Goal: Information Seeking & Learning: Learn about a topic

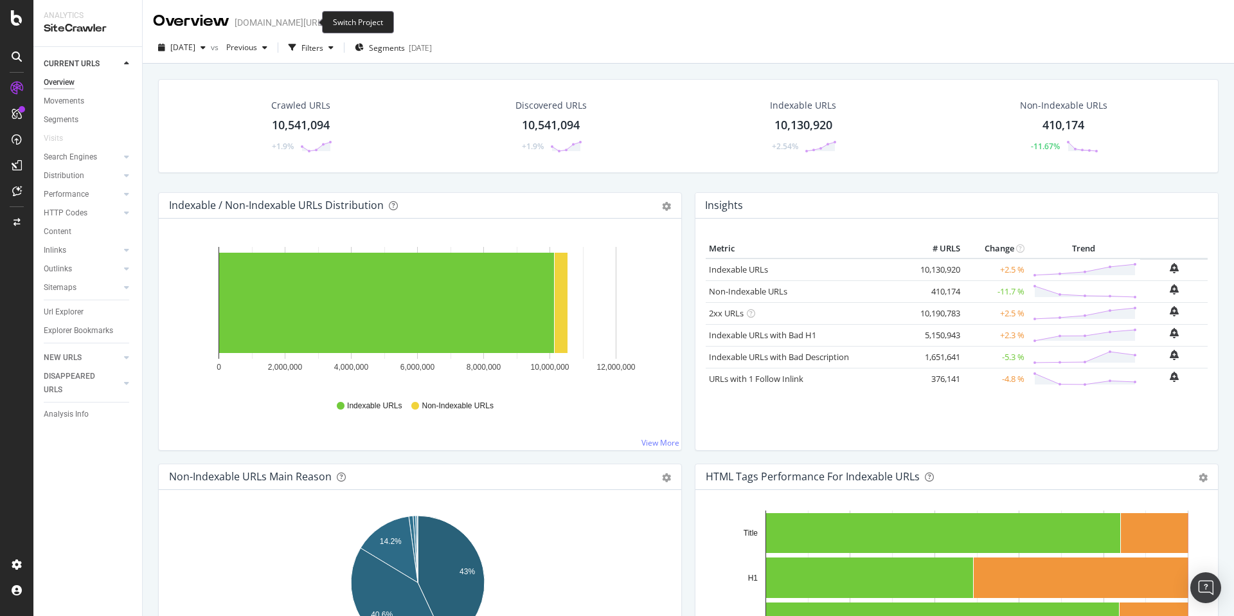
click at [330, 18] on icon "arrow-right-arrow-left" at bounding box center [334, 22] width 8 height 9
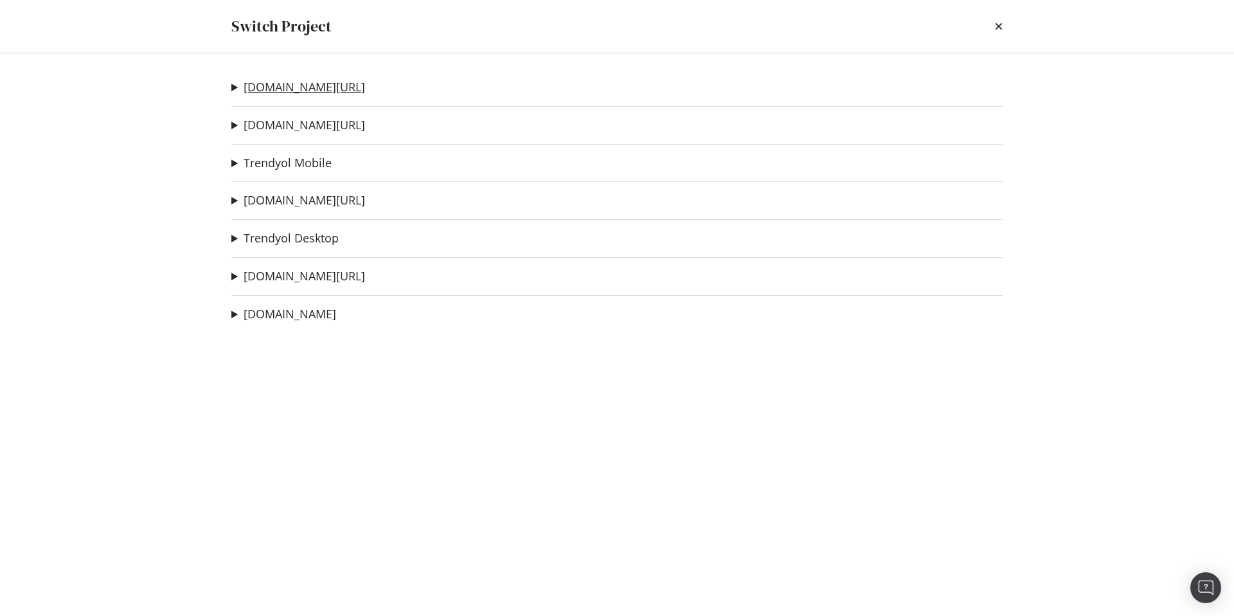
click at [302, 85] on link "[DOMAIN_NAME][URL]" at bounding box center [305, 87] width 122 height 14
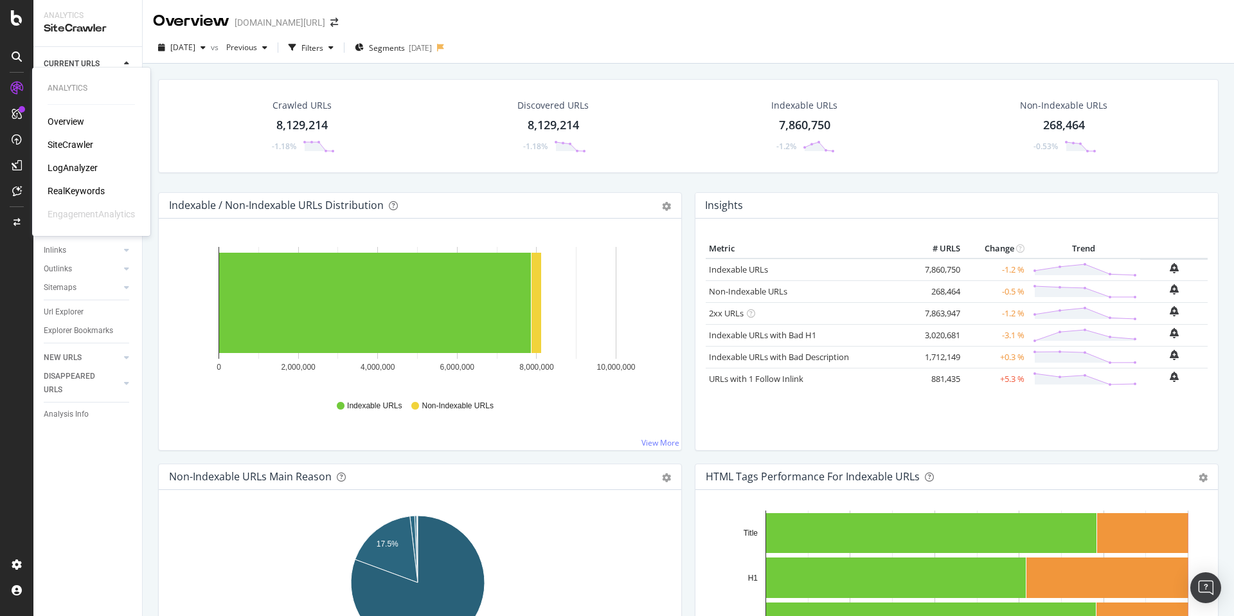
click at [78, 197] on div "RealKeywords" at bounding box center [76, 191] width 57 height 13
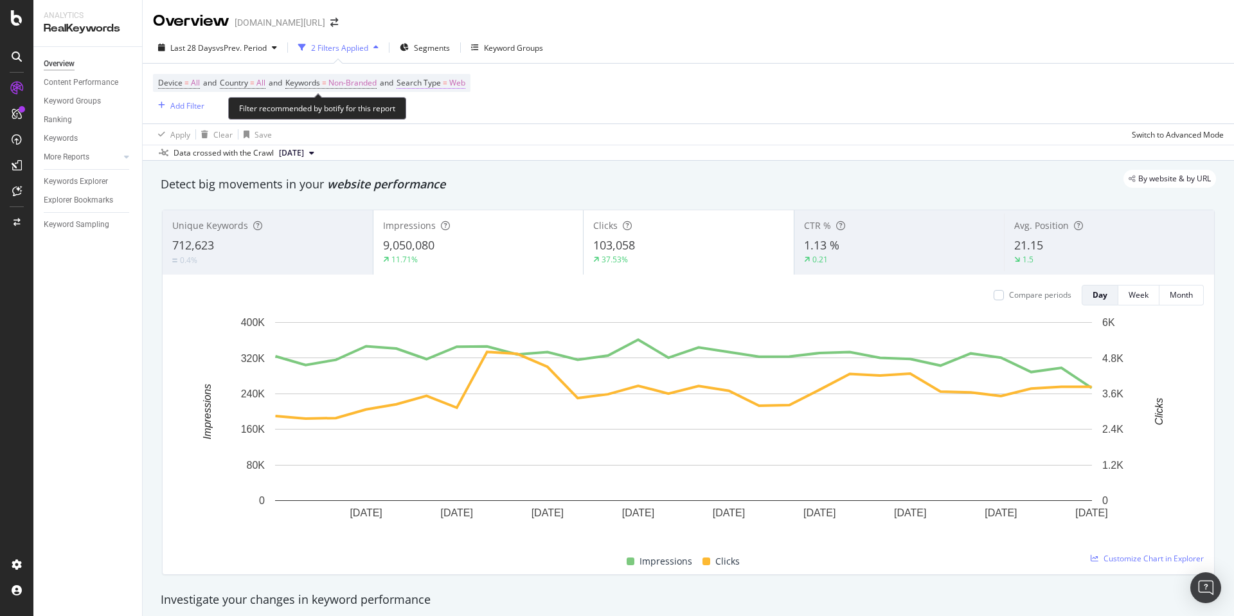
click at [447, 84] on span "=" at bounding box center [445, 82] width 5 height 11
click at [445, 122] on div "Web" at bounding box center [490, 113] width 141 height 21
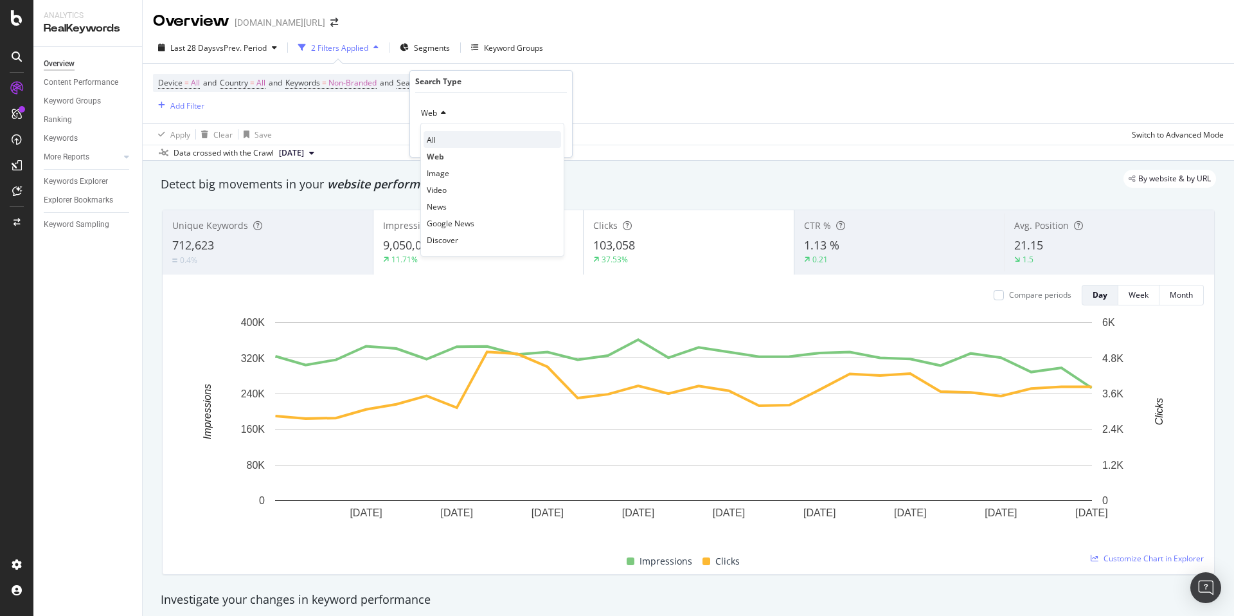
click at [448, 132] on div "All" at bounding box center [493, 139] width 138 height 17
click at [559, 140] on div "Apply" at bounding box center [552, 140] width 20 height 11
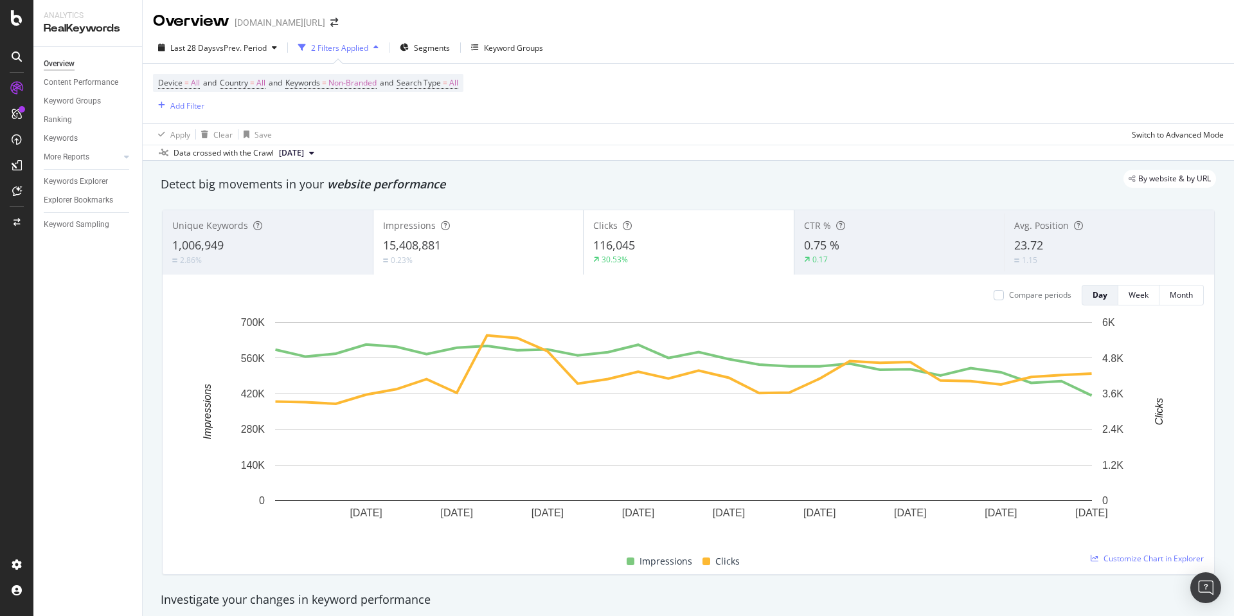
click at [668, 102] on div "Device = All and Country = All and Keywords = Non-Branded and Search Type = All…" at bounding box center [688, 94] width 1071 height 60
click at [442, 51] on span "Segments" at bounding box center [432, 47] width 36 height 11
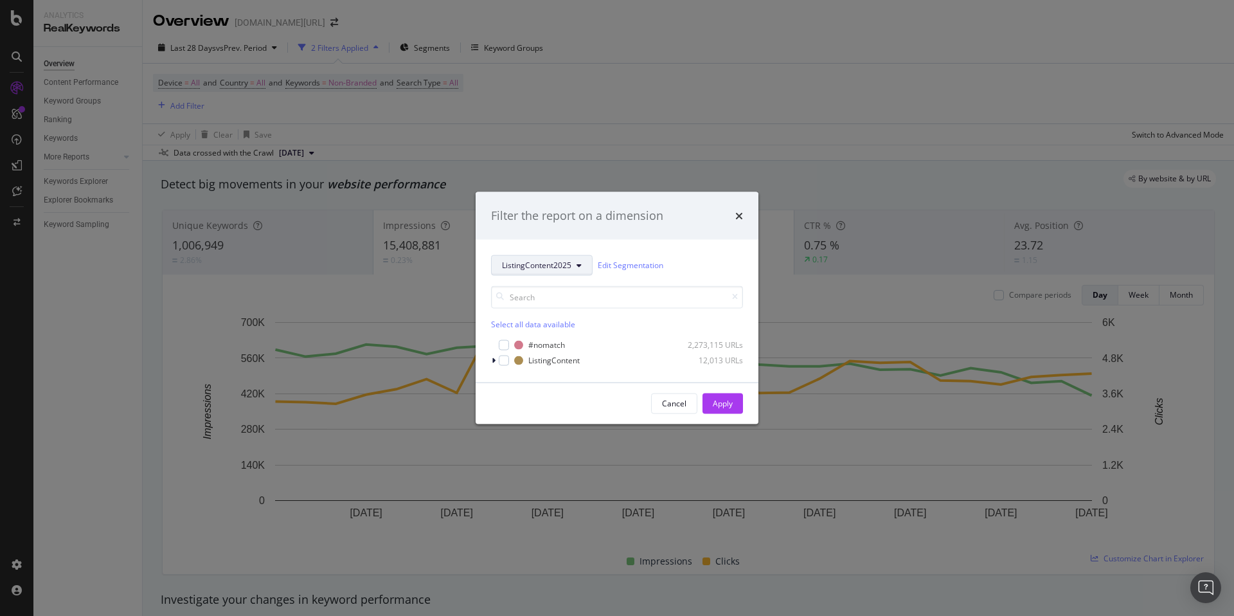
click at [566, 265] on span "ListingContent2025" at bounding box center [536, 265] width 69 height 11
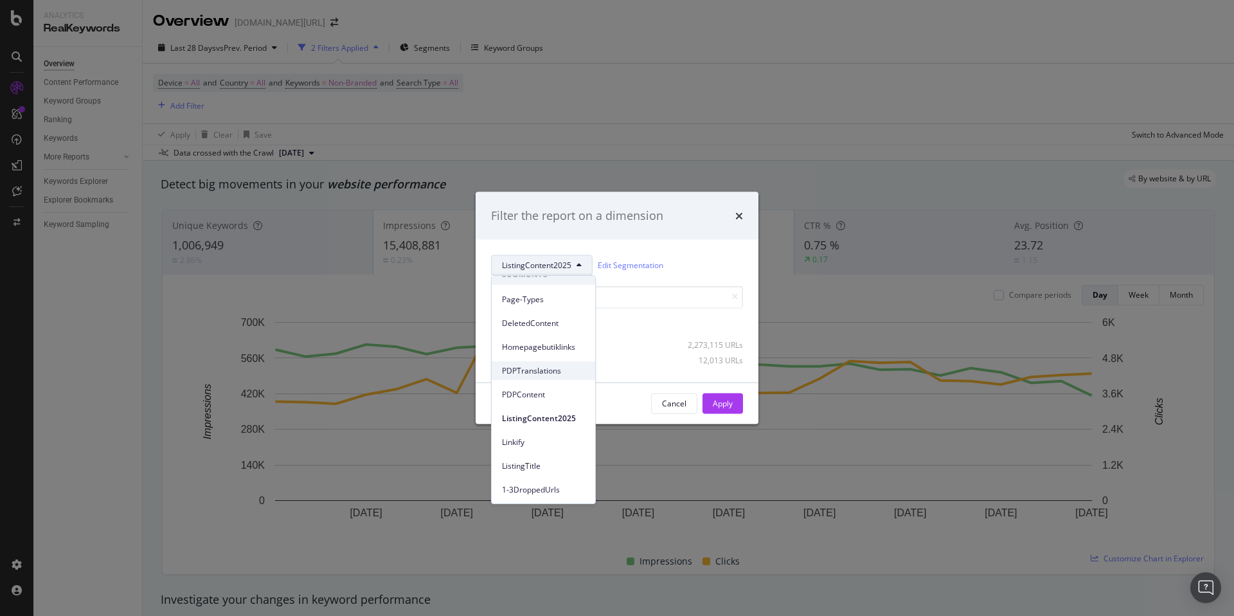
scroll to position [57, 0]
click at [531, 491] on span "Breadcrumb Tree" at bounding box center [543, 489] width 83 height 12
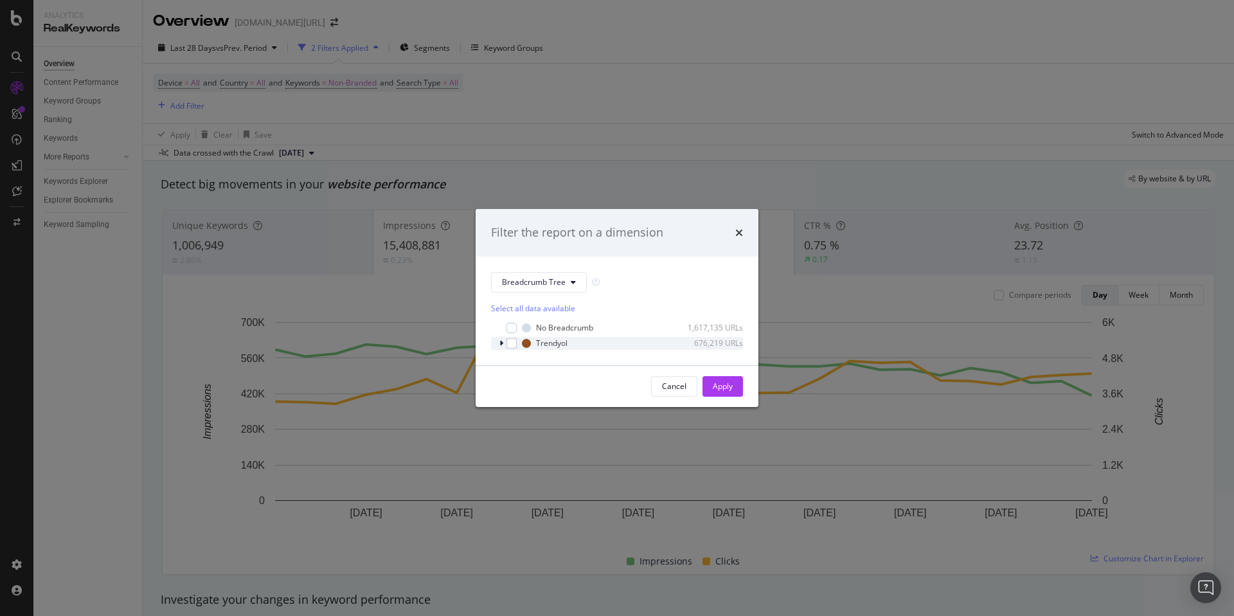
click at [500, 343] on icon "modal" at bounding box center [502, 343] width 4 height 8
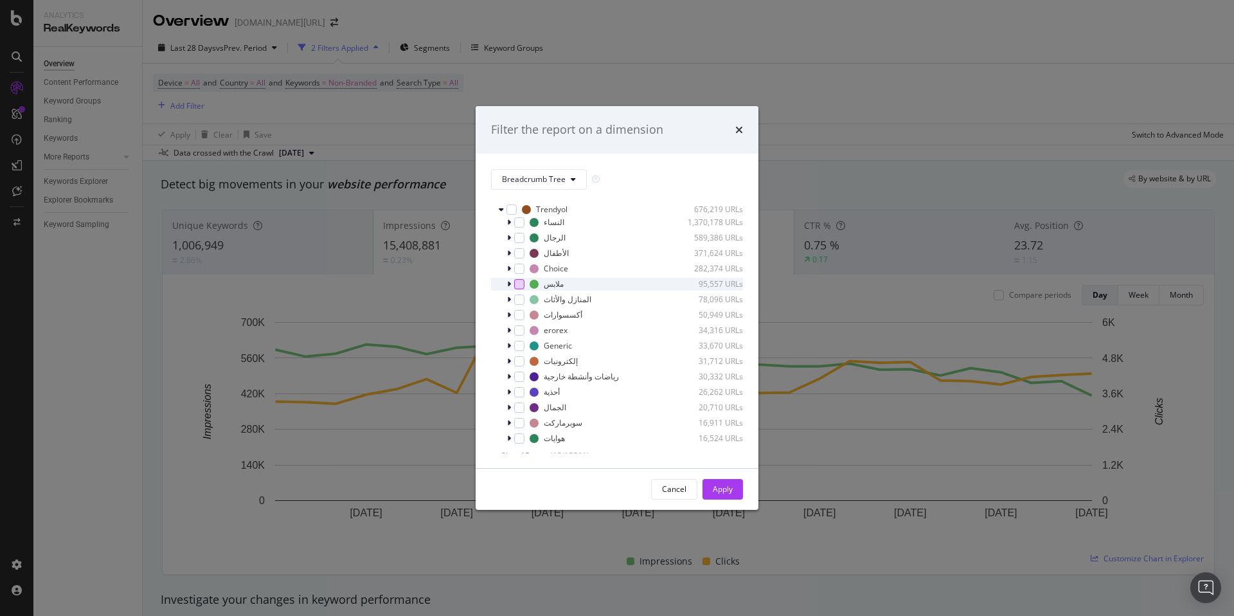
scroll to position [39, 0]
click at [532, 451] on span "Show 15 more" at bounding box center [525, 447] width 48 height 11
click at [525, 447] on span "Show 15 more" at bounding box center [525, 447] width 48 height 11
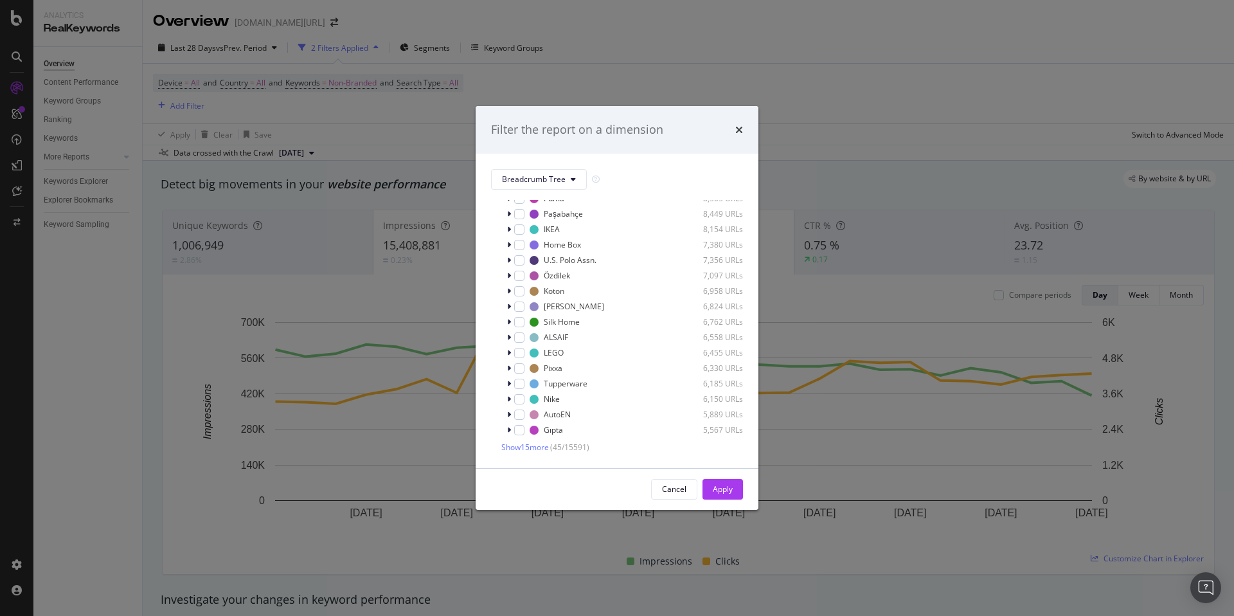
drag, startPoint x: 744, startPoint y: 135, endPoint x: 739, endPoint y: 123, distance: 13.3
click at [744, 134] on div "Filter the report on a dimension" at bounding box center [617, 130] width 283 height 48
click at [739, 123] on div "times" at bounding box center [739, 130] width 8 height 17
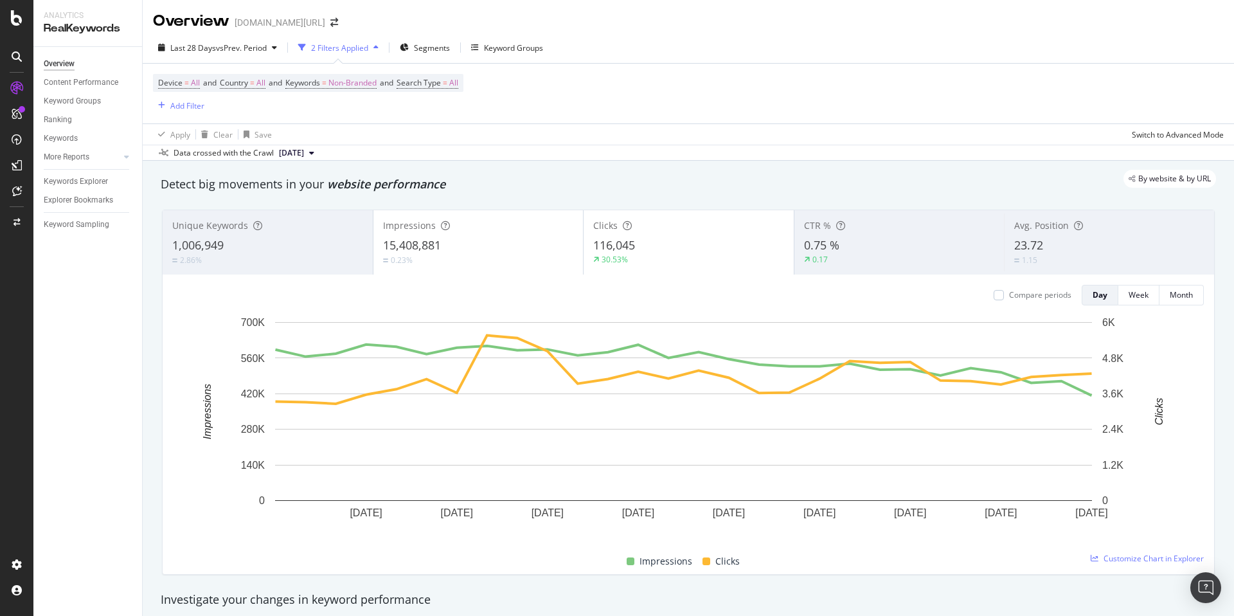
click at [596, 75] on div "Device = All and Country = All and Keywords = Non-Branded and Search Type = All…" at bounding box center [688, 94] width 1071 height 60
click at [557, 129] on div "Apply Clear Save Switch to Advanced Mode" at bounding box center [689, 133] width 1092 height 21
click at [543, 147] on div "Data crossed with the Crawl [DATE]" at bounding box center [689, 152] width 1092 height 15
click at [597, 192] on div "Detect big movements in your website performance" at bounding box center [689, 184] width 1056 height 17
click at [224, 49] on span "vs Prev. Period" at bounding box center [241, 47] width 51 height 11
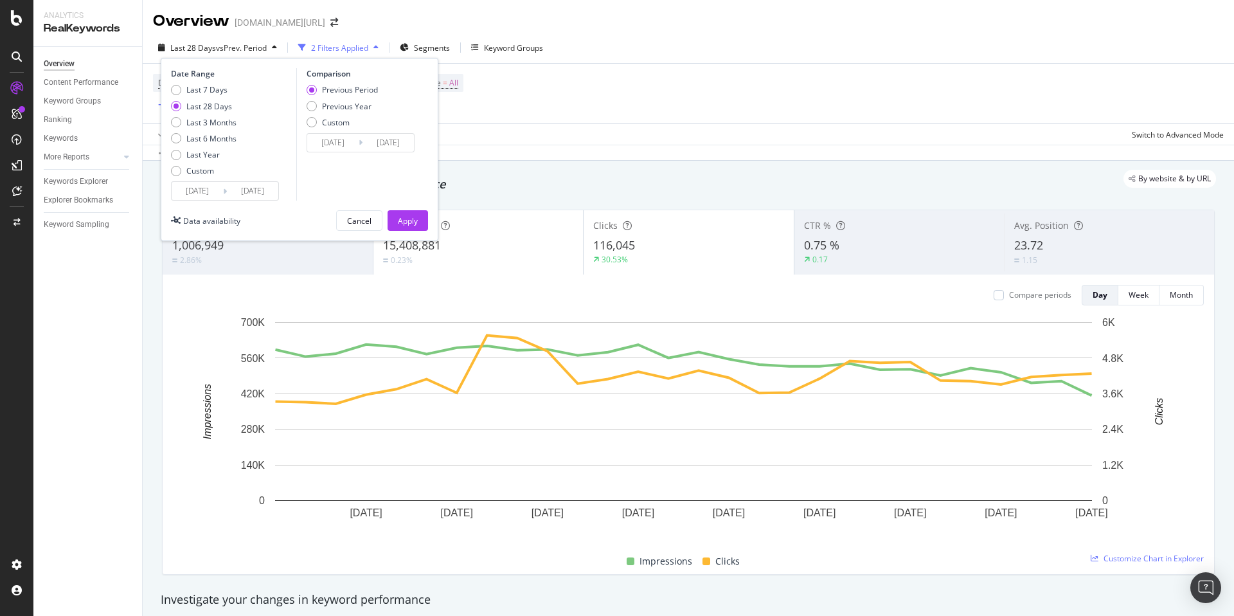
click at [209, 198] on input "2025/08/16" at bounding box center [197, 191] width 51 height 18
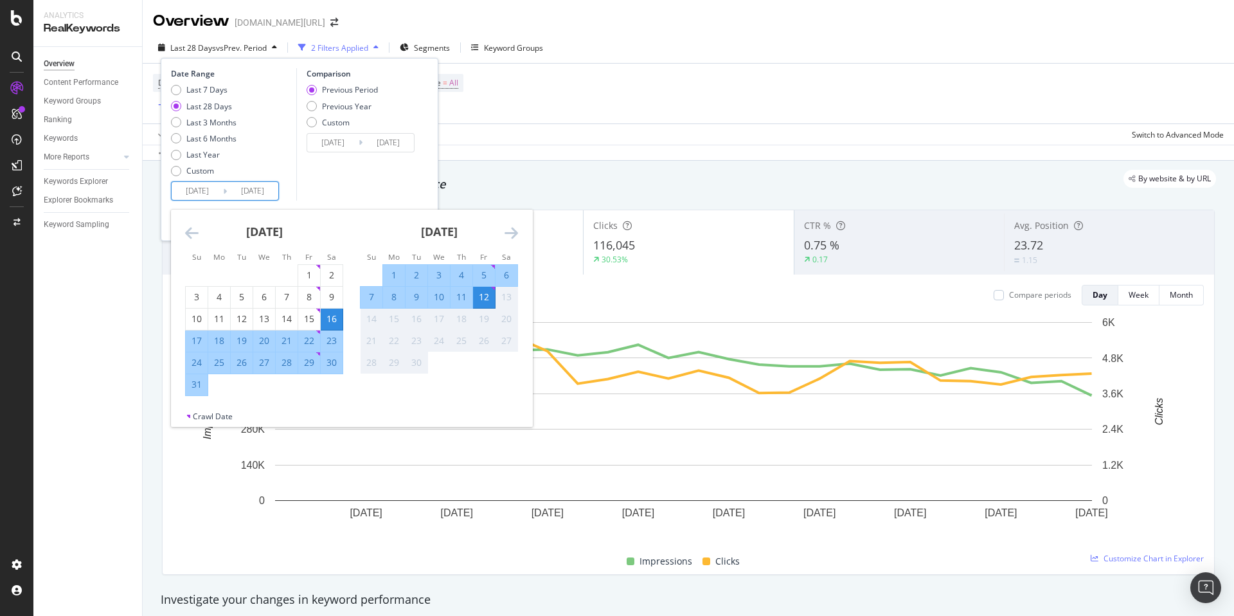
click at [182, 235] on div "August 2025 1 2 3 4 5 6 7 8 9 10 11 12 13 14 15 16 17 18 19 20 21 22 23 24 25 2…" at bounding box center [264, 303] width 175 height 186
click at [192, 233] on icon "Move backward to switch to the previous month." at bounding box center [192, 232] width 14 height 15
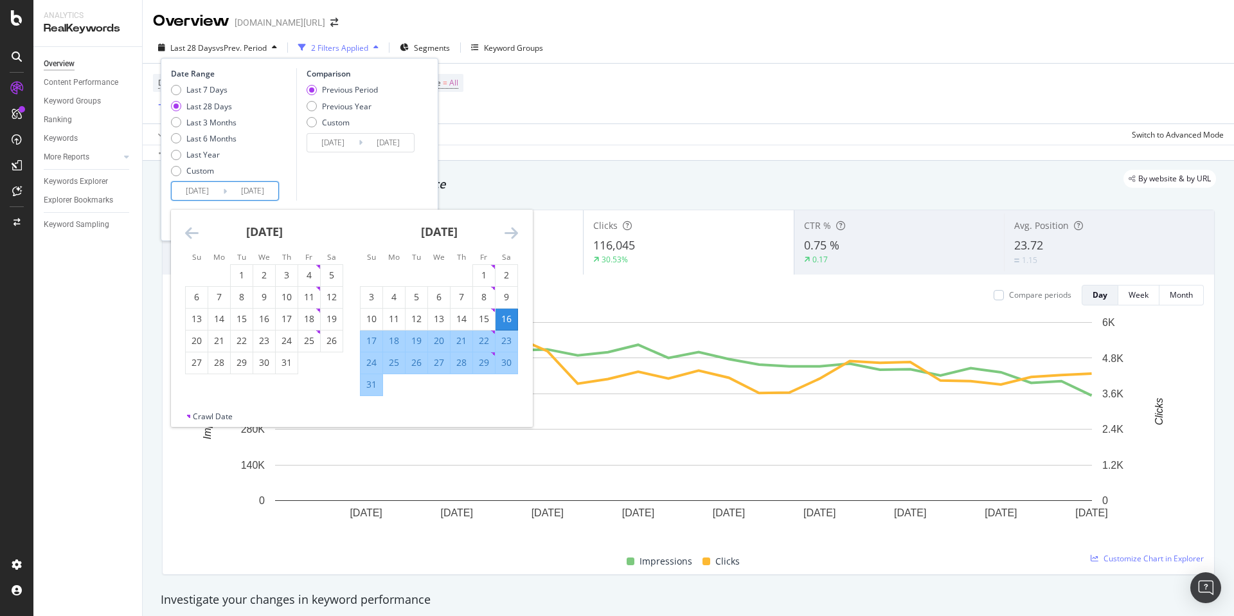
click at [199, 190] on input "2025/08/16" at bounding box center [197, 191] width 51 height 18
click at [240, 270] on div "1" at bounding box center [242, 275] width 22 height 13
type input "2025/07/01"
type input "2025/04/18"
type input "2025/06/30"
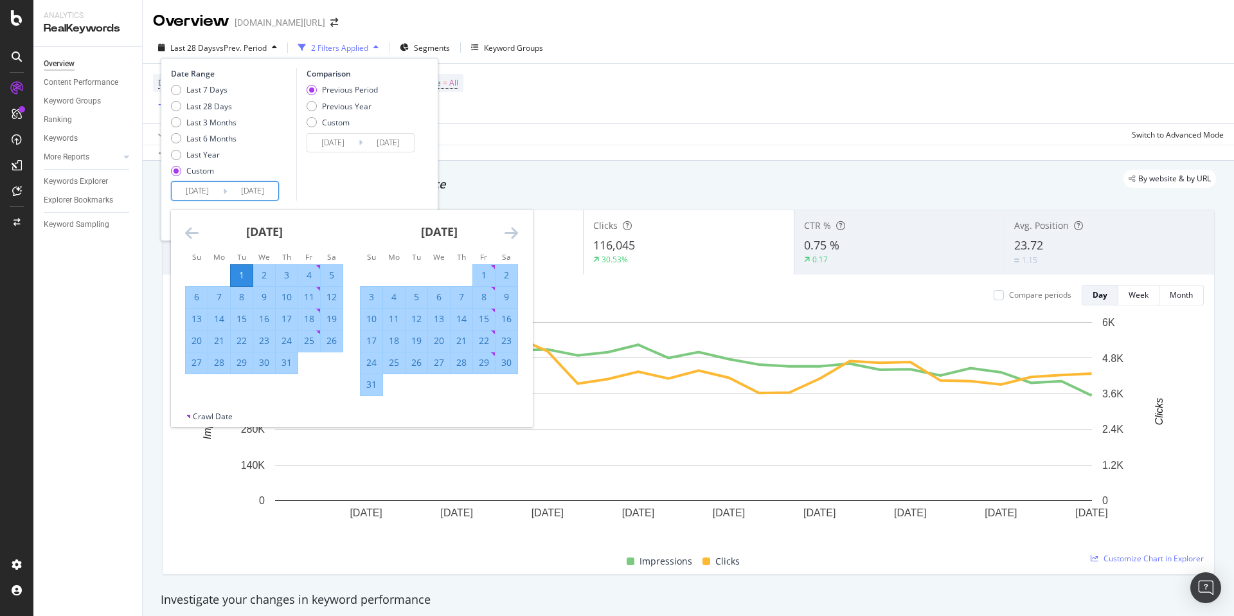
click at [258, 189] on input "2025/09/12" at bounding box center [252, 191] width 51 height 18
click at [370, 389] on div "31" at bounding box center [372, 384] width 22 height 13
type input "2025/08/31"
type input "2025/04/30"
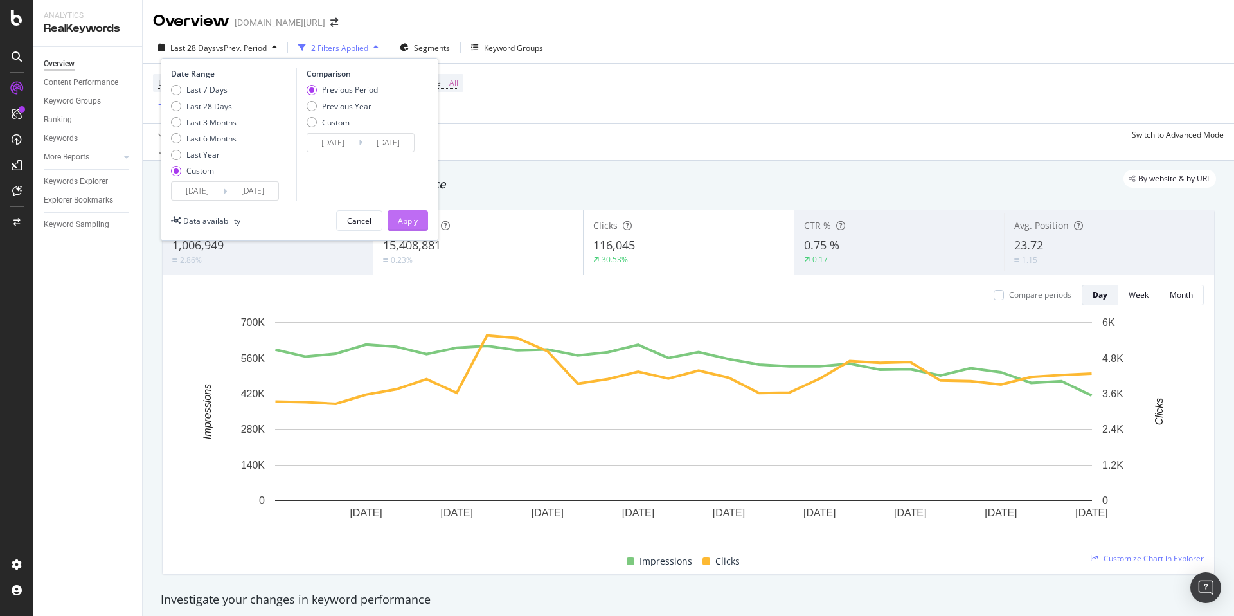
click at [420, 221] on button "Apply" at bounding box center [408, 220] width 41 height 21
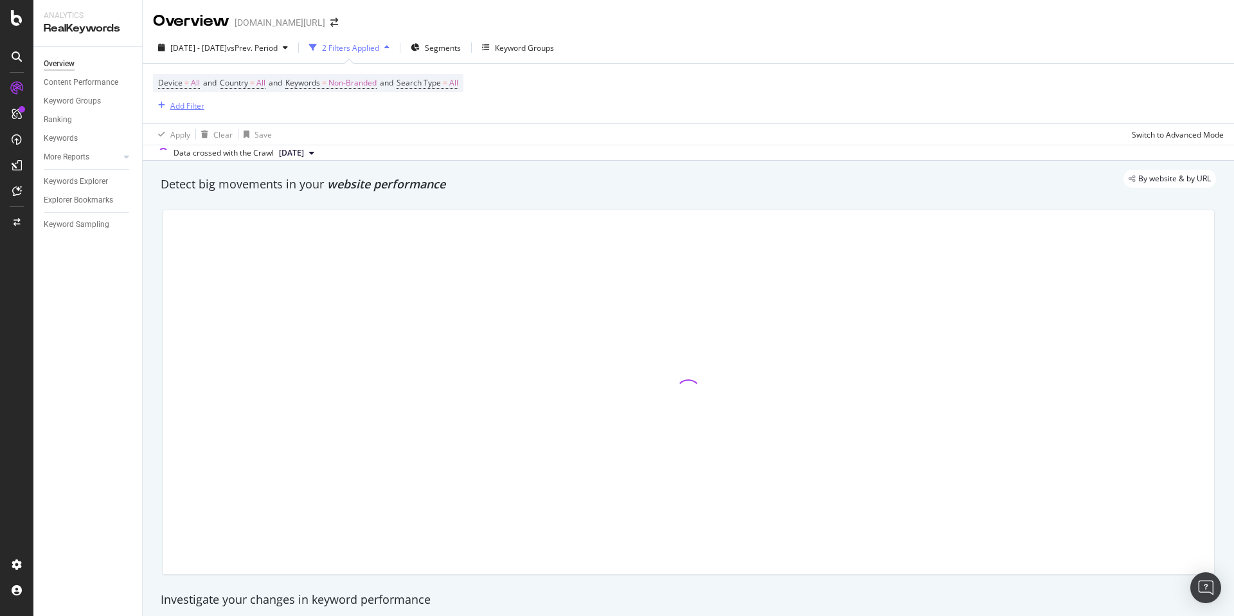
click at [185, 106] on div "Add Filter" at bounding box center [187, 105] width 34 height 11
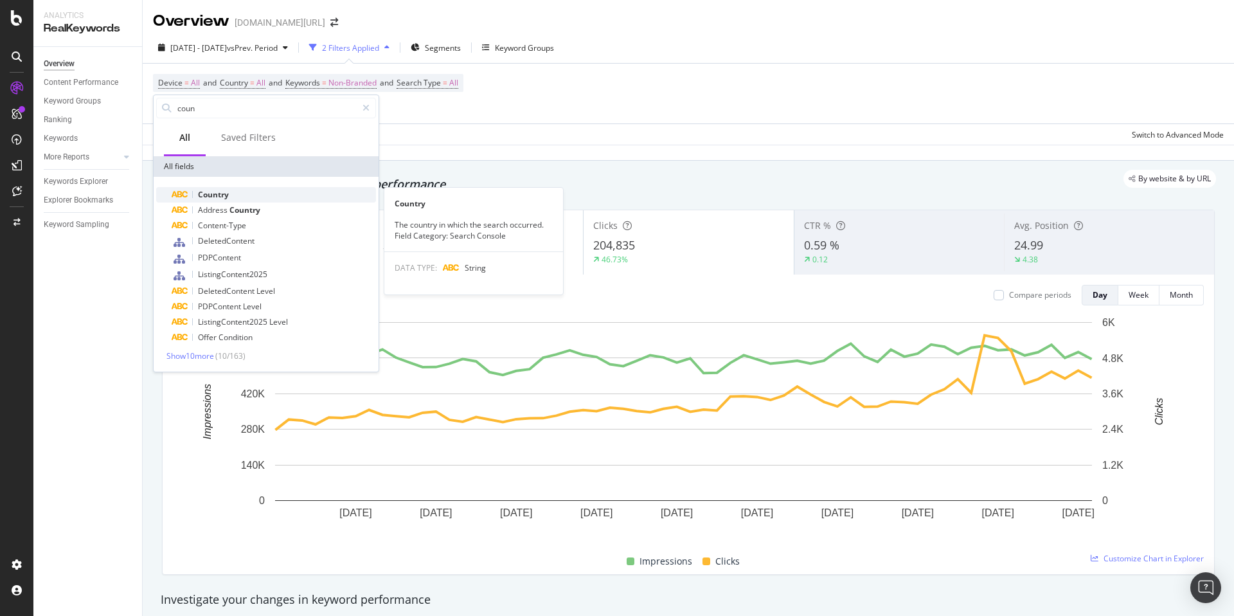
type input "coun"
click at [231, 192] on div "Country" at bounding box center [274, 194] width 204 height 15
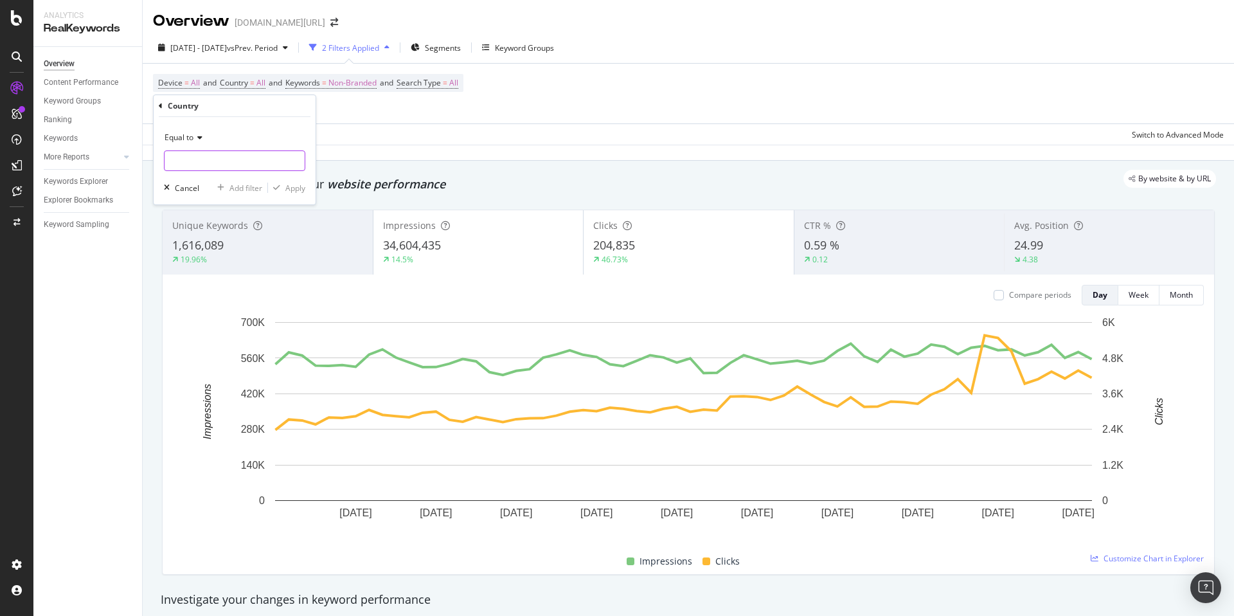
click at [212, 158] on input "text" at bounding box center [235, 160] width 140 height 21
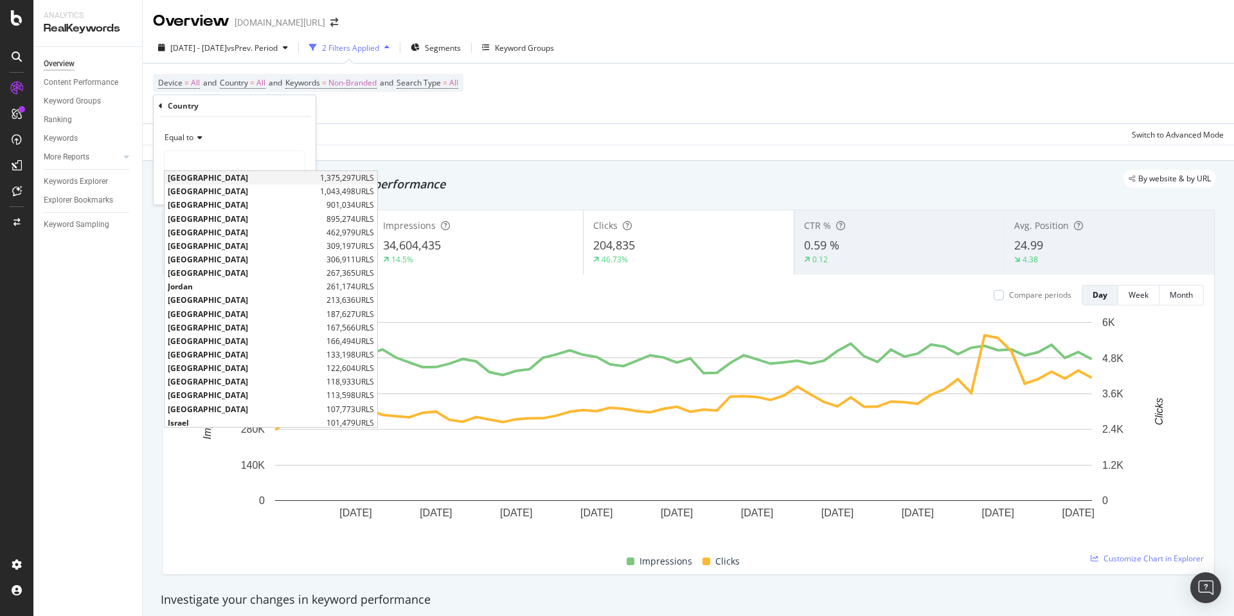
click at [219, 179] on span "[GEOGRAPHIC_DATA]" at bounding box center [242, 177] width 149 height 11
type input "[GEOGRAPHIC_DATA]"
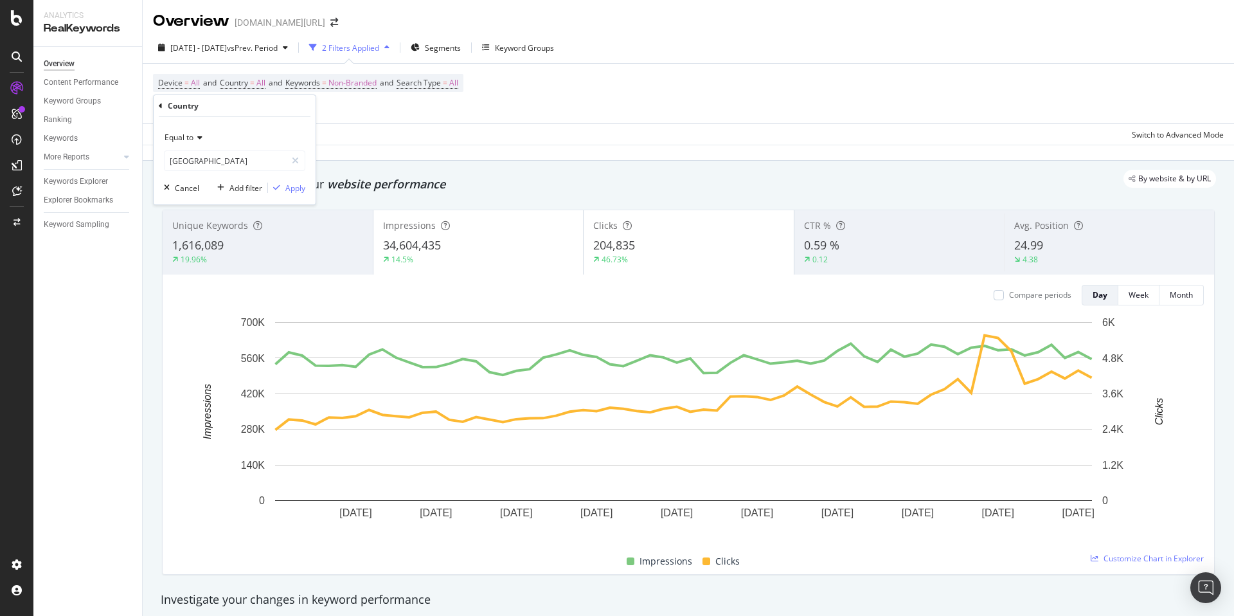
click at [308, 189] on div "Equal to Saudi Arabia sau Cancel Add filter Apply" at bounding box center [235, 160] width 162 height 87
click at [301, 189] on div "Apply" at bounding box center [295, 188] width 20 height 11
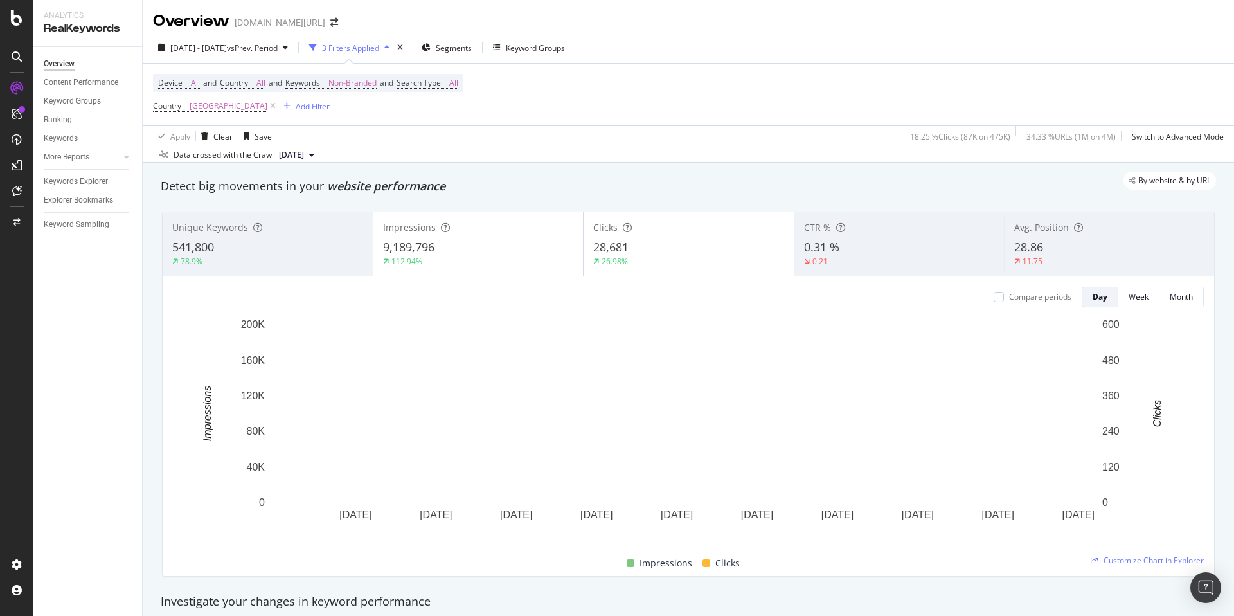
click at [430, 112] on div "Device = All and Country = All and Keywords = Non-Branded and Search Type = All…" at bounding box center [308, 94] width 311 height 41
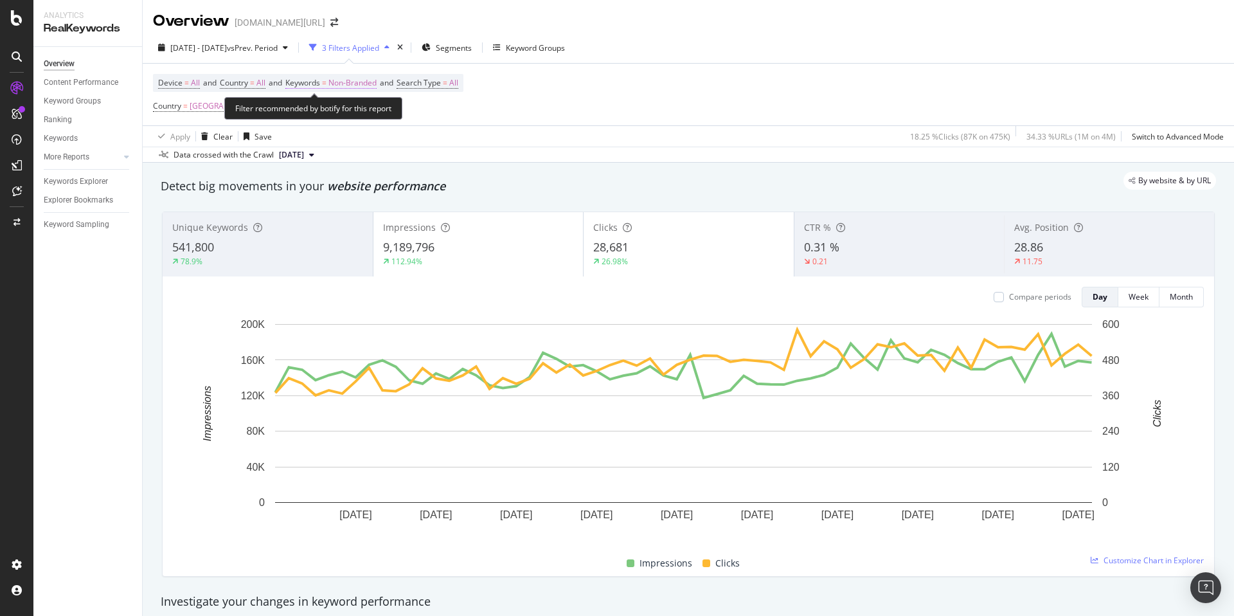
click at [352, 82] on span "Non-Branded" at bounding box center [353, 83] width 48 height 18
click at [347, 110] on span "Non-Branded" at bounding box center [330, 112] width 53 height 11
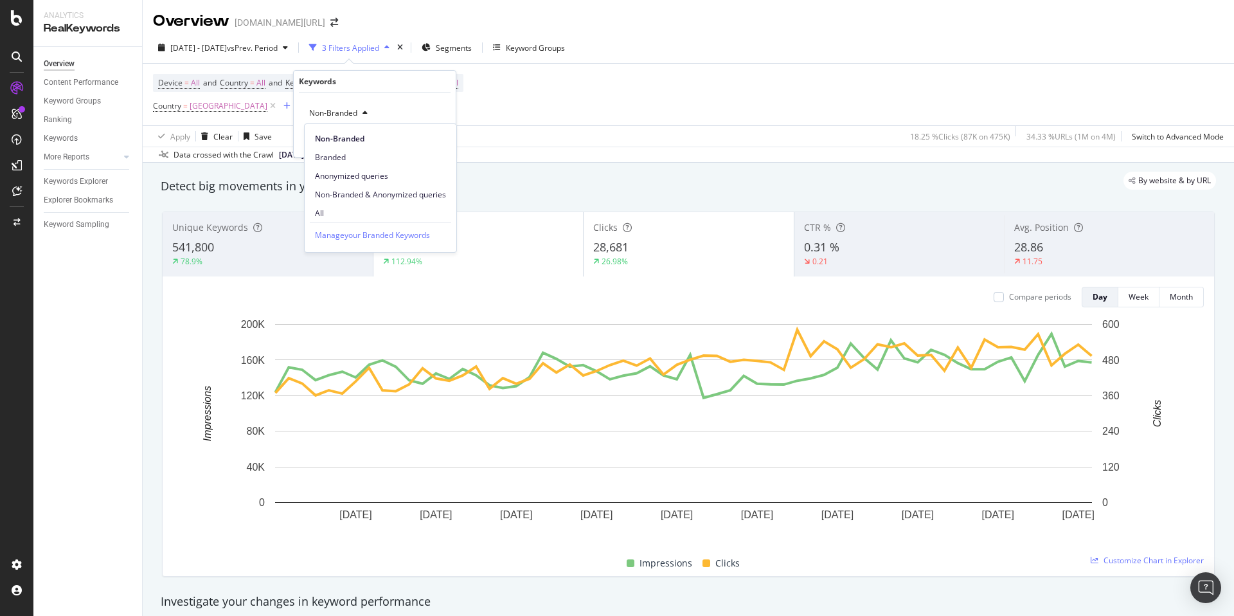
click at [600, 117] on div "Device = All and Country = All and Keywords = Non-Branded and Search Type = All…" at bounding box center [688, 95] width 1071 height 62
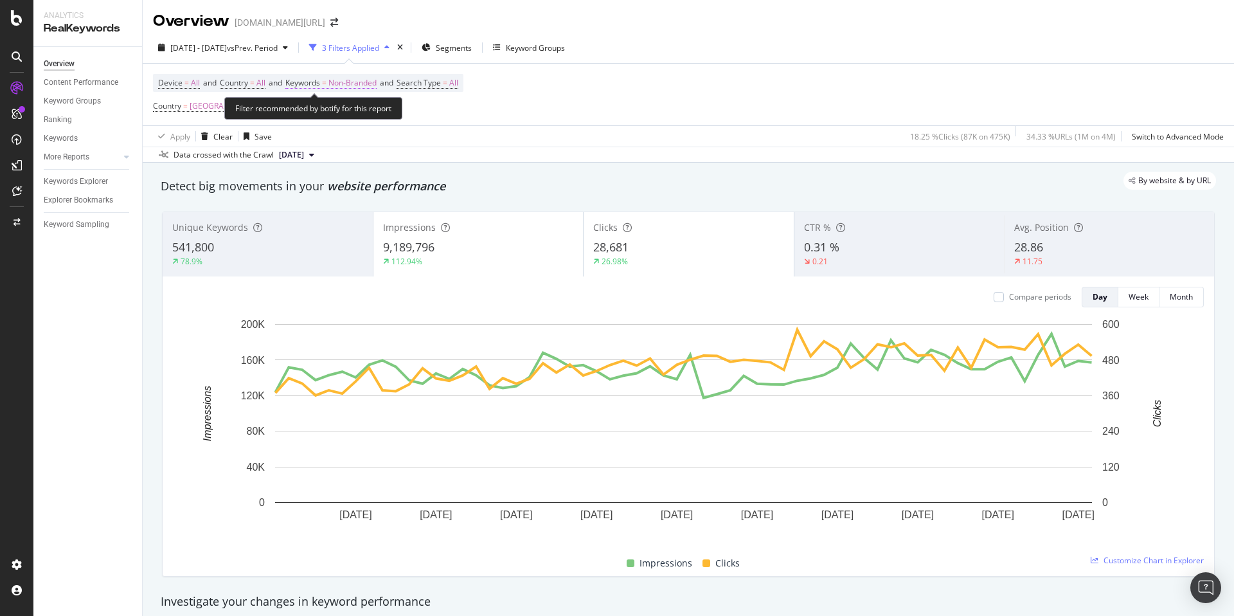
click at [358, 81] on span "Non-Branded" at bounding box center [353, 83] width 48 height 18
click at [347, 114] on span "Non-Branded" at bounding box center [330, 112] width 53 height 11
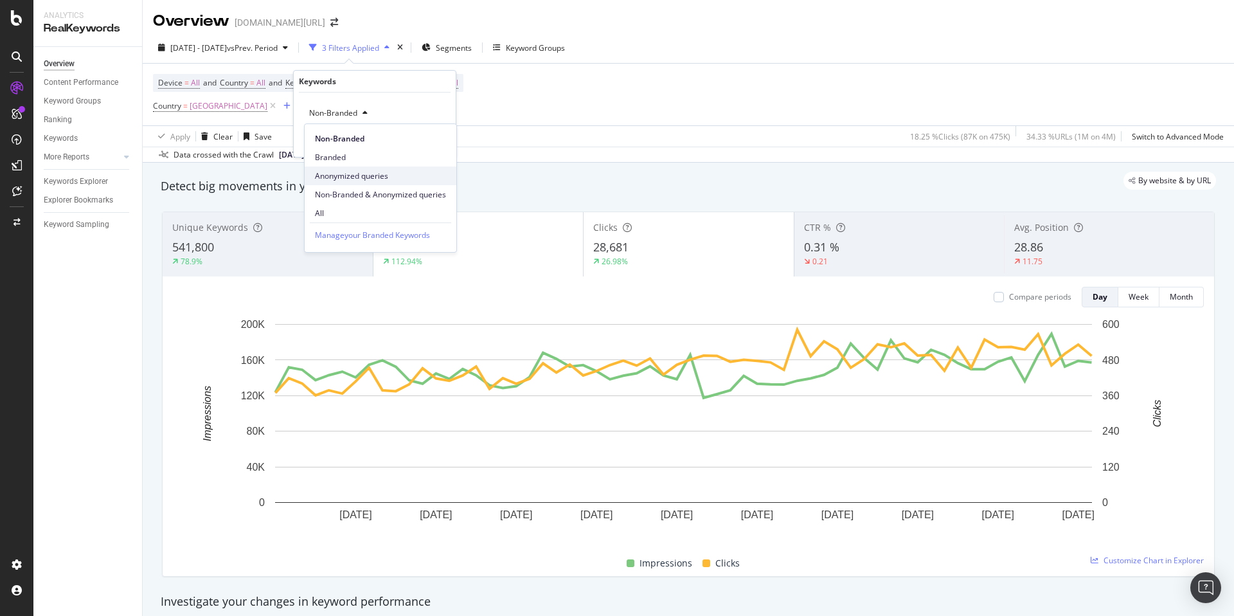
click at [374, 176] on span "Anonymized queries" at bounding box center [380, 176] width 131 height 12
click at [438, 141] on div "Apply" at bounding box center [436, 140] width 20 height 11
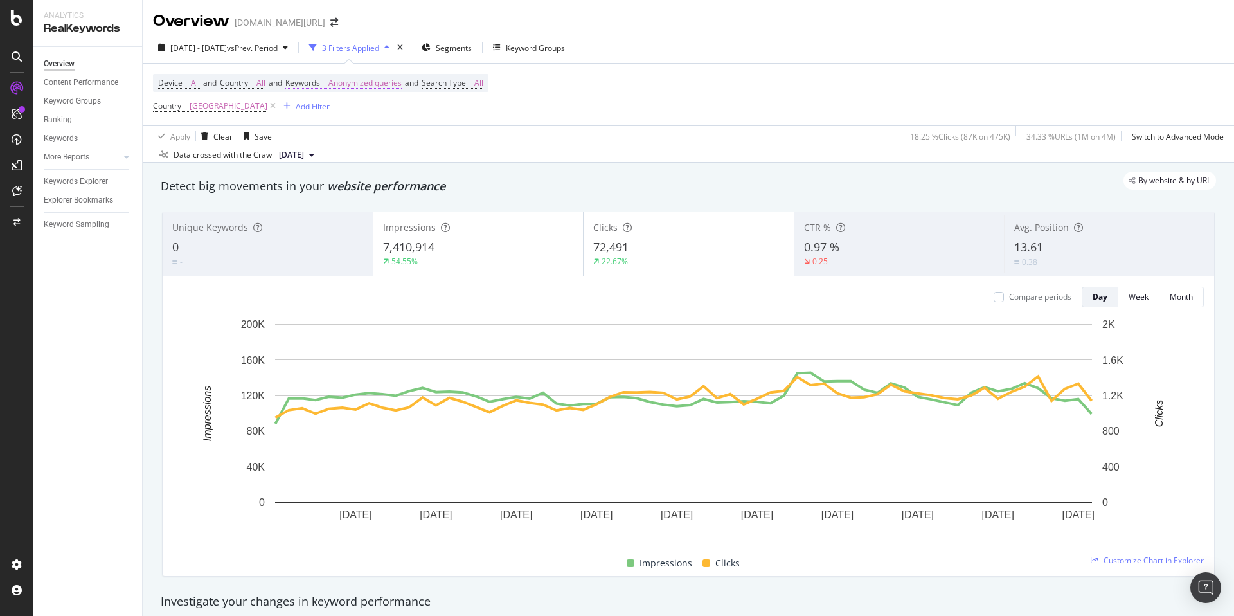
click at [359, 79] on span "Anonymized queries" at bounding box center [365, 83] width 73 height 18
click at [320, 122] on div "Anonymized queries" at bounding box center [351, 113] width 94 height 19
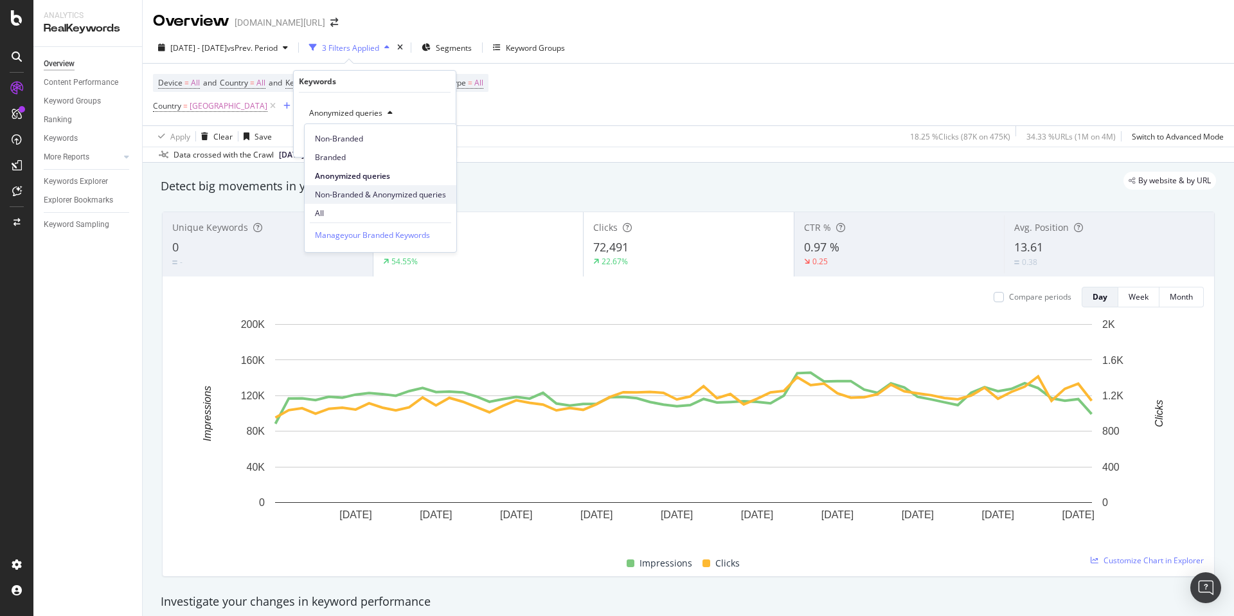
click at [382, 193] on span "Non-Branded & Anonymized queries" at bounding box center [380, 195] width 131 height 12
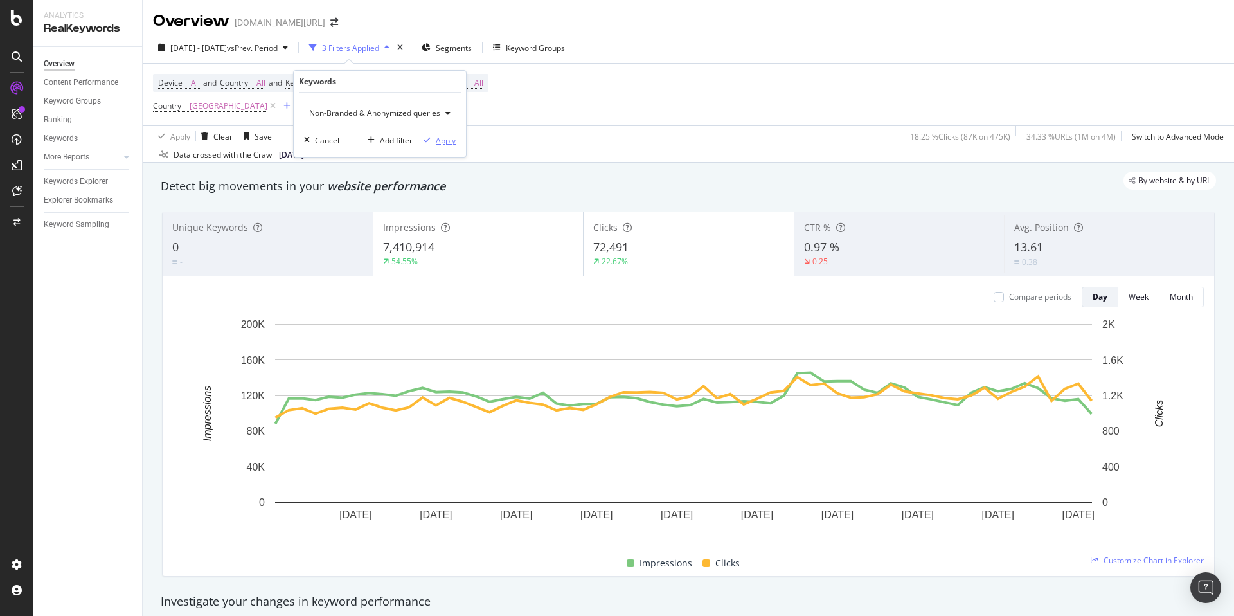
click at [450, 138] on div "Apply" at bounding box center [446, 140] width 20 height 11
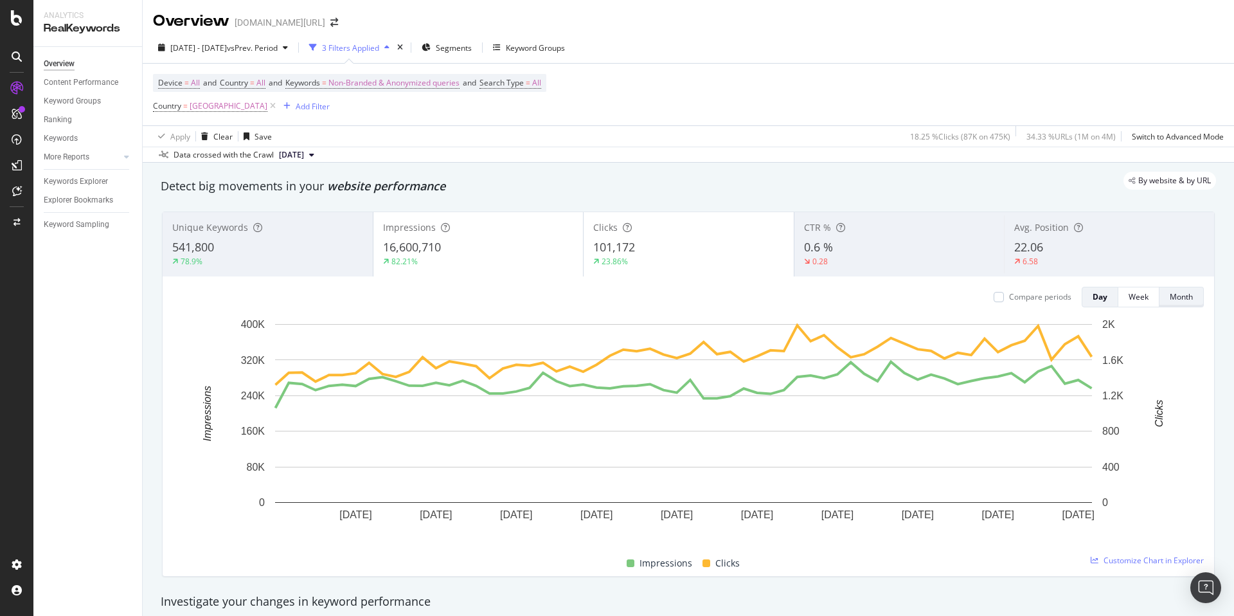
click at [1171, 294] on div "Month" at bounding box center [1181, 296] width 23 height 11
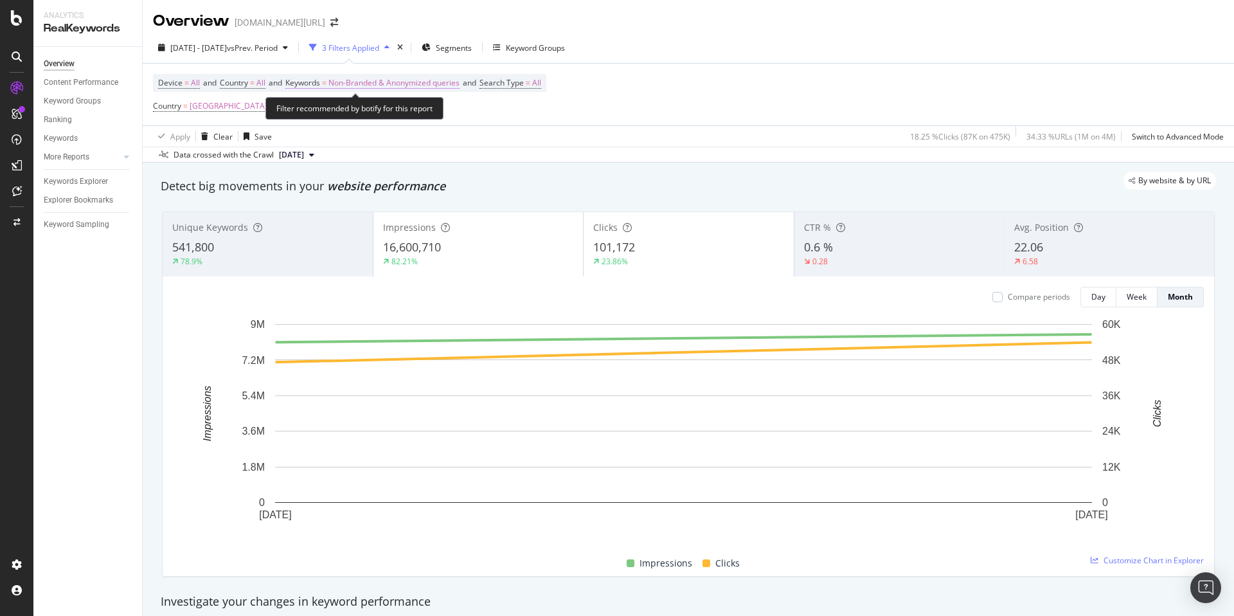
click at [385, 87] on span "Non-Branded & Anonymized queries" at bounding box center [394, 83] width 131 height 18
click at [357, 112] on span "Non-Branded & Anonymized queries" at bounding box center [372, 112] width 136 height 11
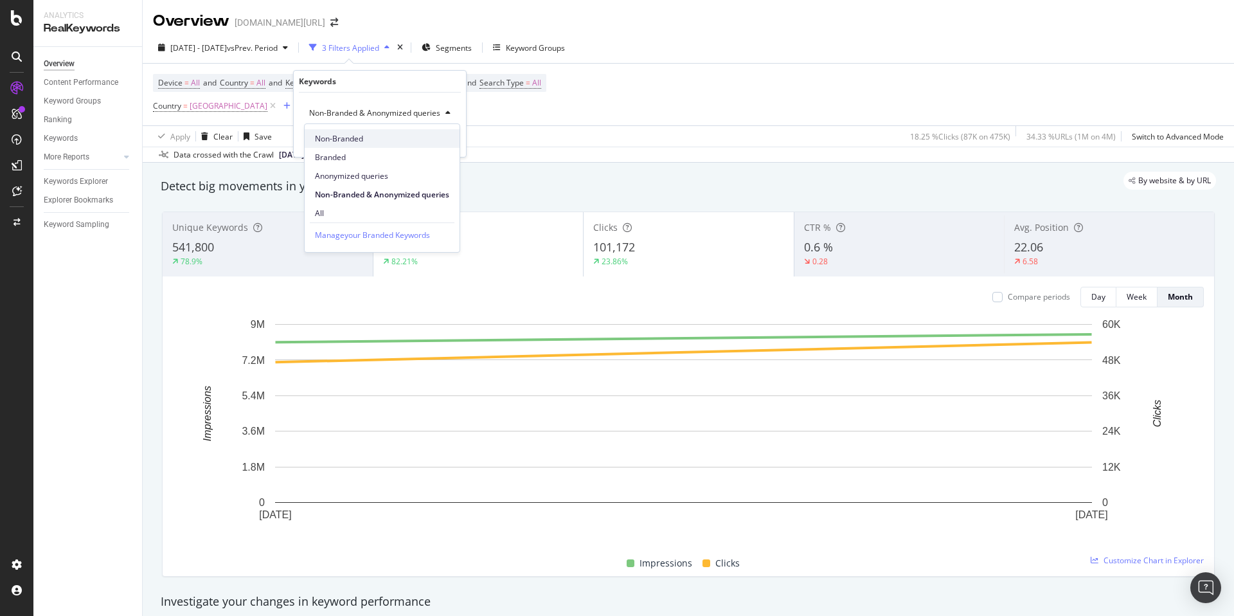
click at [361, 141] on span "Non-Branded" at bounding box center [382, 139] width 134 height 12
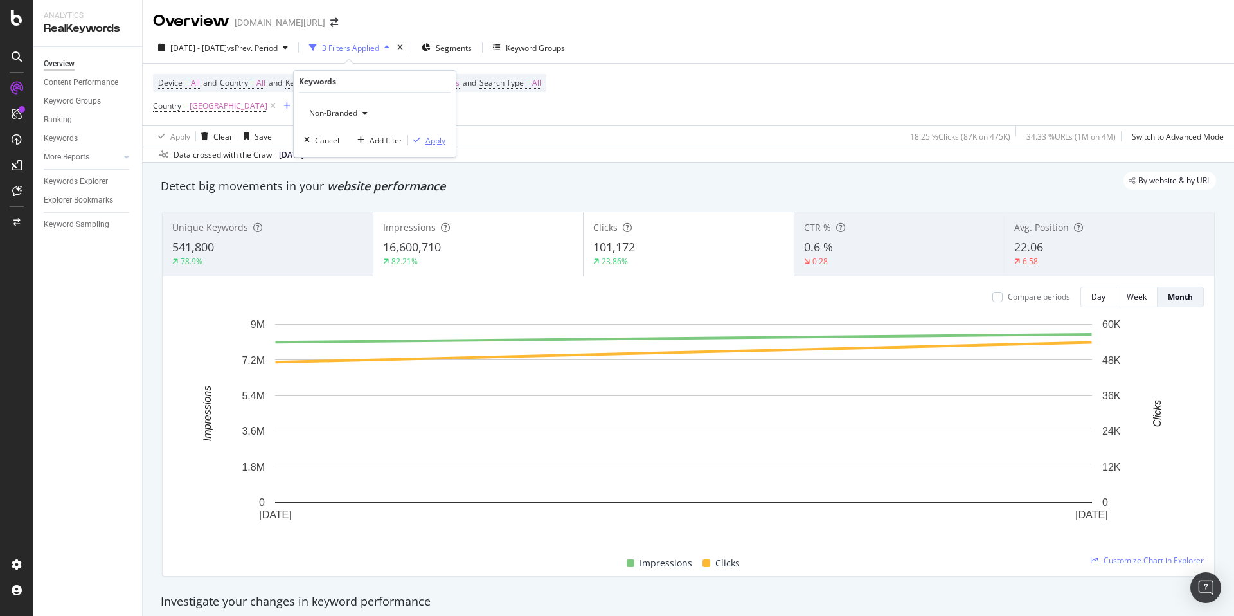
click at [439, 141] on div "Apply" at bounding box center [436, 140] width 20 height 11
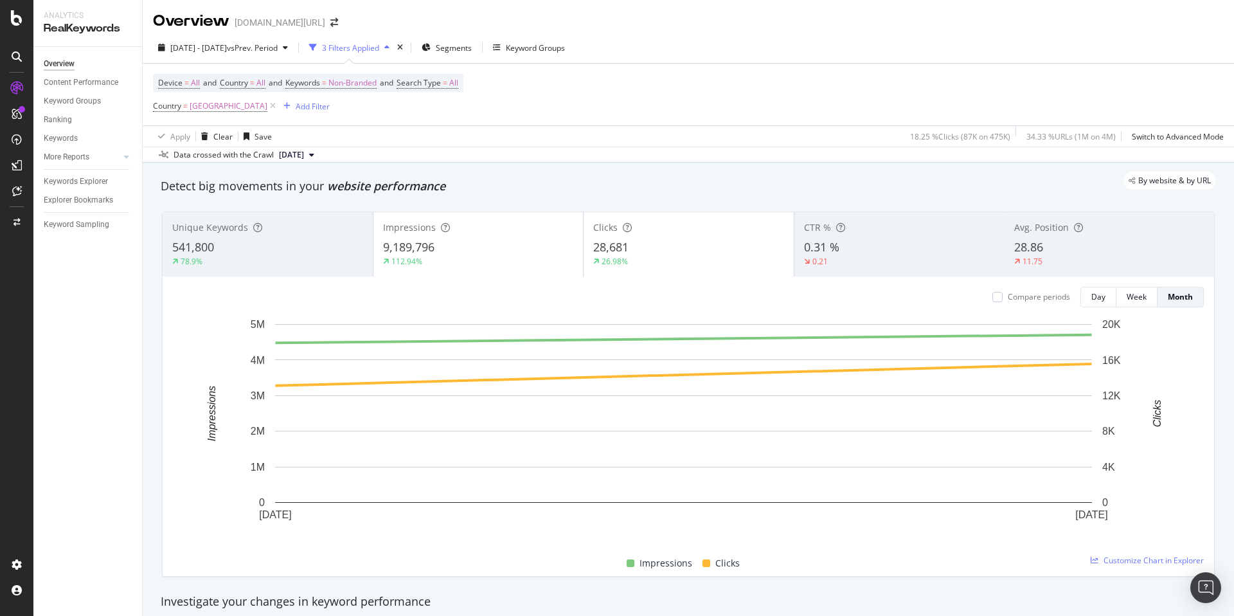
click at [347, 93] on div "Device = All and Country = All and Keywords = Non-Branded and Search Type = All…" at bounding box center [308, 94] width 311 height 41
click at [347, 86] on span "Non-Branded" at bounding box center [353, 83] width 48 height 18
click at [343, 109] on span "Non-Branded" at bounding box center [330, 112] width 53 height 11
click at [377, 178] on span "Anonymized queries" at bounding box center [380, 176] width 131 height 12
click at [437, 140] on div "Apply" at bounding box center [436, 140] width 20 height 11
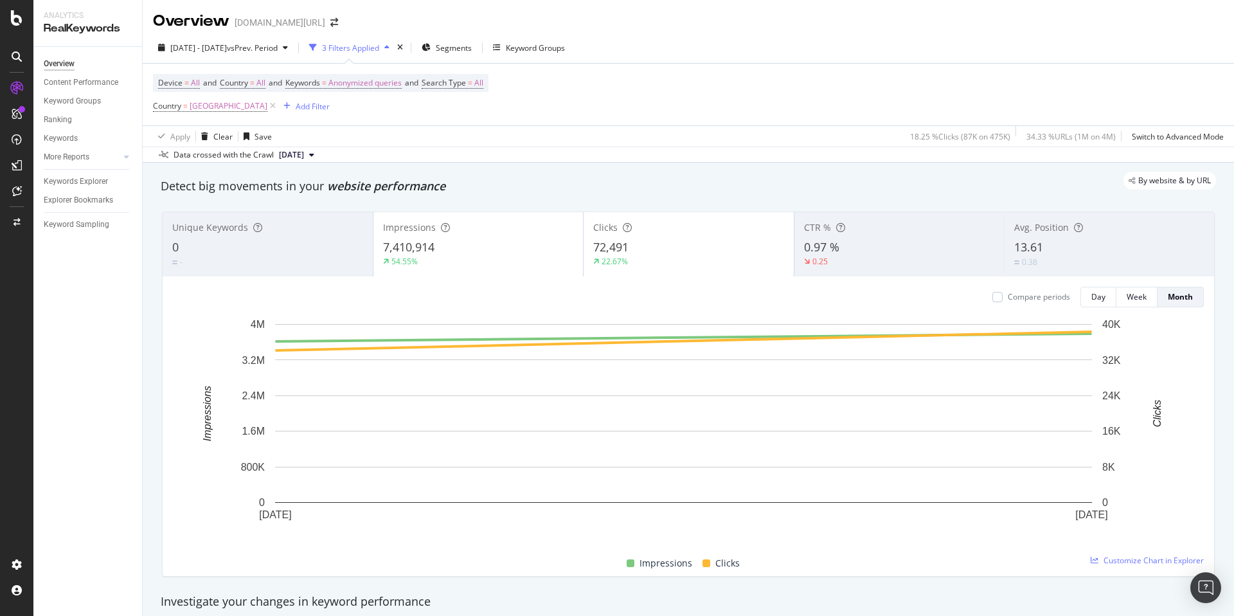
click at [926, 178] on div "By website & by URL" at bounding box center [682, 181] width 1068 height 18
click at [330, 20] on icon "arrow-right-arrow-left" at bounding box center [334, 22] width 8 height 9
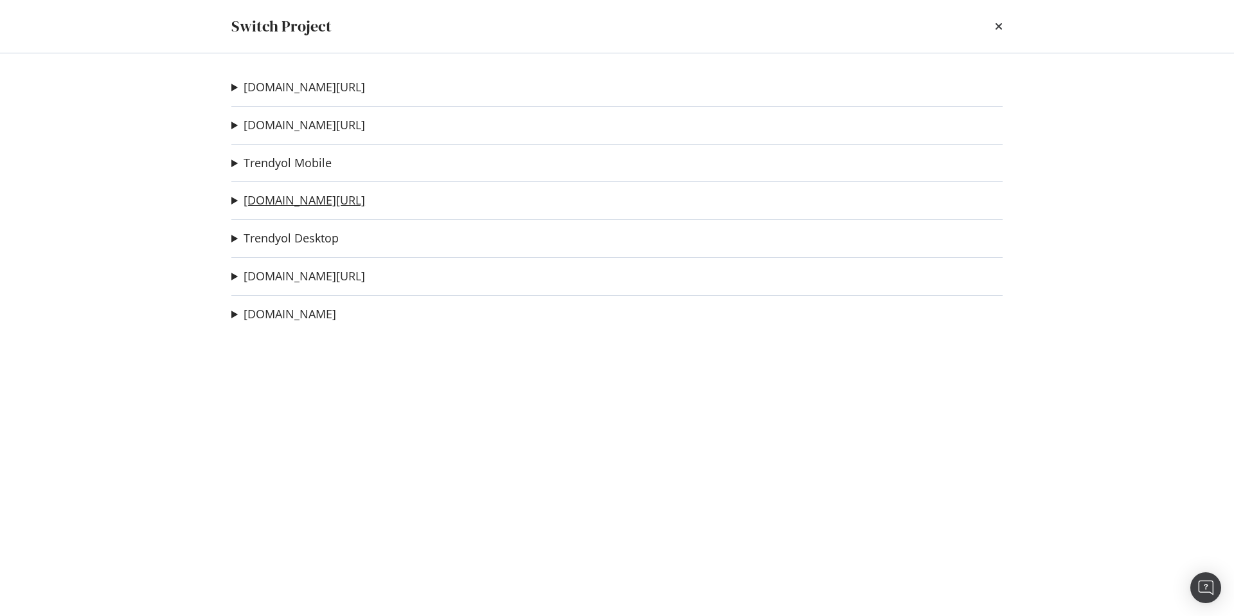
click at [302, 201] on link "trendyol.com/en" at bounding box center [305, 201] width 122 height 14
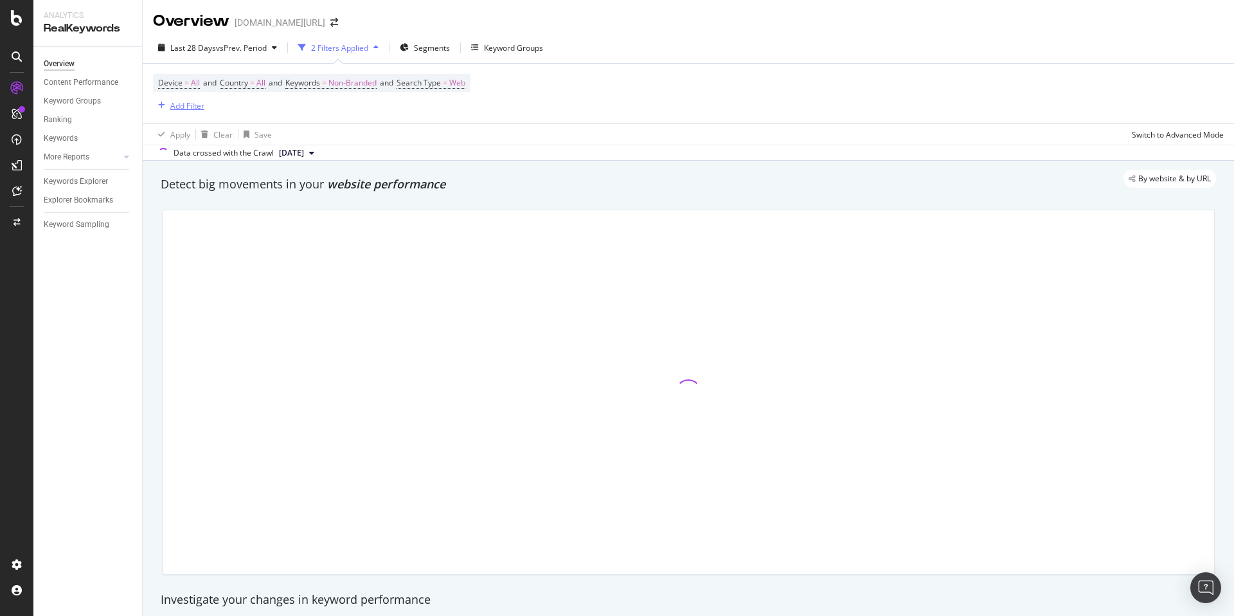
click at [178, 105] on div "Add Filter" at bounding box center [187, 105] width 34 height 11
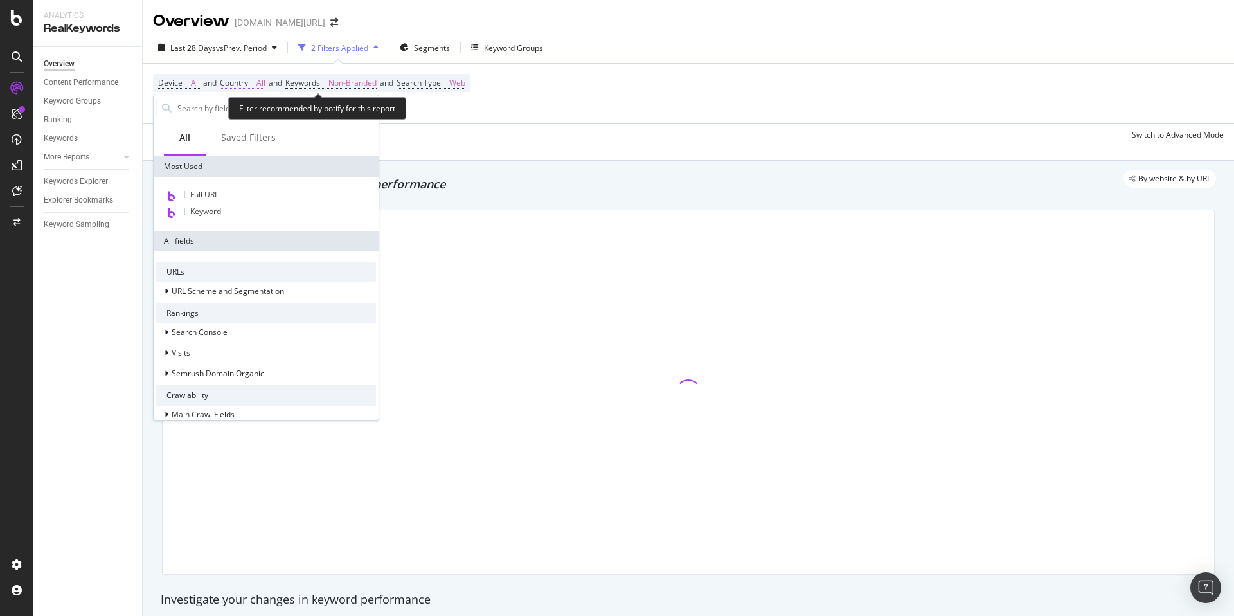
click at [248, 80] on span "Country" at bounding box center [234, 82] width 28 height 11
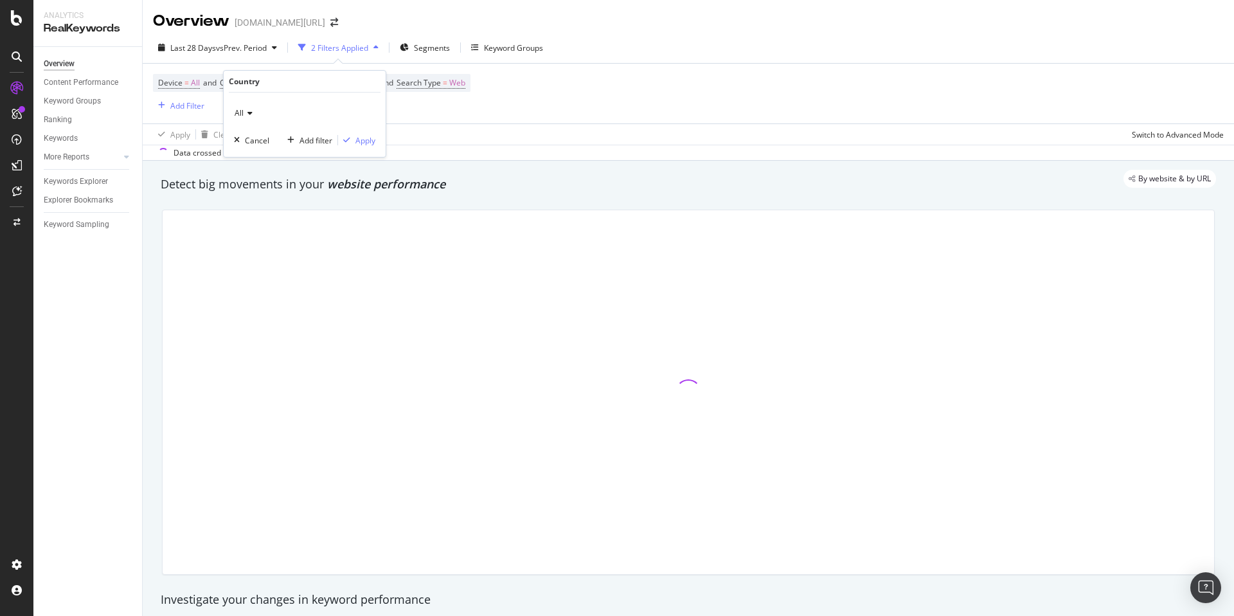
click at [256, 111] on div "All" at bounding box center [304, 113] width 141 height 21
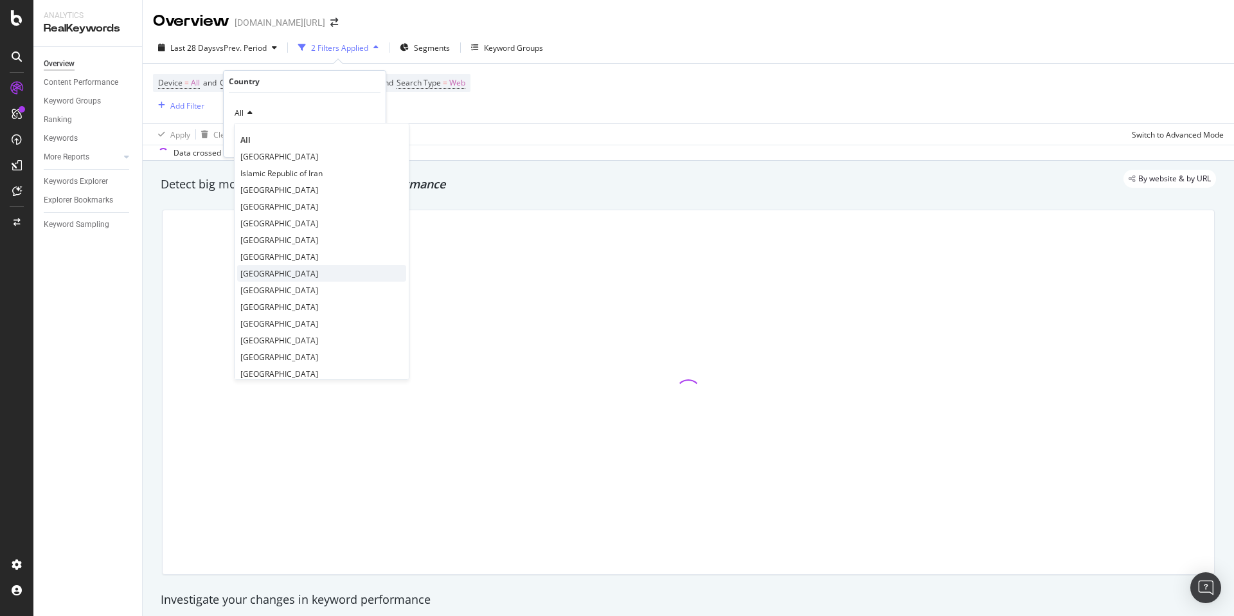
click at [303, 271] on span "United Arab Emirates" at bounding box center [279, 273] width 78 height 11
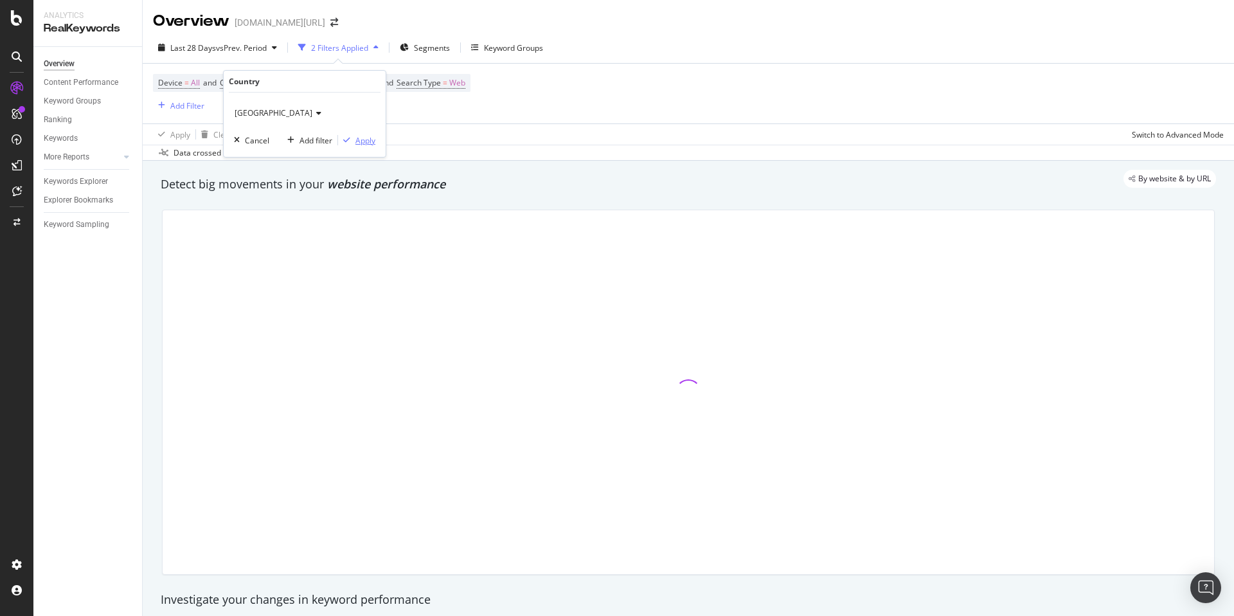
click at [363, 140] on div "Apply" at bounding box center [366, 140] width 20 height 11
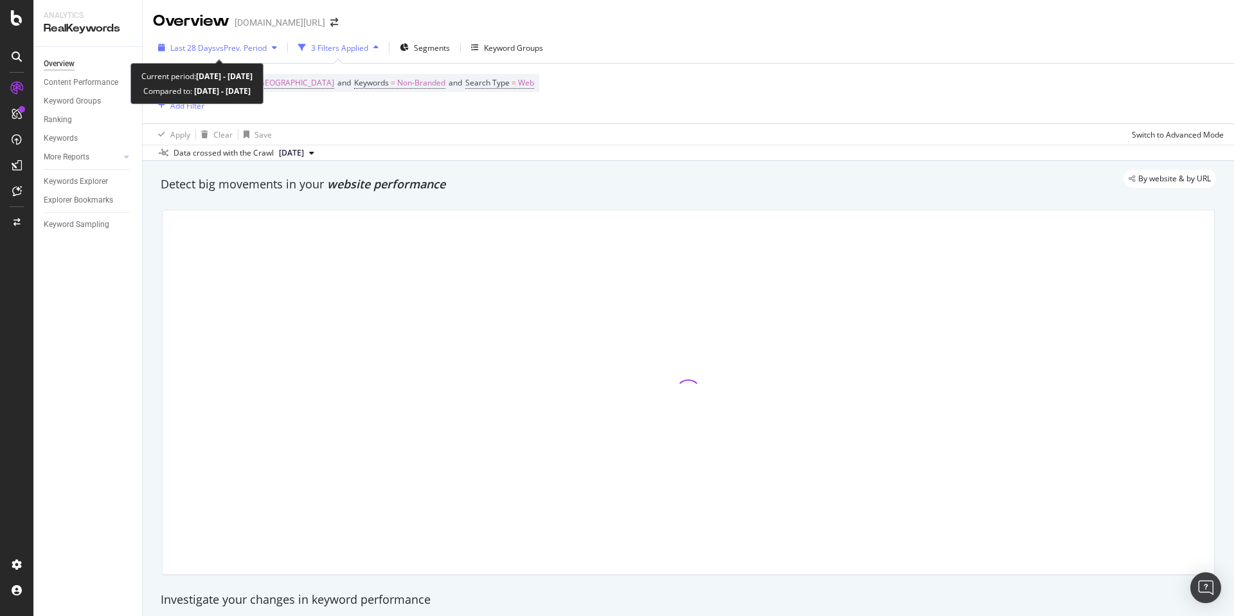
click at [226, 46] on span "vs Prev. Period" at bounding box center [241, 47] width 51 height 11
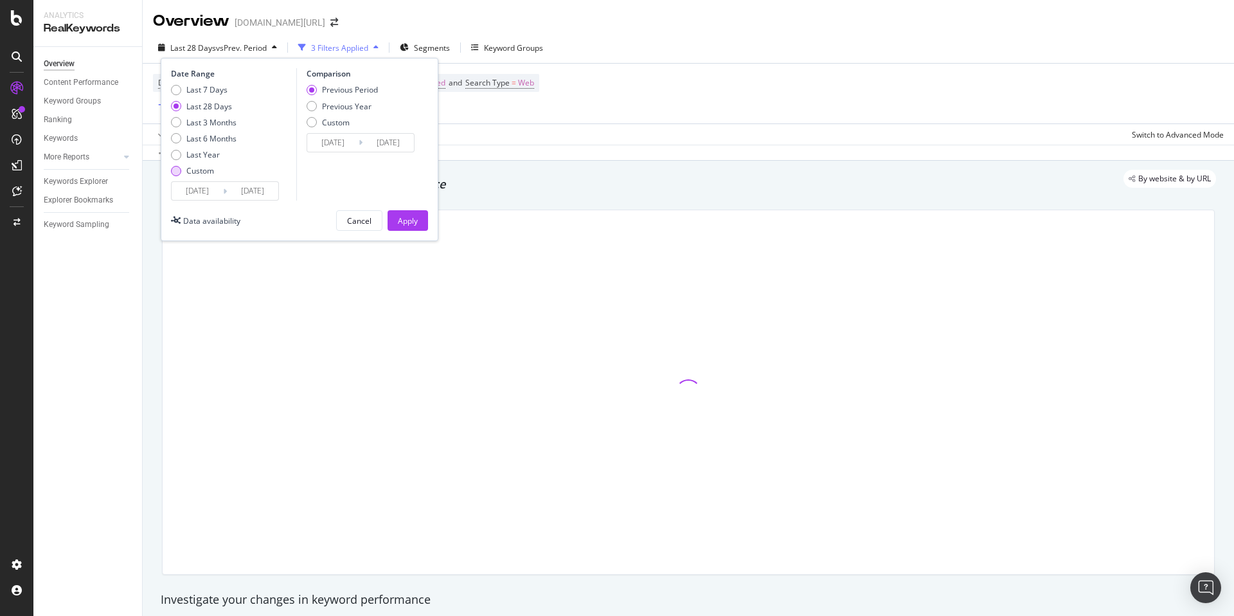
click at [194, 173] on div "Custom" at bounding box center [200, 170] width 28 height 11
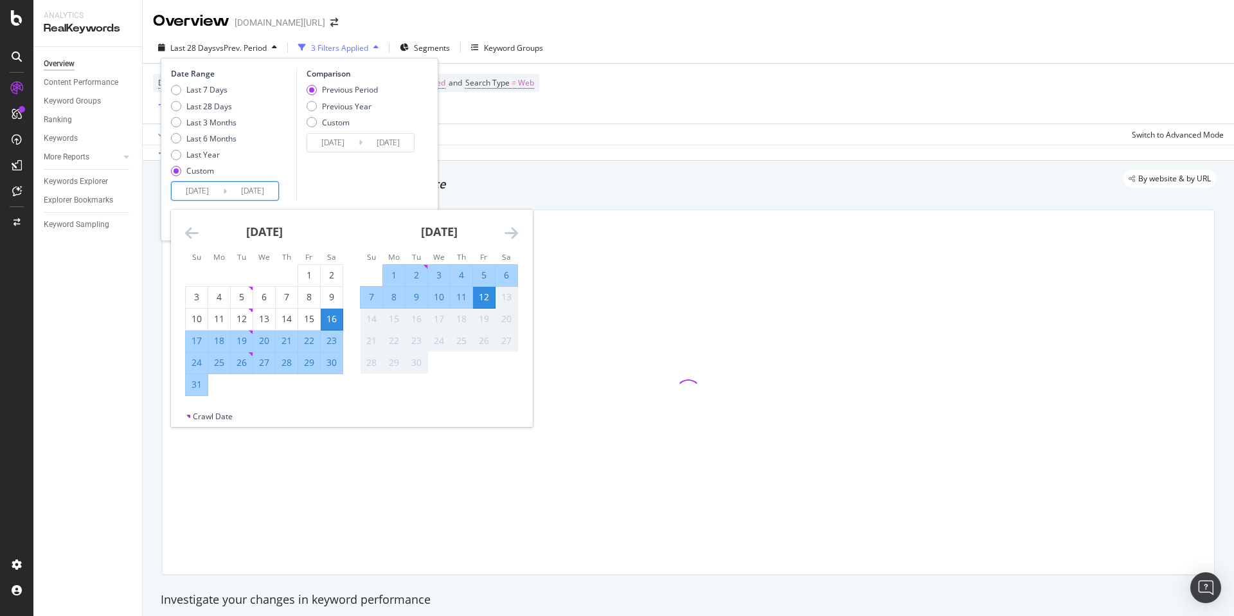
click at [206, 193] on input "2025/08/16" at bounding box center [197, 191] width 51 height 18
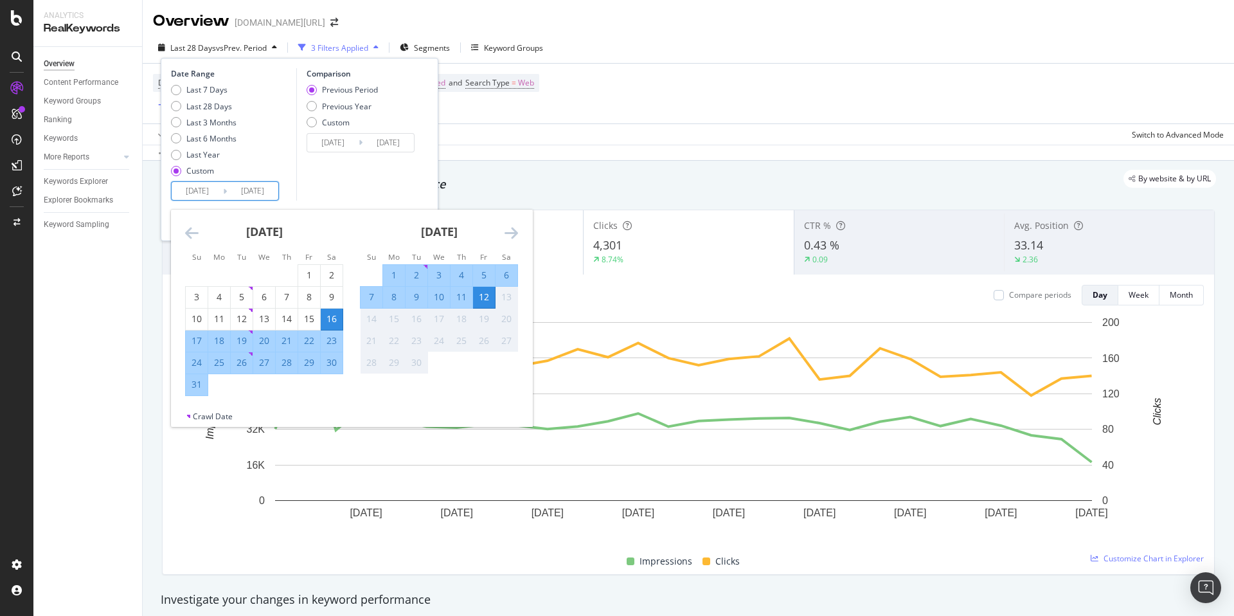
click at [189, 231] on icon "Move backward to switch to the previous month." at bounding box center [192, 232] width 14 height 15
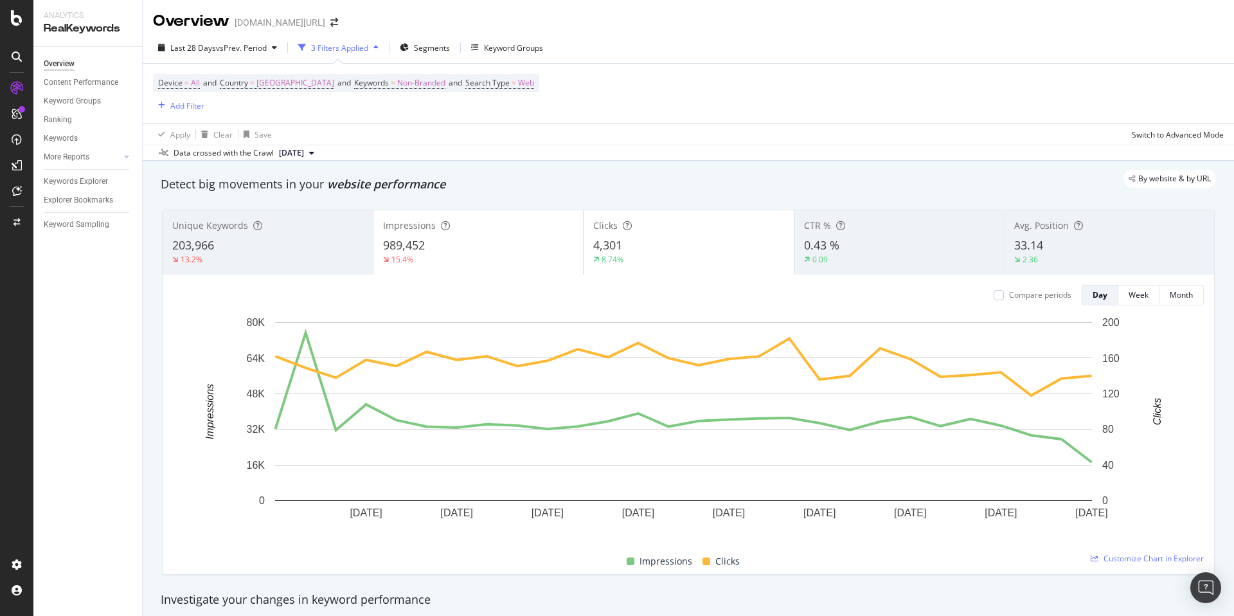
click at [598, 181] on div "By website & by URL" at bounding box center [682, 179] width 1068 height 18
click at [220, 54] on div "Last 28 Days vs Prev. Period" at bounding box center [217, 47] width 129 height 19
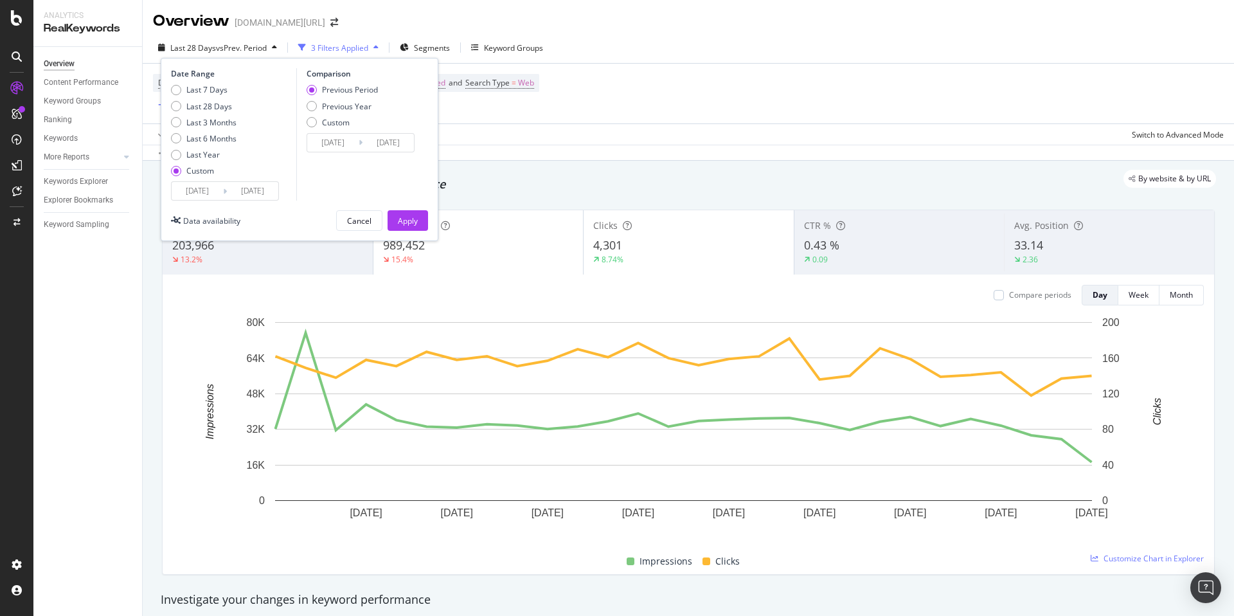
click at [325, 19] on span at bounding box center [334, 22] width 18 height 9
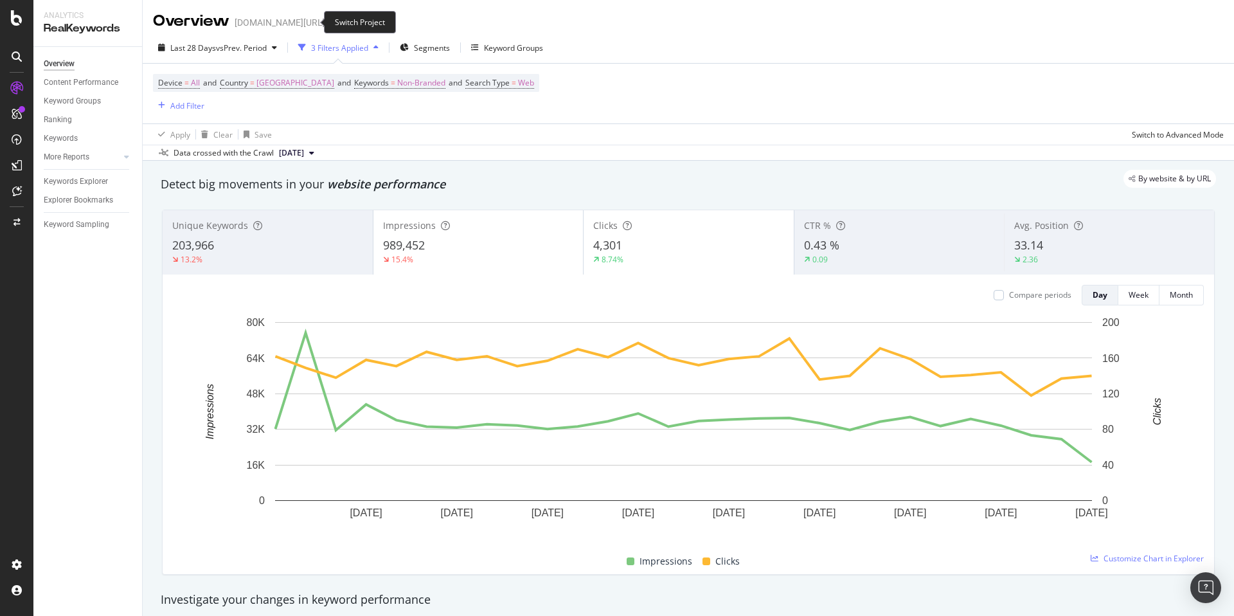
click at [330, 19] on icon "arrow-right-arrow-left" at bounding box center [334, 22] width 8 height 9
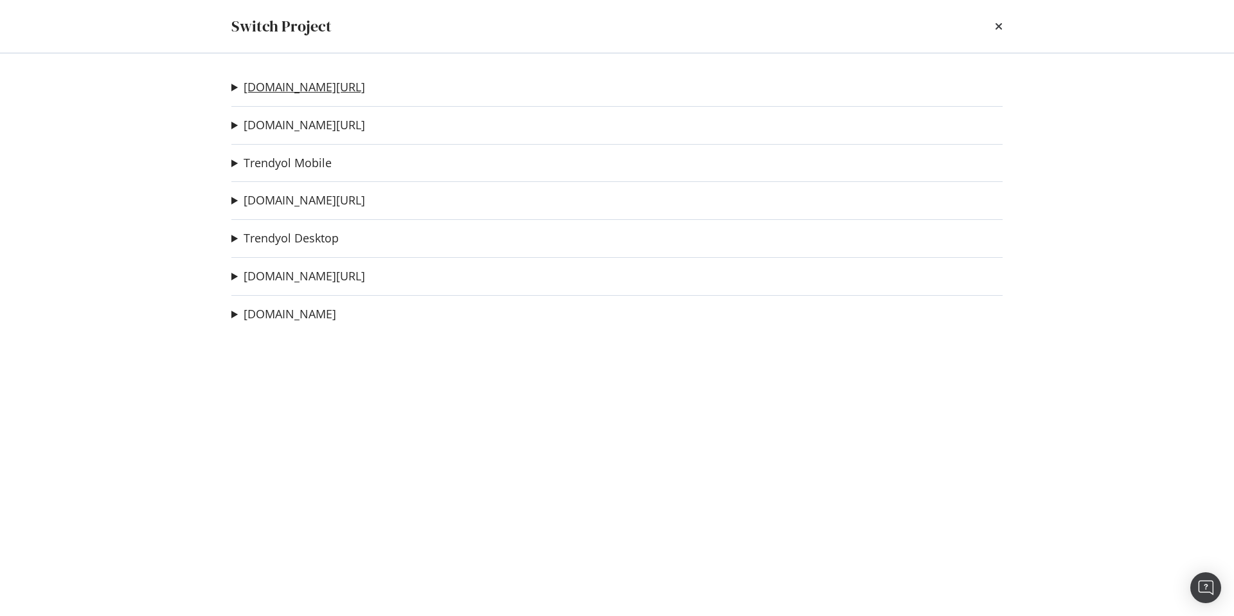
click at [314, 92] on link "[DOMAIN_NAME][URL]" at bounding box center [305, 87] width 122 height 14
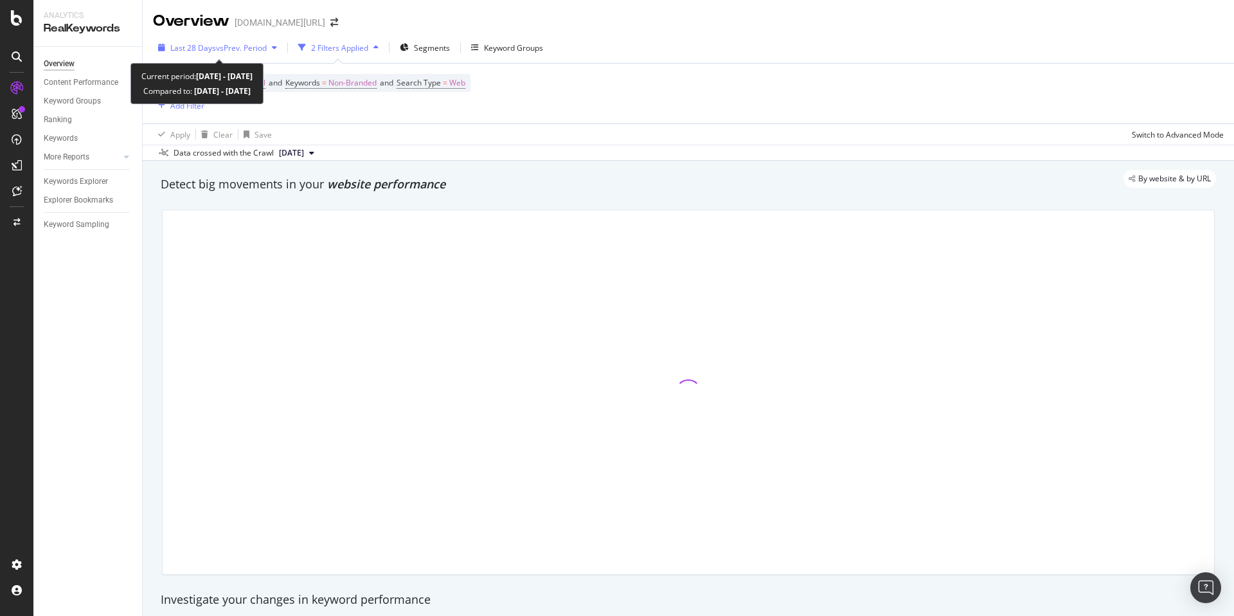
click at [213, 50] on span "Last 28 Days" at bounding box center [193, 47] width 46 height 11
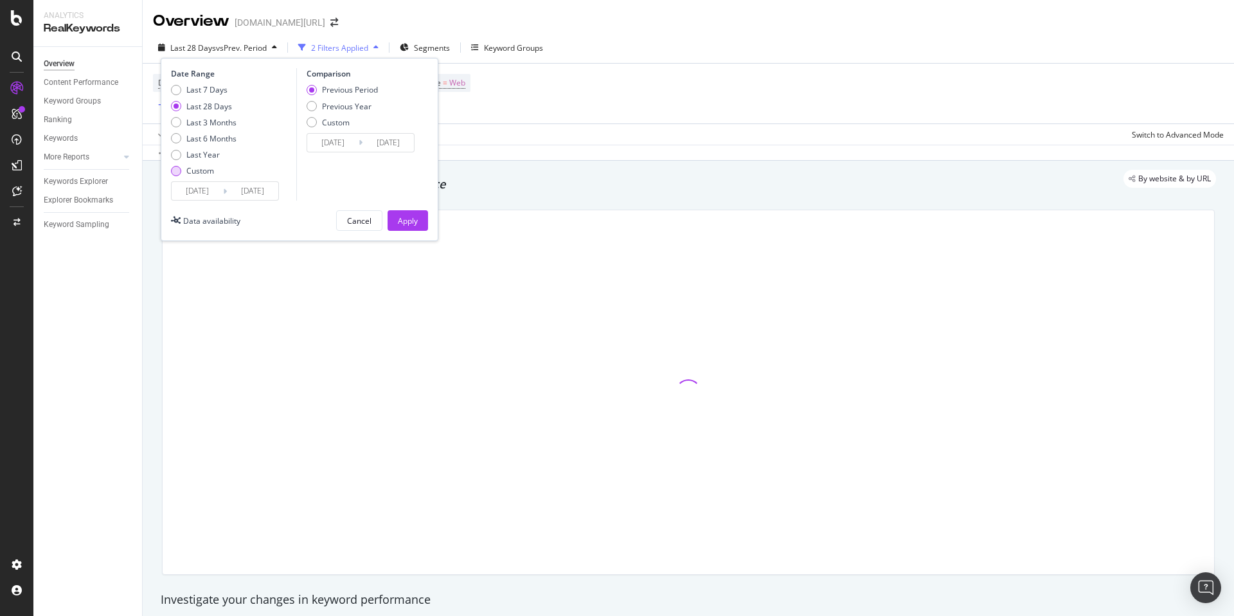
click at [206, 168] on div "Custom" at bounding box center [200, 170] width 28 height 11
click at [219, 196] on input "2025/08/16" at bounding box center [197, 191] width 51 height 18
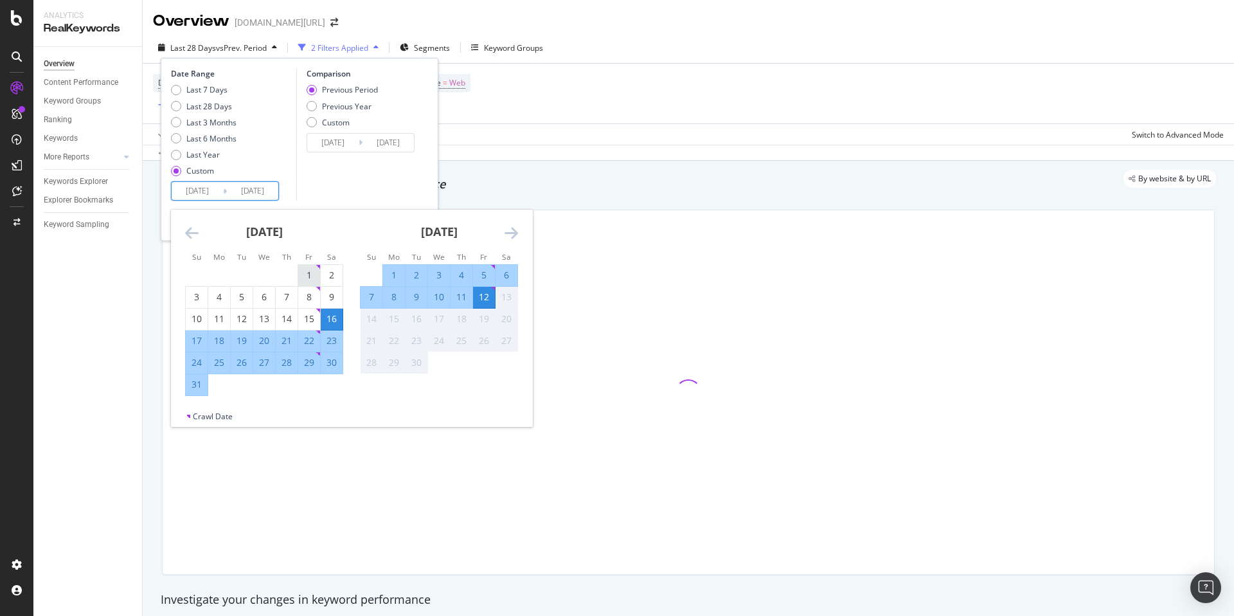
click at [311, 276] on div "1" at bounding box center [309, 275] width 22 height 13
type input "2025/08/01"
type input "2025/06/19"
type input "2025/07/31"
click at [199, 379] on div "31" at bounding box center [197, 384] width 22 height 13
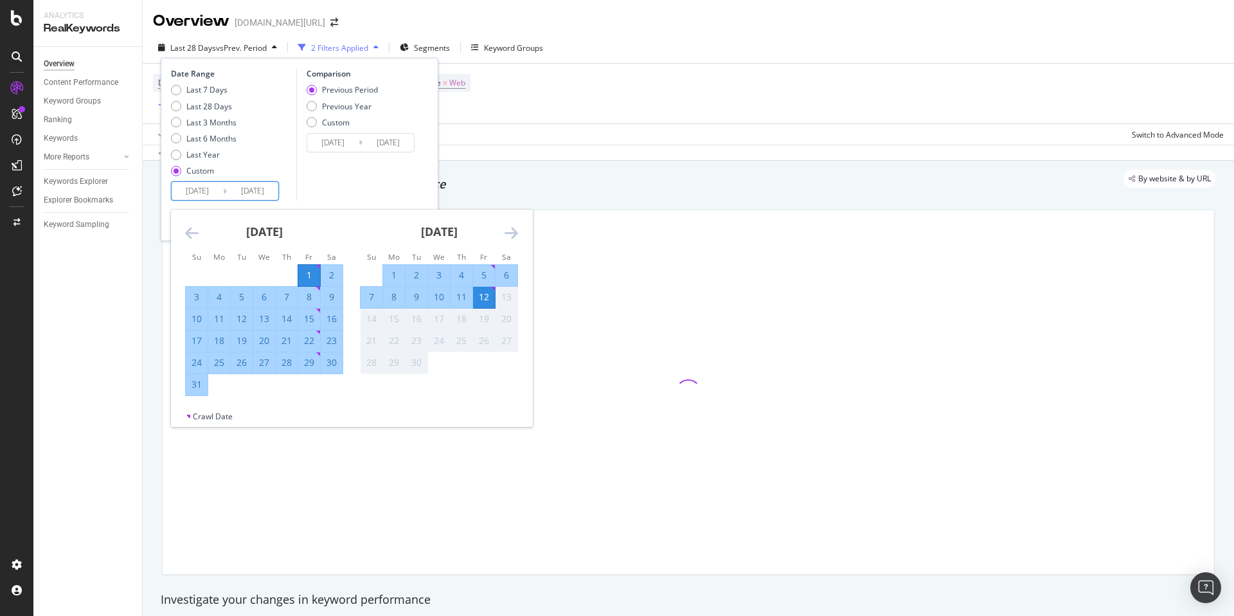
type input "2025/08/31"
type input "2025/07/01"
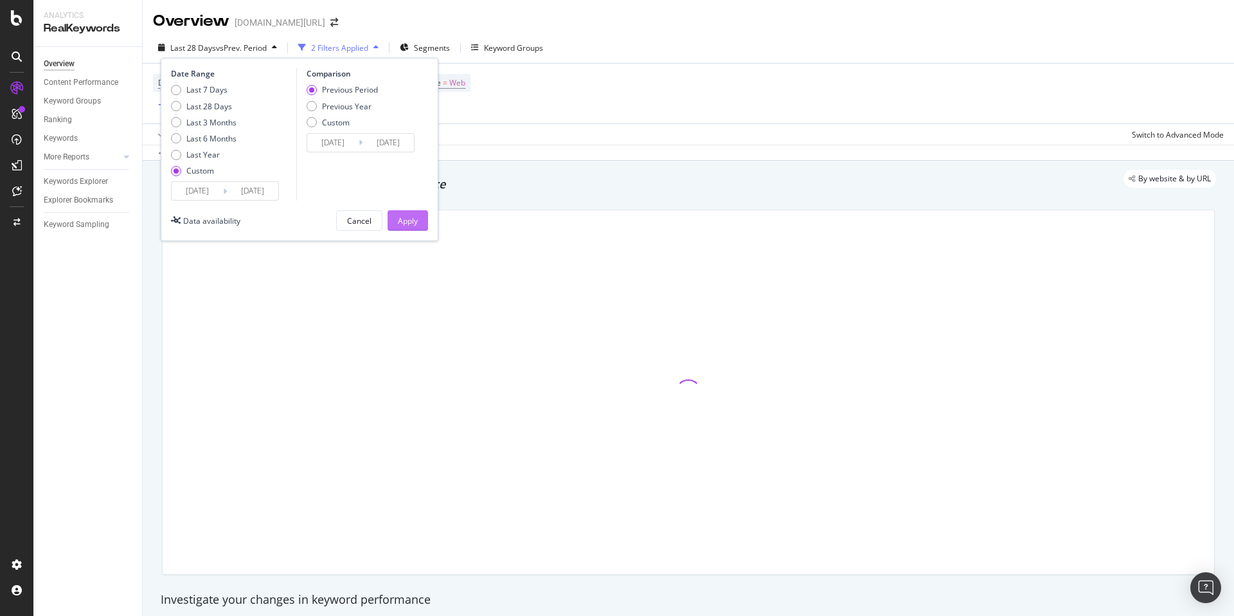
click at [412, 221] on div "Apply" at bounding box center [408, 220] width 20 height 11
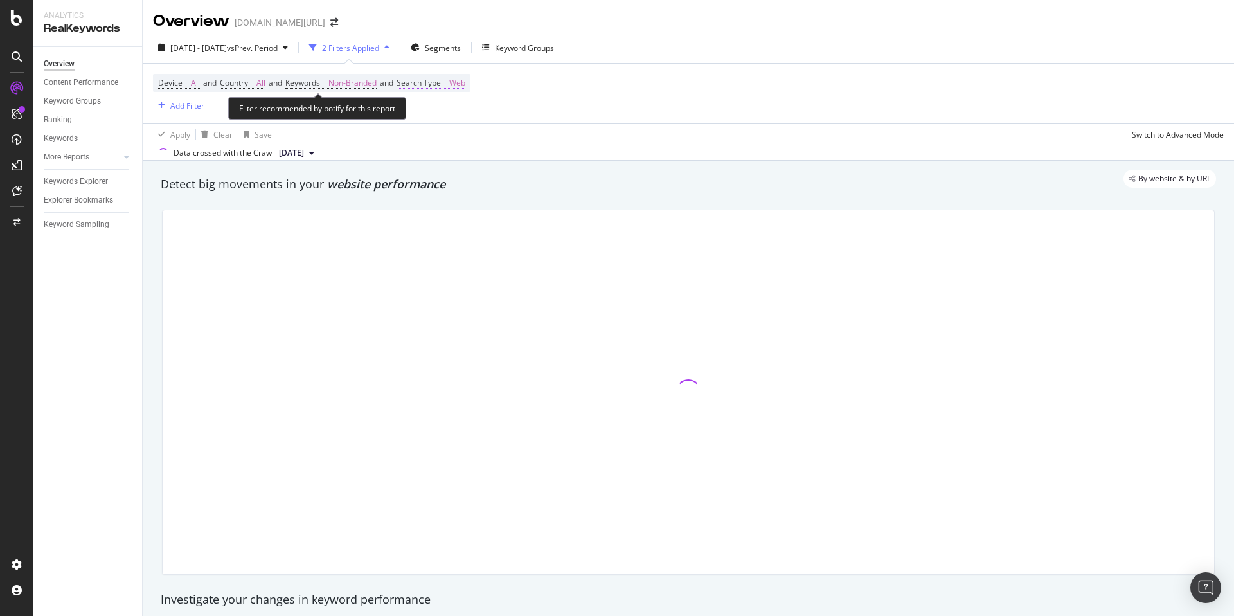
click at [434, 82] on span "Search Type" at bounding box center [419, 82] width 44 height 11
click at [428, 107] on span "Web" at bounding box center [429, 112] width 16 height 11
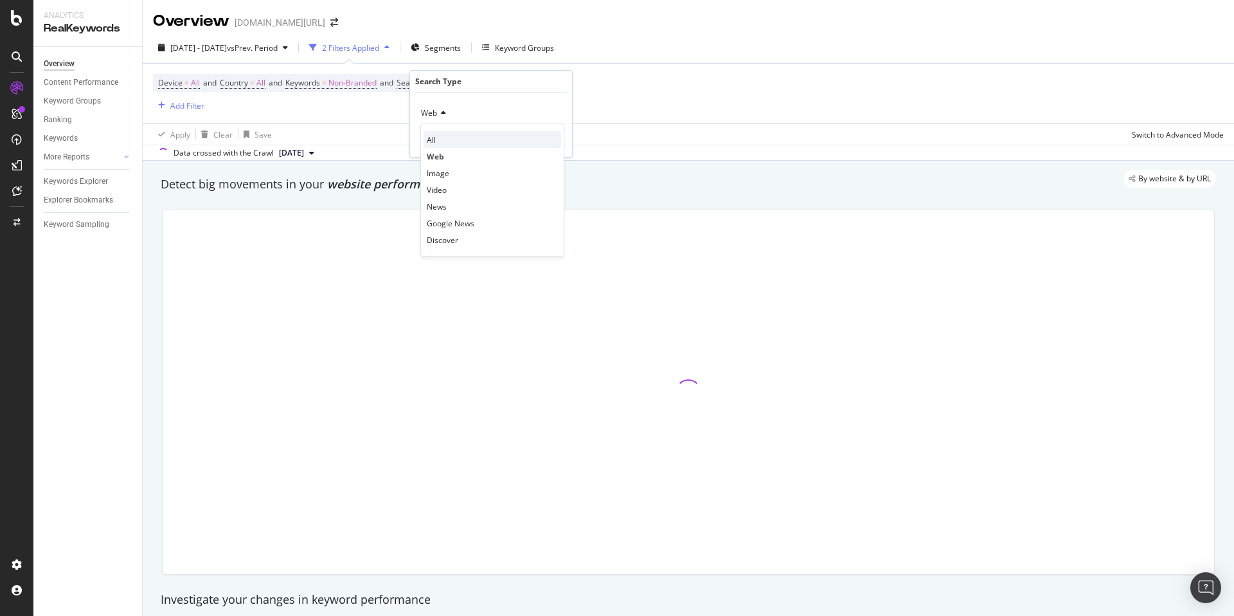
click at [446, 131] on div "All" at bounding box center [493, 139] width 138 height 17
click at [556, 141] on div "Apply" at bounding box center [552, 140] width 20 height 11
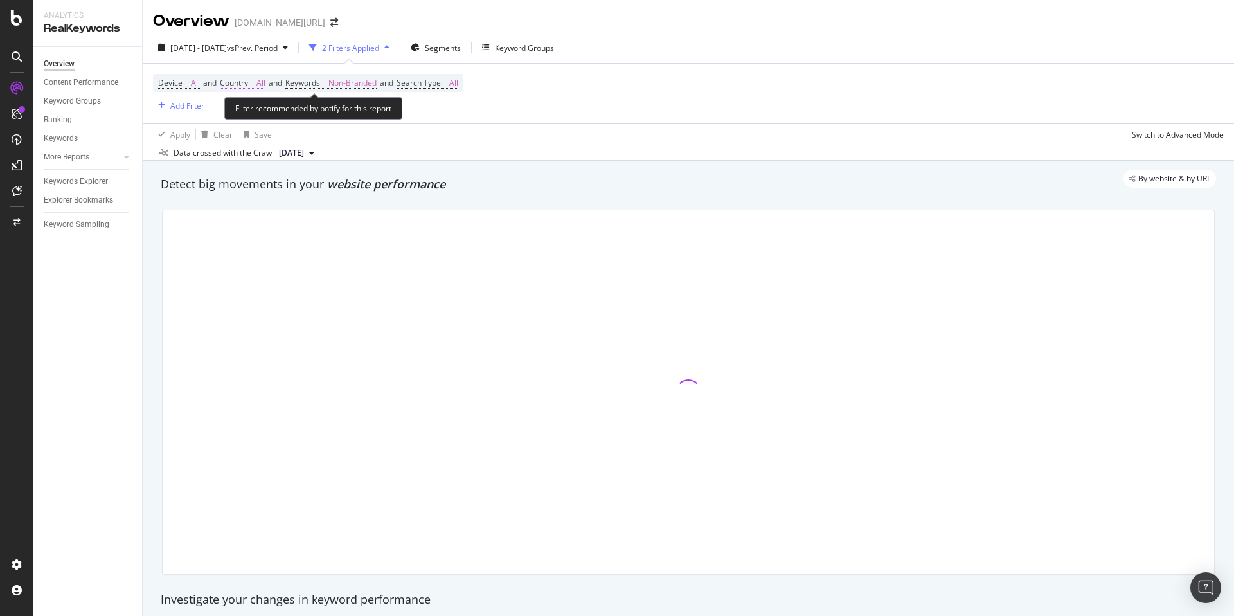
click at [241, 82] on span "Country" at bounding box center [234, 82] width 28 height 11
click at [242, 106] on div "All Cancel Add filter Apply" at bounding box center [305, 125] width 162 height 64
click at [246, 111] on icon at bounding box center [248, 113] width 9 height 8
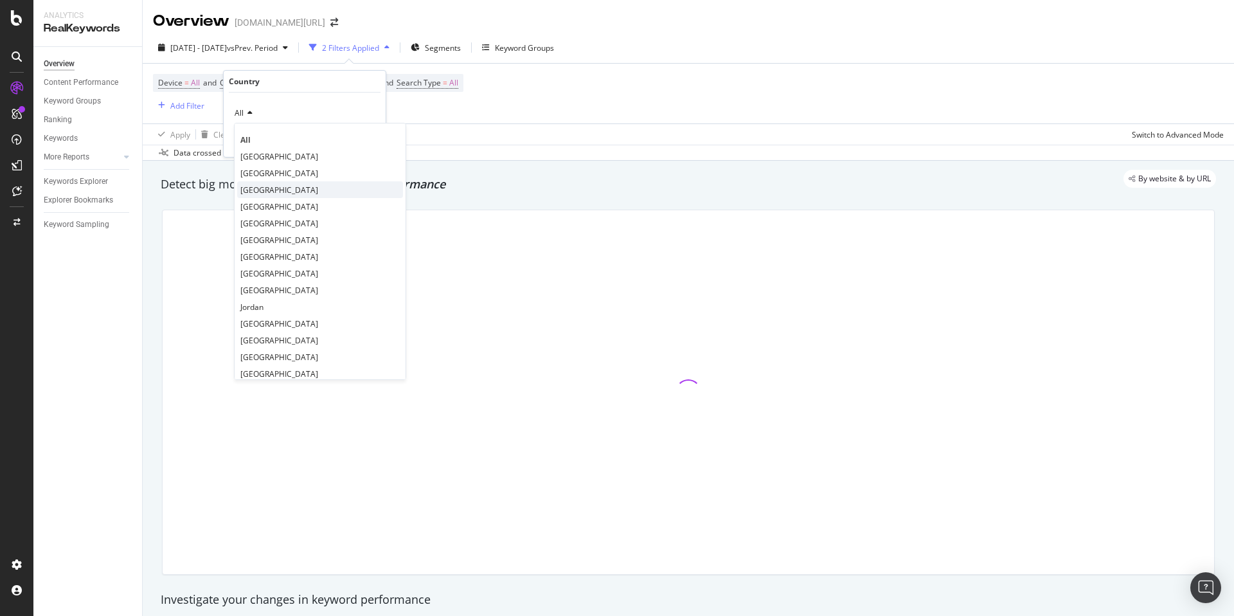
click at [296, 194] on div "[GEOGRAPHIC_DATA]" at bounding box center [320, 189] width 166 height 17
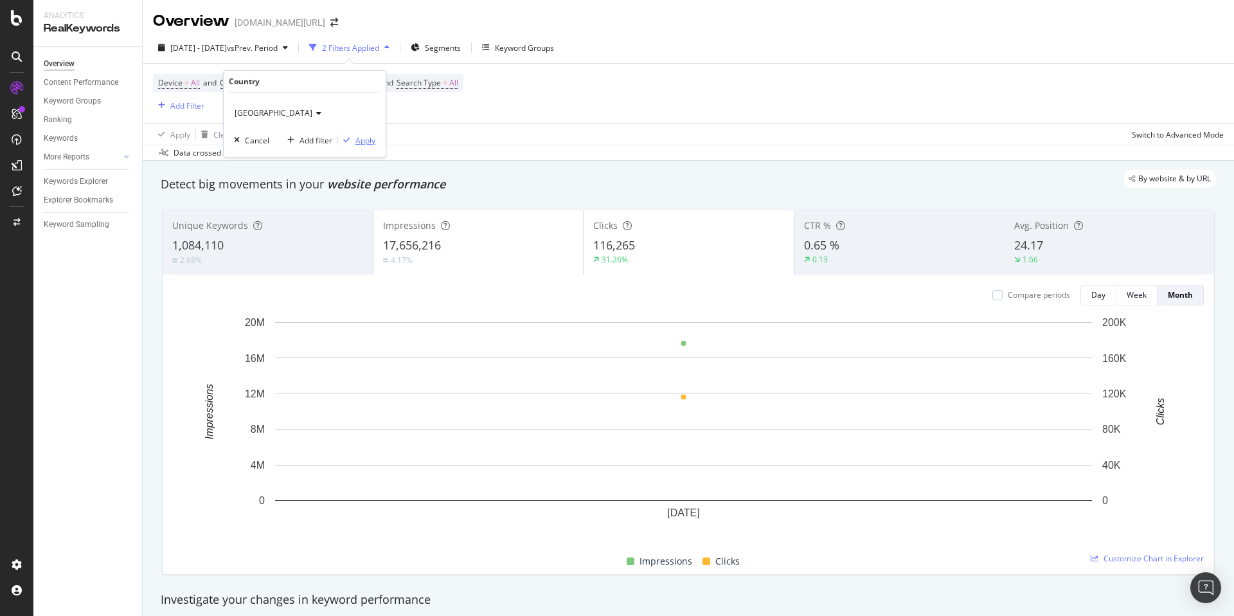
drag, startPoint x: 363, startPoint y: 138, endPoint x: 534, endPoint y: 136, distance: 170.4
click at [363, 138] on div "Apply" at bounding box center [366, 140] width 20 height 11
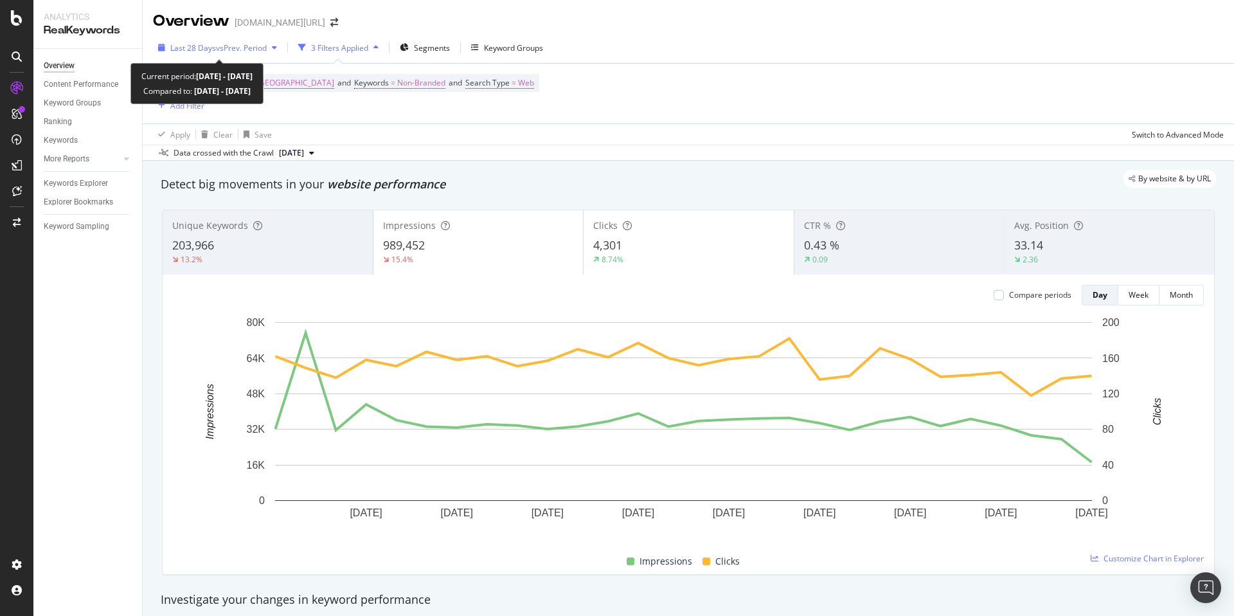
click at [222, 50] on span "vs Prev. Period" at bounding box center [241, 47] width 51 height 11
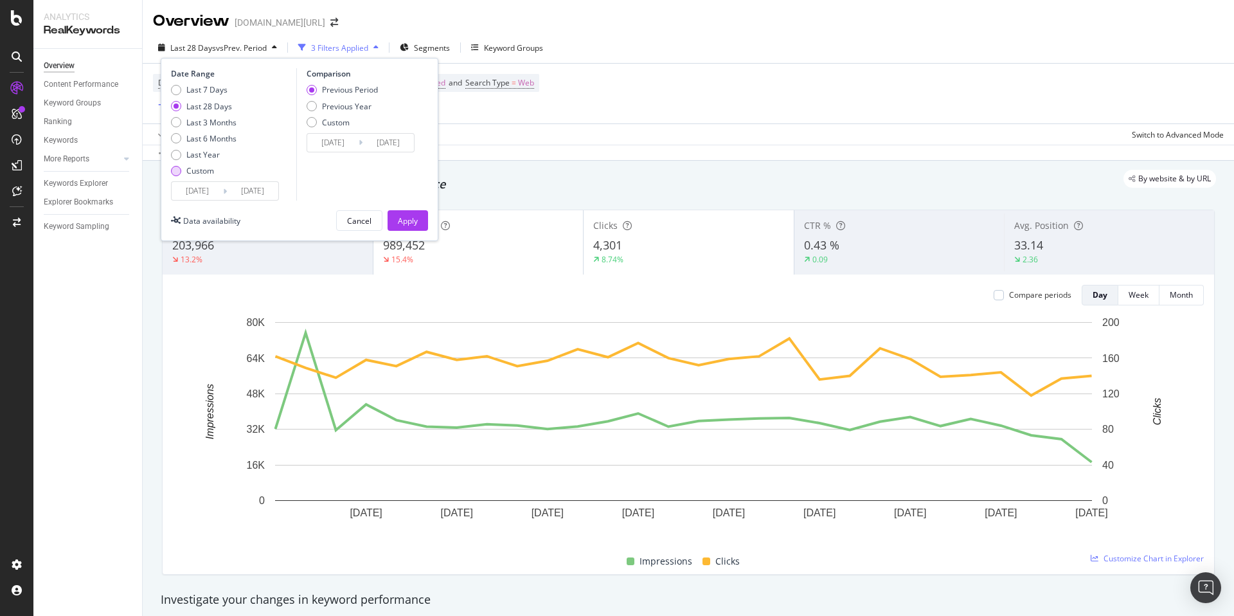
click at [199, 167] on div "Custom" at bounding box center [200, 170] width 28 height 11
click at [221, 192] on input "2025/08/16" at bounding box center [197, 191] width 51 height 18
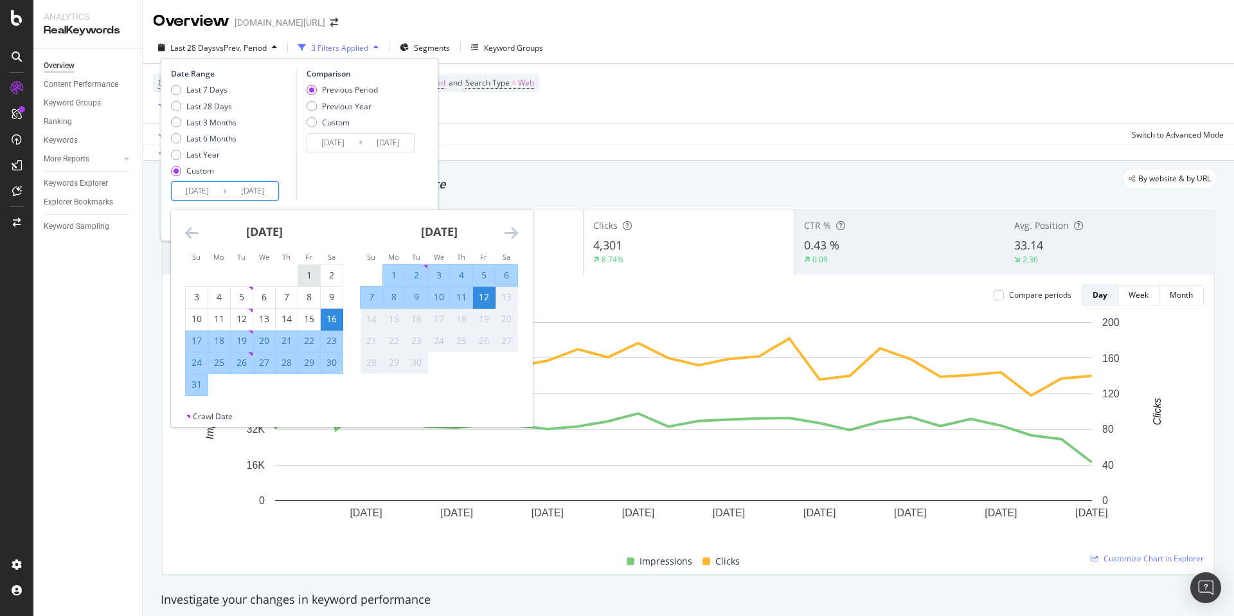
click at [313, 271] on div "1" at bounding box center [309, 275] width 22 height 13
type input "2025/08/01"
type input "2025/06/19"
type input "2025/07/31"
click at [201, 390] on div "31" at bounding box center [197, 384] width 22 height 13
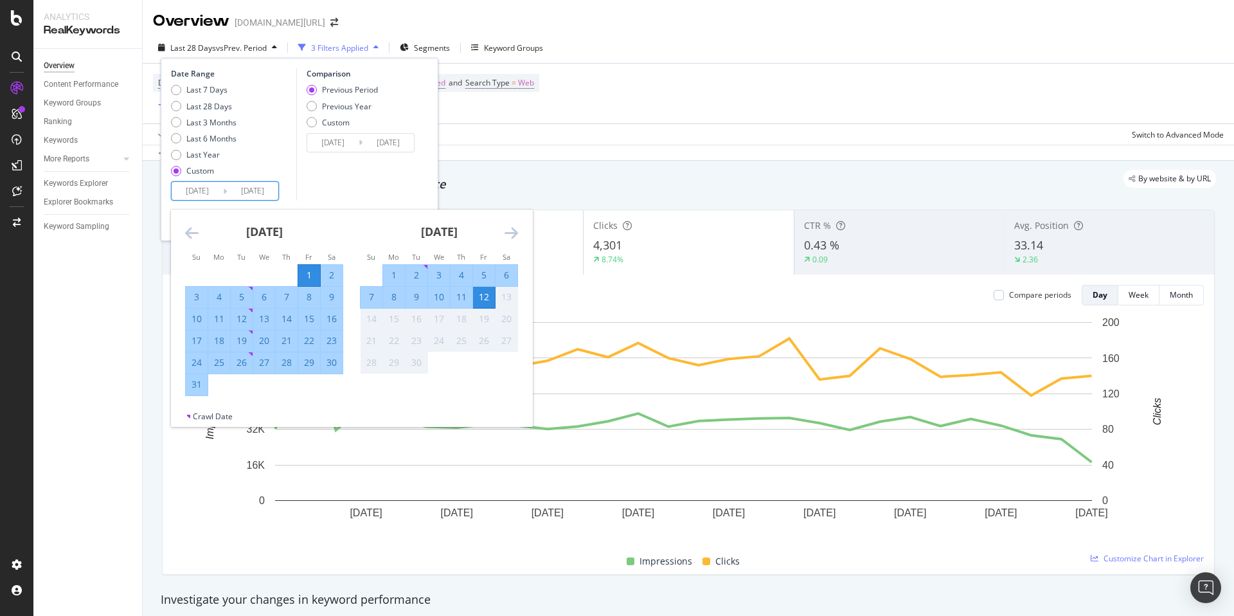
type input "2025/08/31"
type input "2025/07/01"
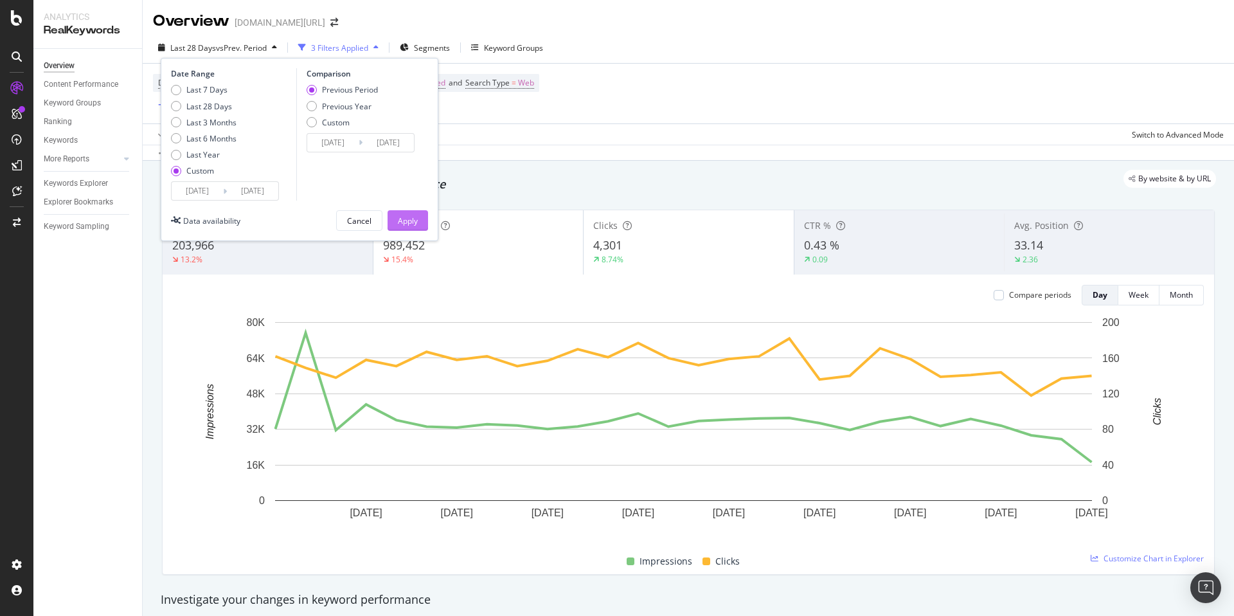
click at [419, 218] on button "Apply" at bounding box center [408, 220] width 41 height 21
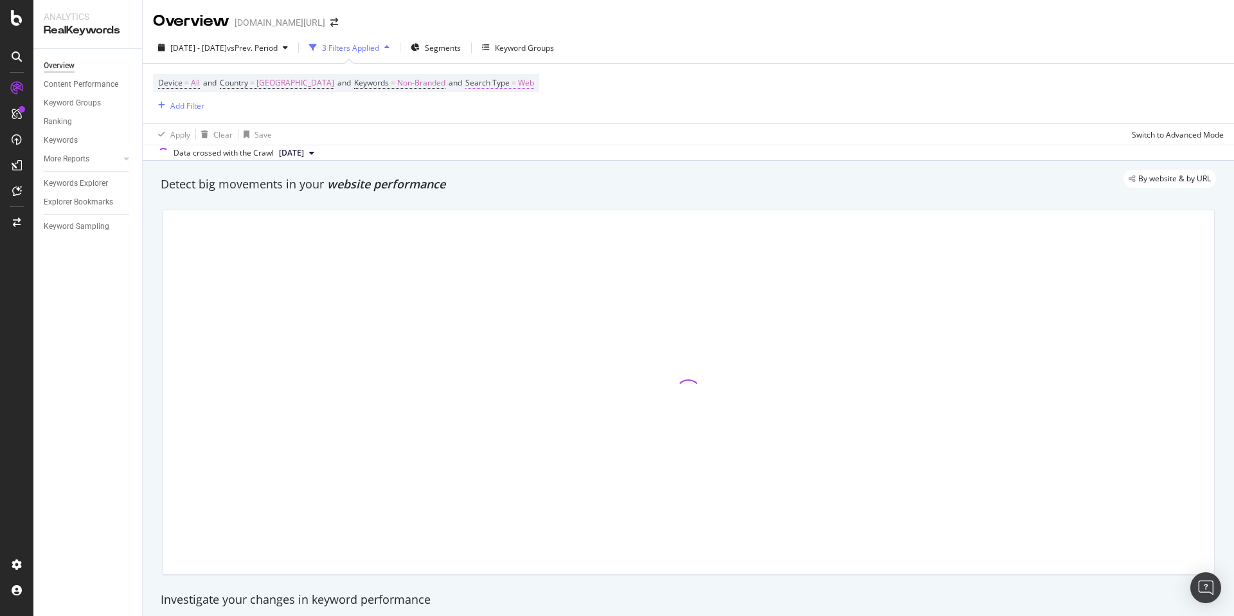
click at [516, 87] on span "=" at bounding box center [514, 82] width 5 height 11
click at [491, 114] on span "Web" at bounding box center [497, 112] width 16 height 11
click at [507, 140] on div "All" at bounding box center [561, 139] width 138 height 17
drag, startPoint x: 617, startPoint y: 141, endPoint x: 680, endPoint y: 125, distance: 64.4
click at [617, 141] on div "Apply" at bounding box center [620, 140] width 20 height 11
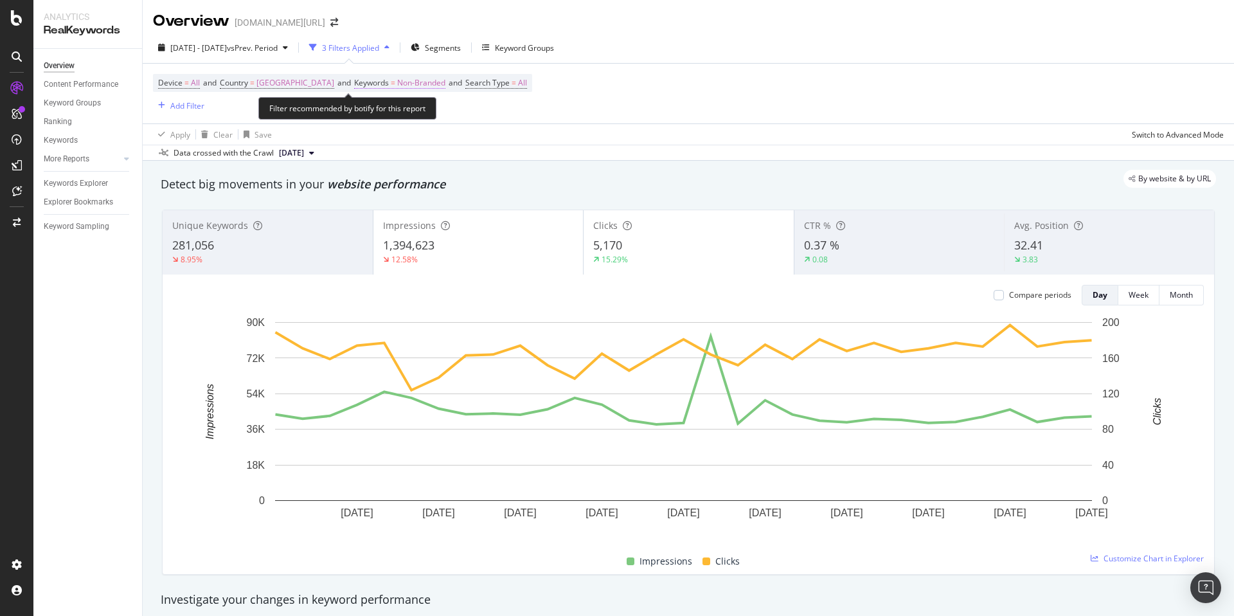
click at [415, 87] on span "Non-Branded" at bounding box center [421, 83] width 48 height 18
click at [411, 106] on div "Non-Branded" at bounding box center [406, 113] width 69 height 19
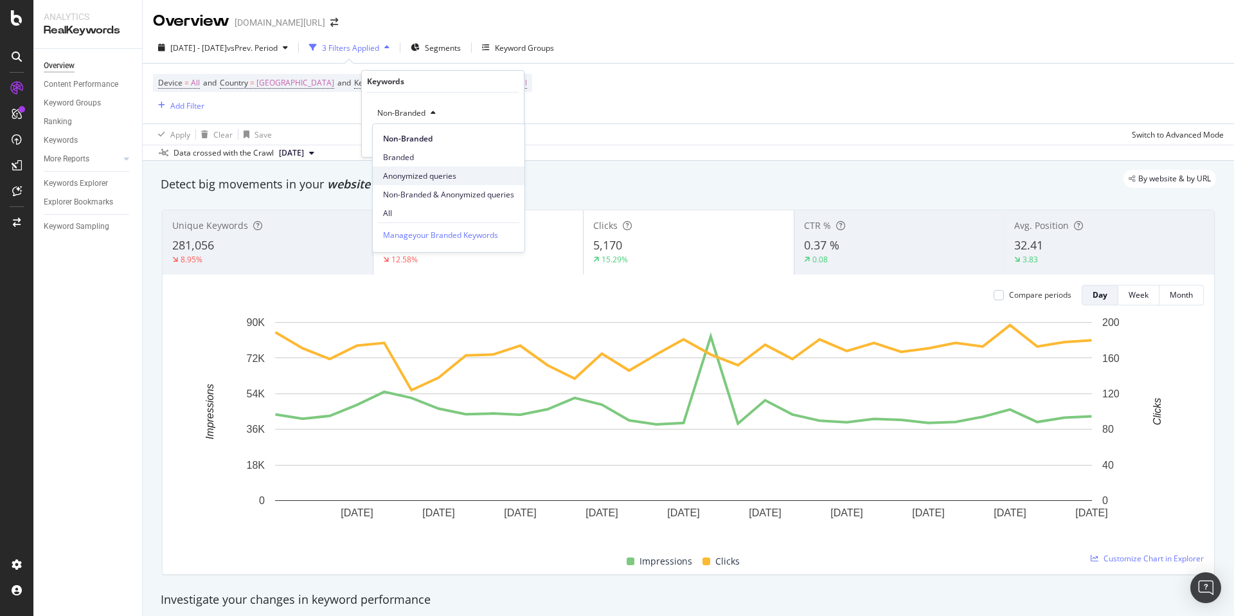
click at [448, 180] on span "Anonymized queries" at bounding box center [448, 176] width 131 height 12
click at [512, 141] on div "Apply" at bounding box center [504, 140] width 20 height 11
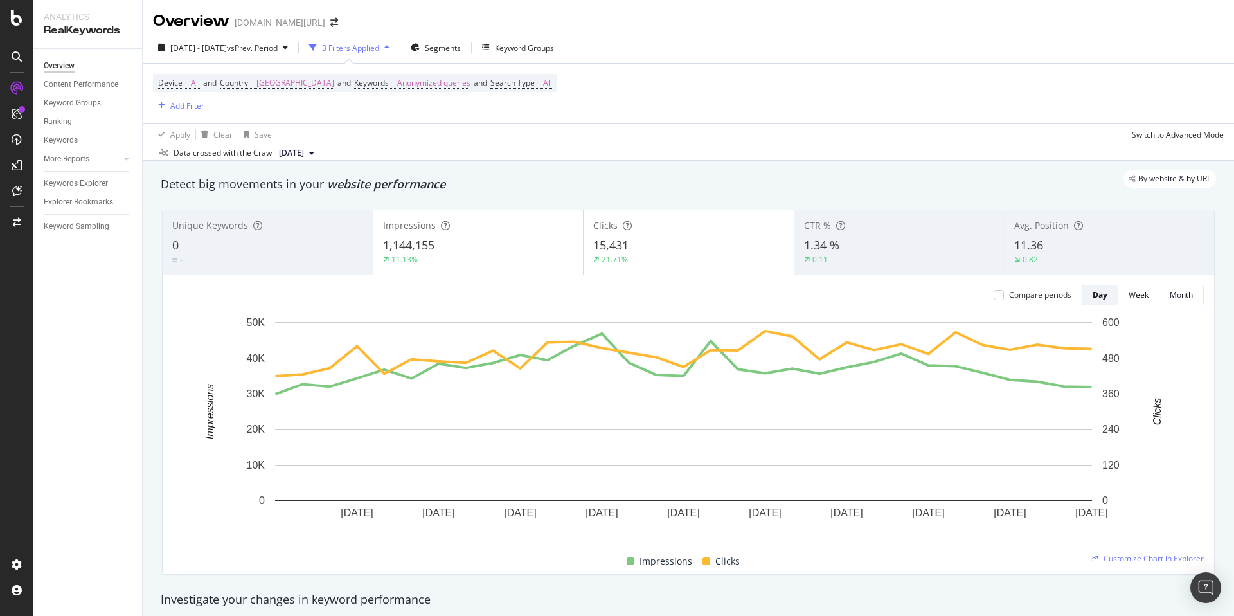
click at [645, 171] on div "By website & by URL" at bounding box center [682, 179] width 1068 height 18
click at [428, 84] on span "Anonymized queries" at bounding box center [433, 83] width 73 height 18
click at [426, 111] on span "Anonymized queries" at bounding box center [411, 112] width 78 height 11
click at [476, 194] on span "Non-Branded & Anonymized queries" at bounding box center [448, 195] width 131 height 12
click at [523, 146] on div "Add filter Apply" at bounding box center [477, 140] width 93 height 13
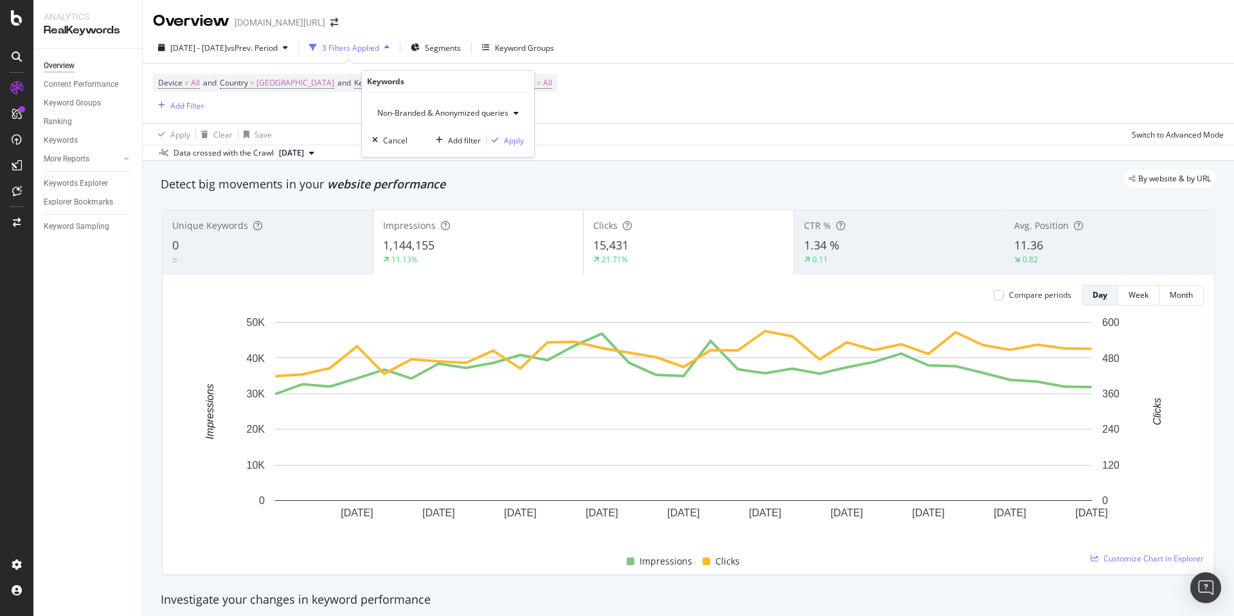
click at [525, 143] on div "Non-Branded & Anonymized queries Cancel Add filter Apply" at bounding box center [448, 125] width 172 height 64
click at [509, 137] on div "Apply" at bounding box center [514, 140] width 20 height 11
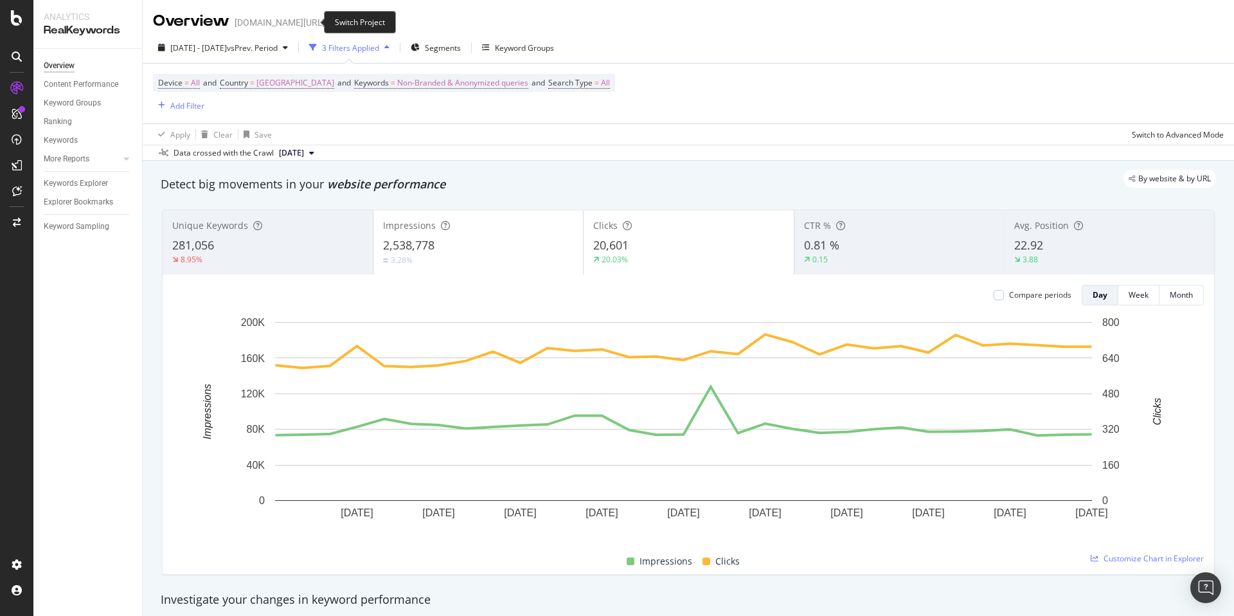
click at [330, 25] on icon "arrow-right-arrow-left" at bounding box center [334, 22] width 8 height 9
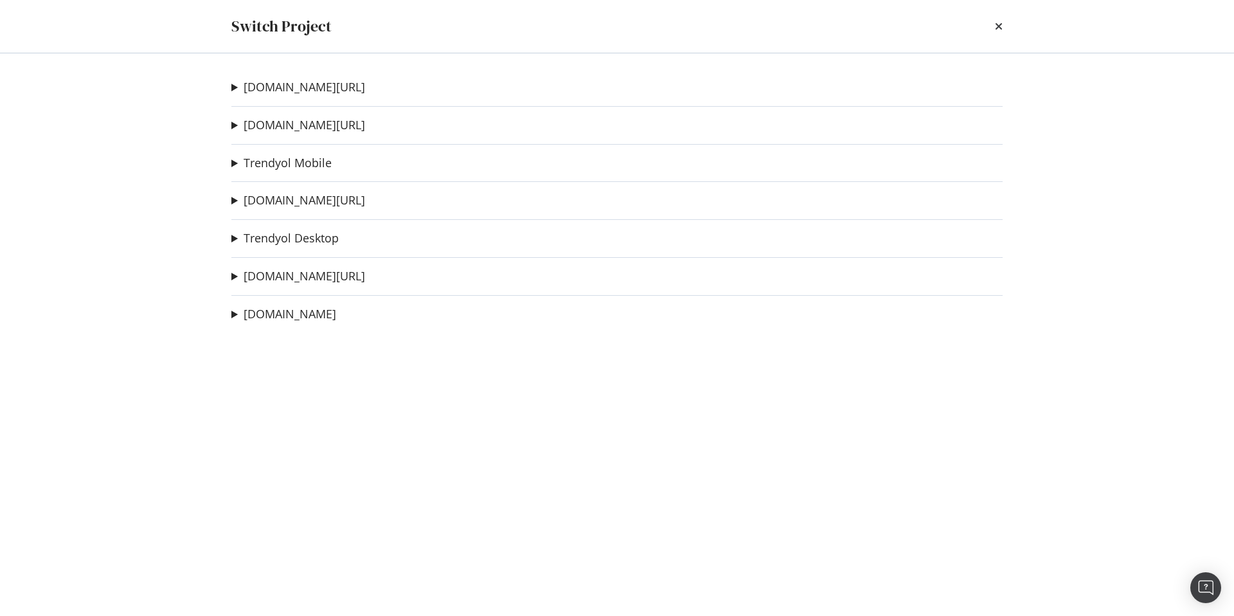
click at [312, 23] on div "Switch Project trendyol.com/ar Sitemap Crawl - Deneme Ad-Hoc Project 2deneme Ad…" at bounding box center [617, 308] width 1234 height 616
click at [302, 158] on link "Trendyol Mobile" at bounding box center [288, 163] width 88 height 14
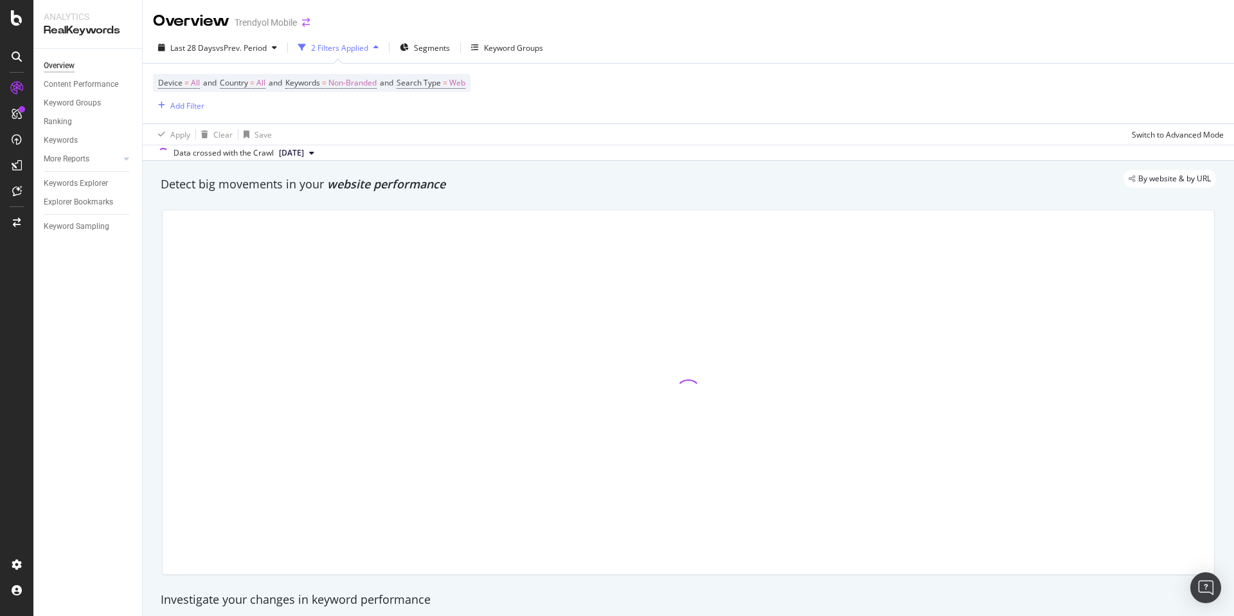
click at [310, 26] on icon "arrow-right-arrow-left" at bounding box center [306, 22] width 8 height 9
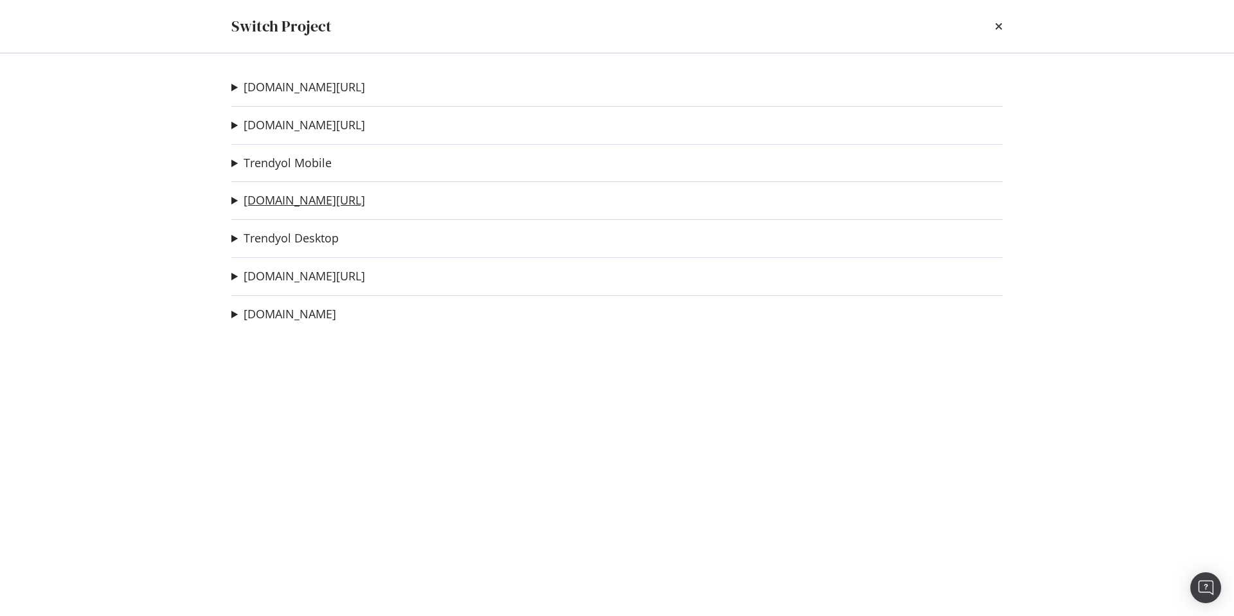
click at [306, 194] on link "trendyol.com/en" at bounding box center [305, 201] width 122 height 14
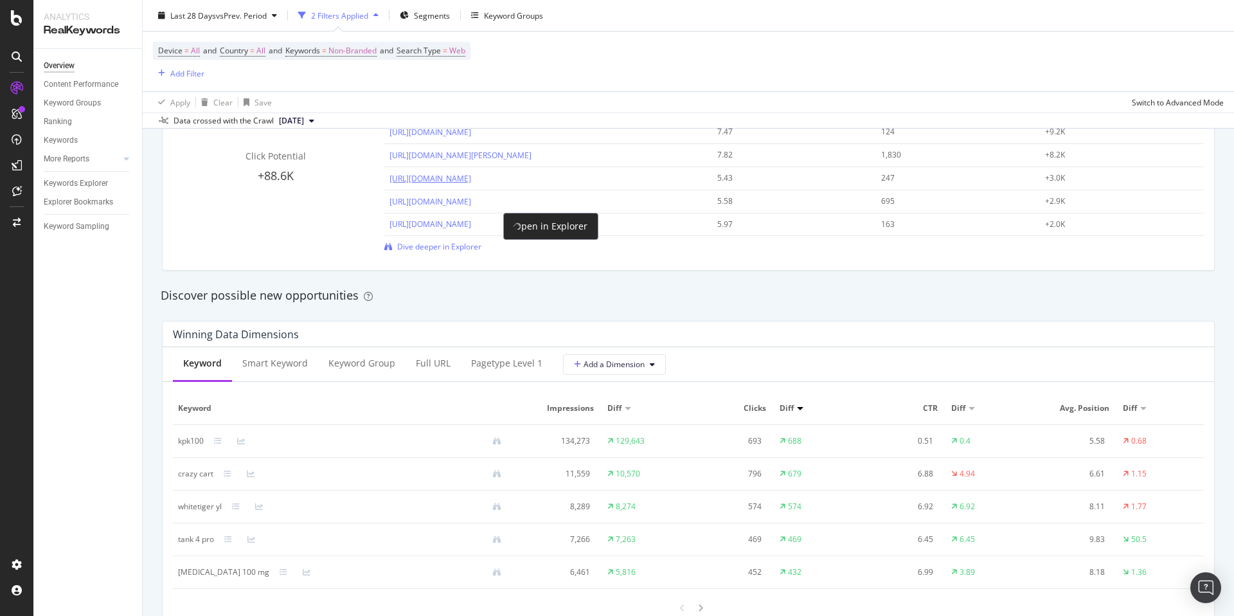
scroll to position [842, 0]
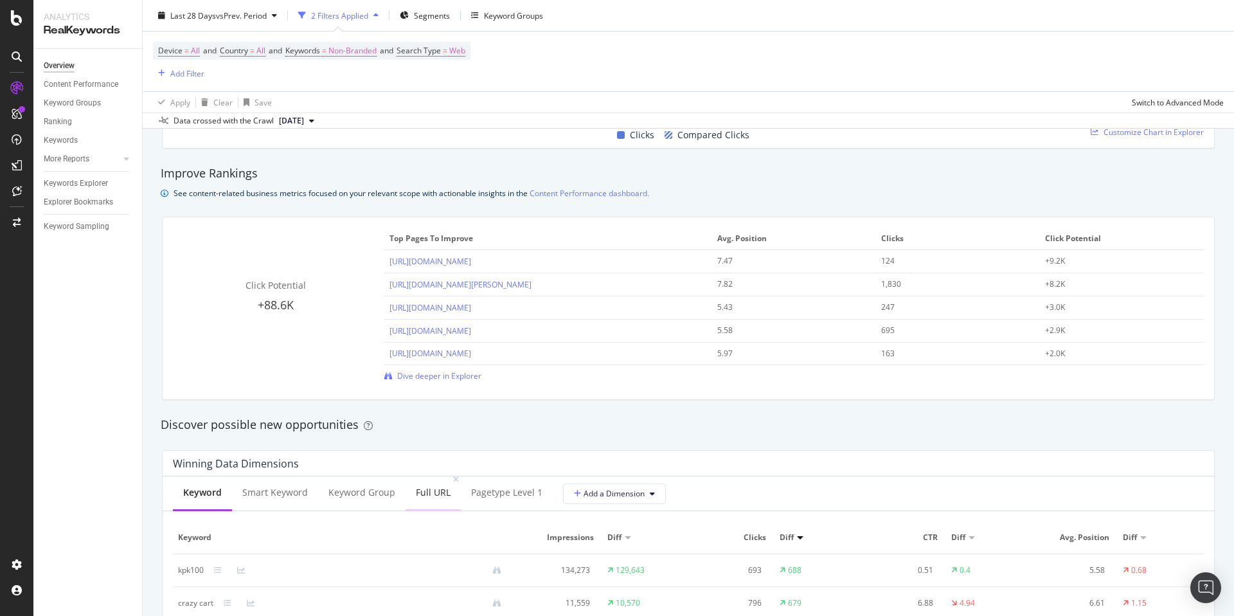
click at [419, 486] on div "Full URL" at bounding box center [433, 492] width 35 height 13
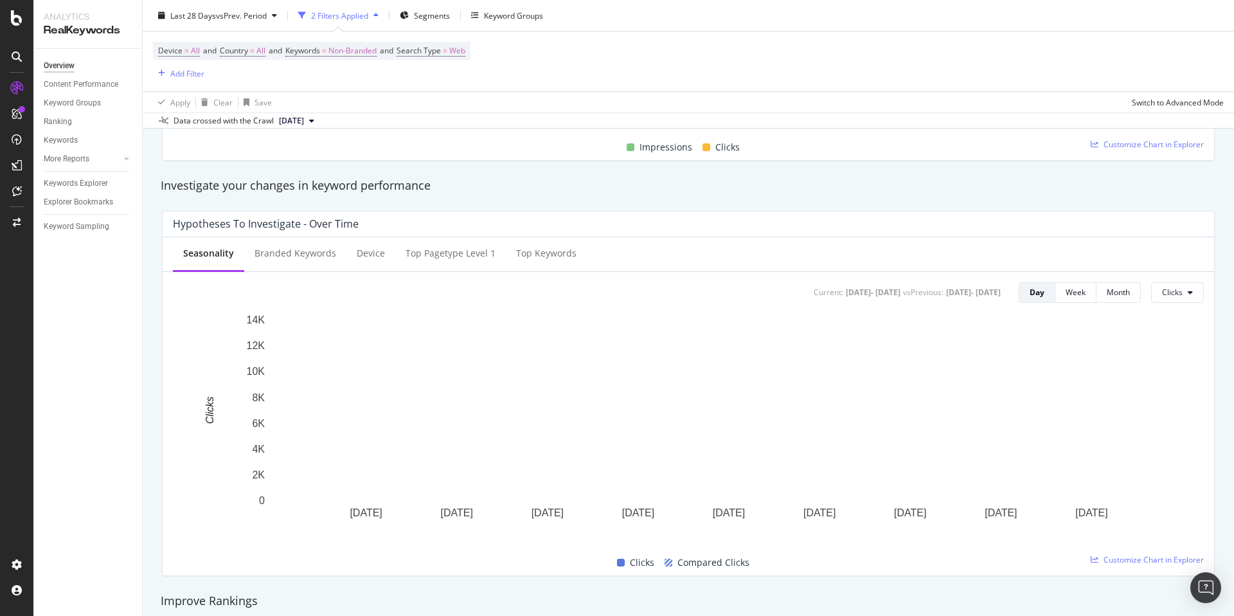
scroll to position [0, 0]
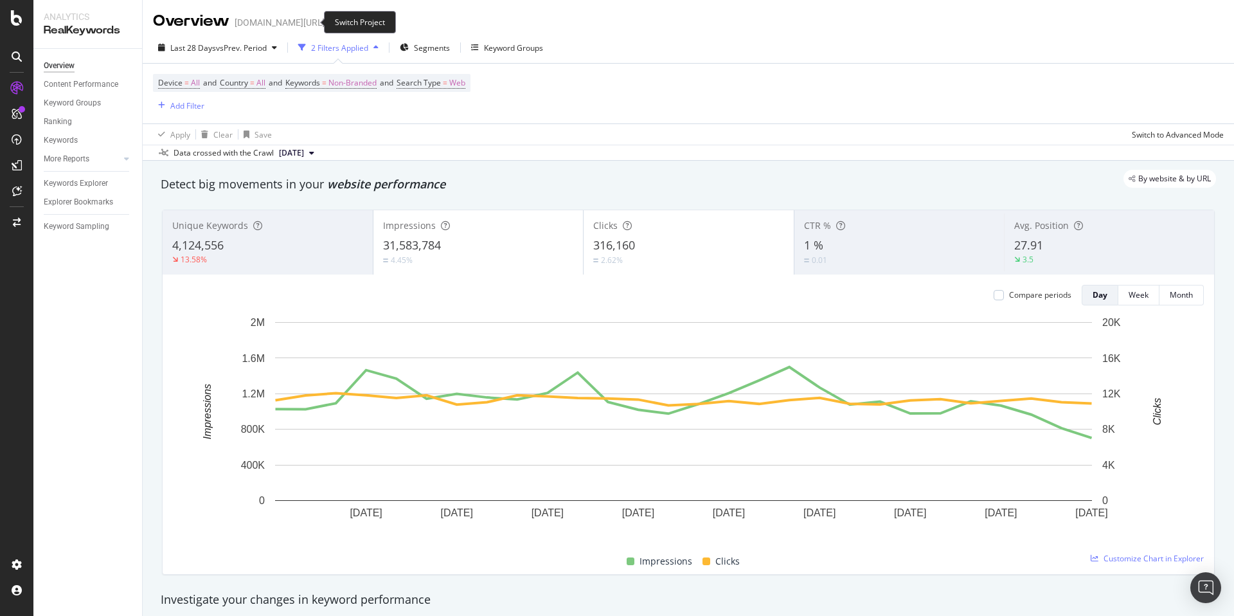
click at [325, 21] on span at bounding box center [334, 22] width 18 height 9
click at [330, 19] on icon "arrow-right-arrow-left" at bounding box center [334, 22] width 8 height 9
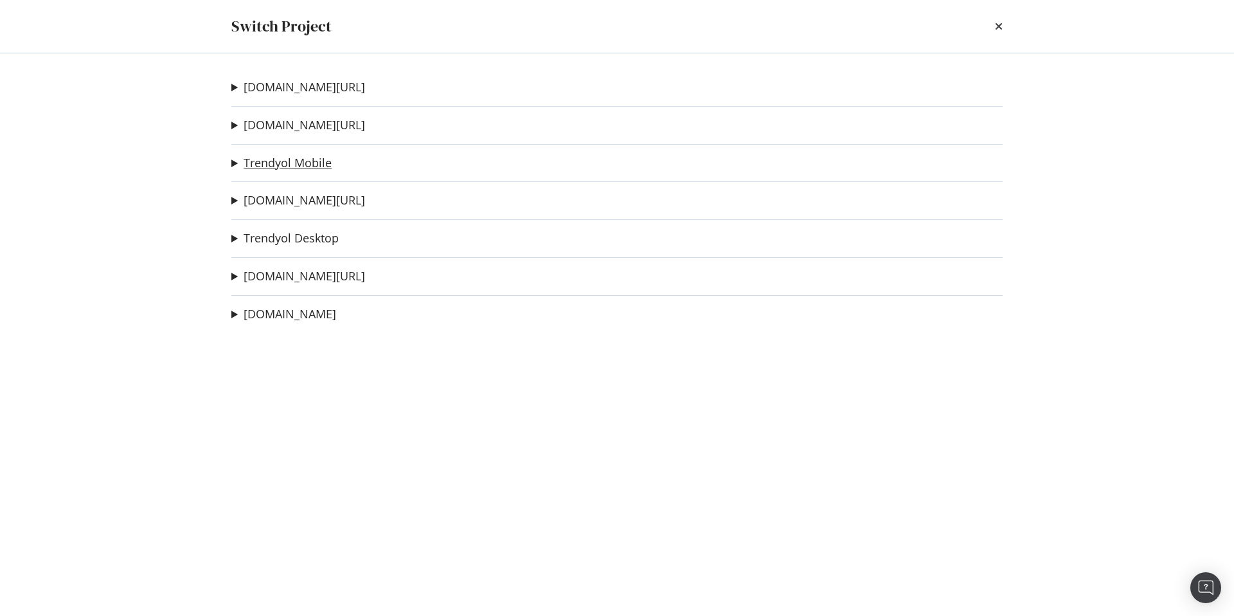
click at [285, 159] on link "Trendyol Mobile" at bounding box center [288, 163] width 88 height 14
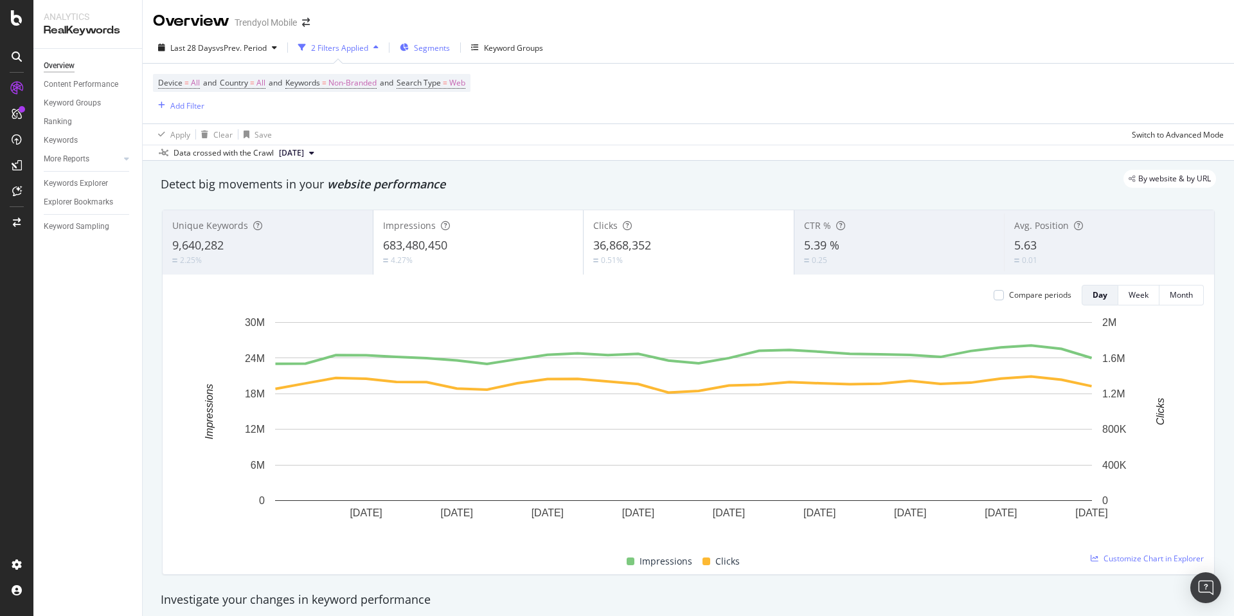
click at [430, 53] on span "Segments" at bounding box center [432, 47] width 36 height 11
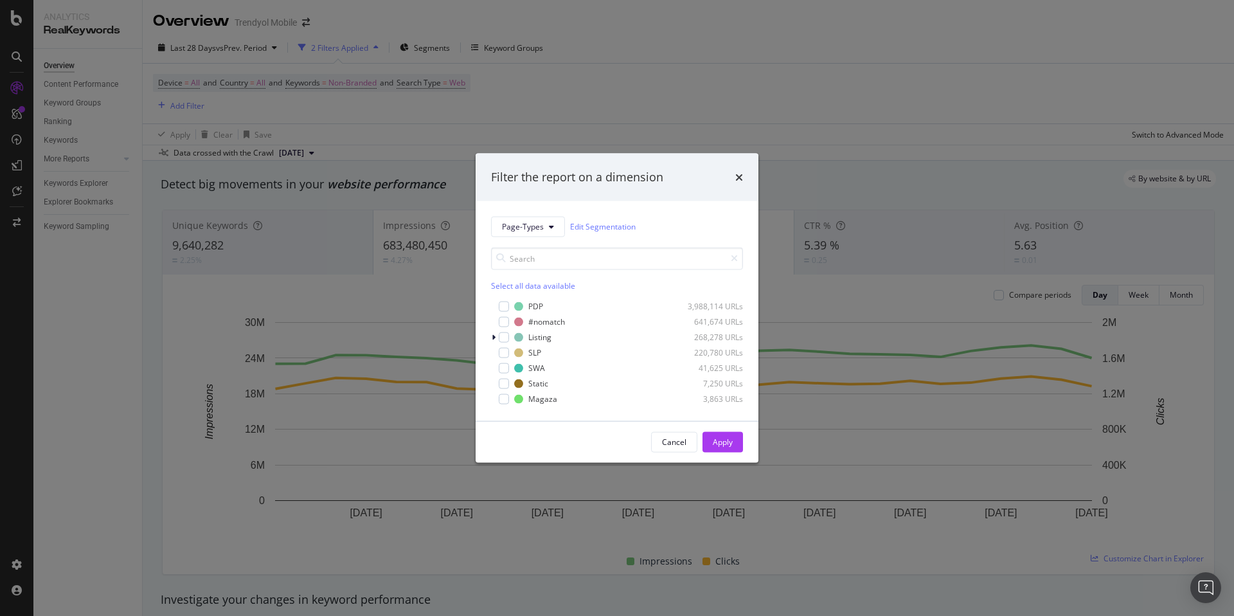
click at [611, 87] on div "Filter the report on a dimension Page-Types Edit Segmentation Select all data a…" at bounding box center [617, 308] width 1234 height 616
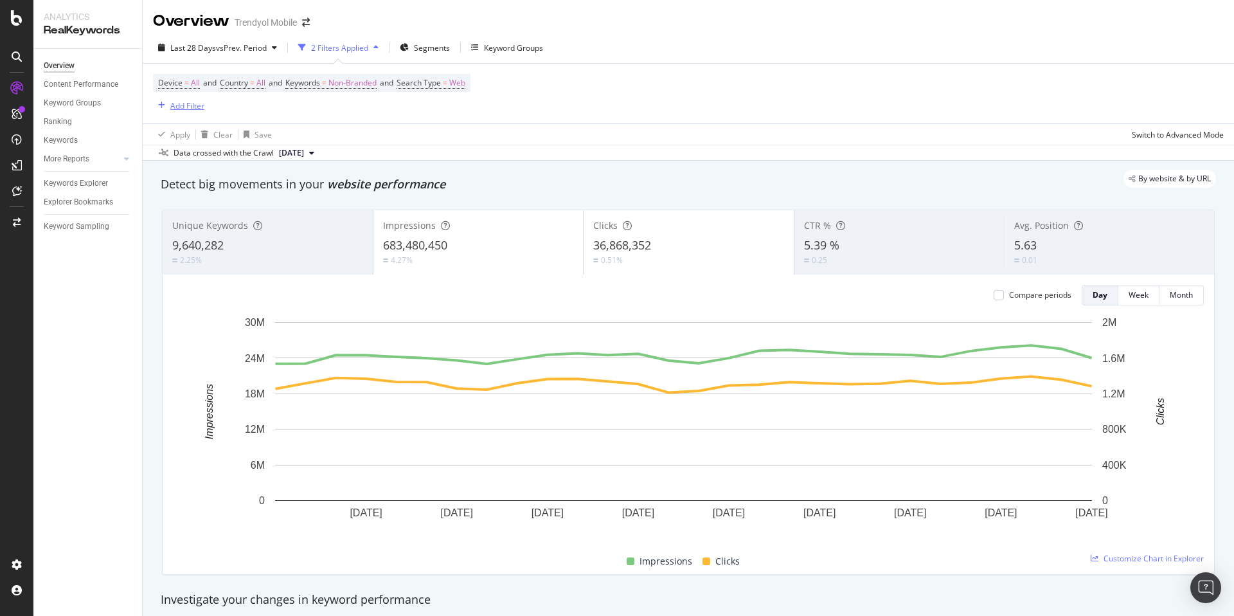
click at [191, 108] on div "Add Filter" at bounding box center [187, 105] width 34 height 11
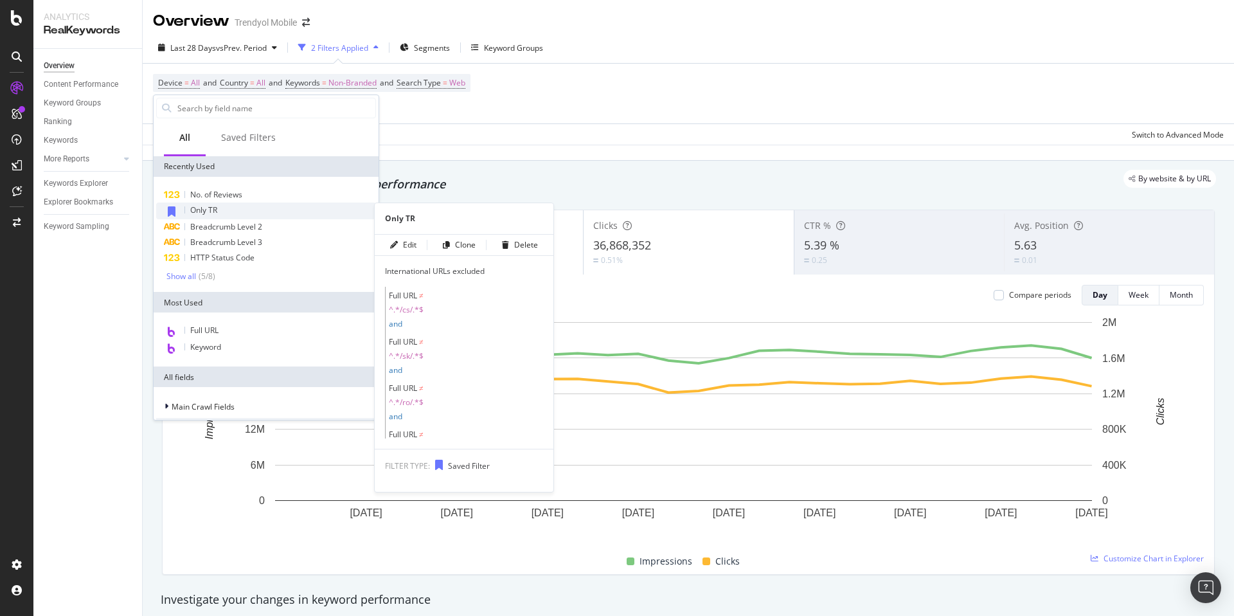
click at [219, 210] on div "Only TR" at bounding box center [266, 211] width 220 height 17
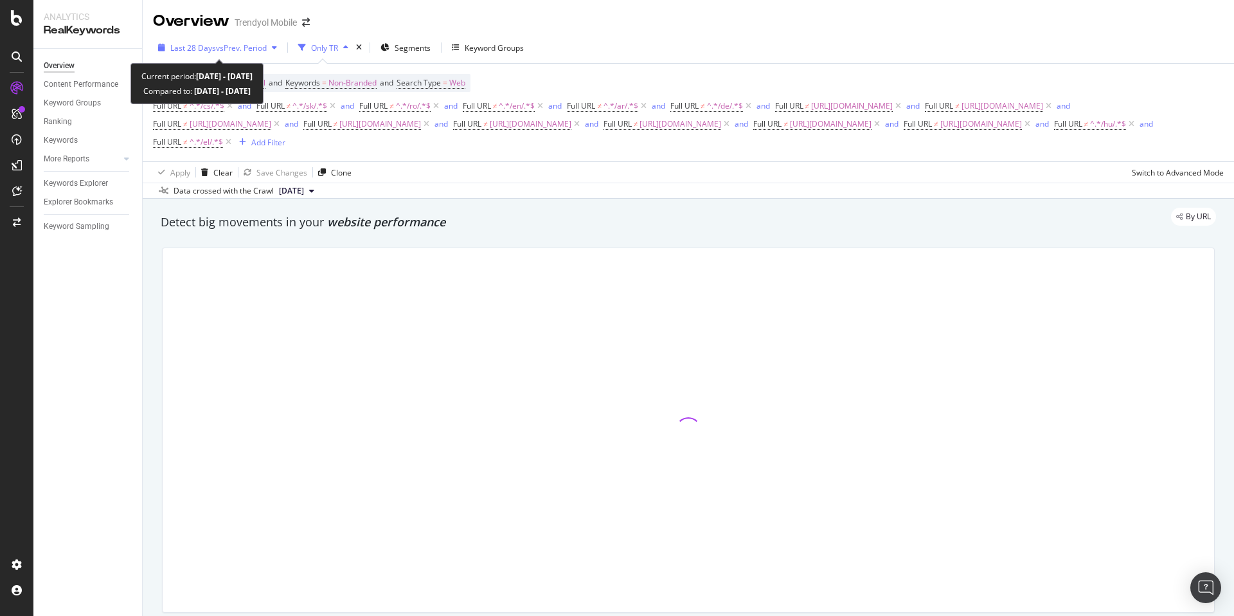
click at [222, 50] on span "vs Prev. Period" at bounding box center [241, 47] width 51 height 11
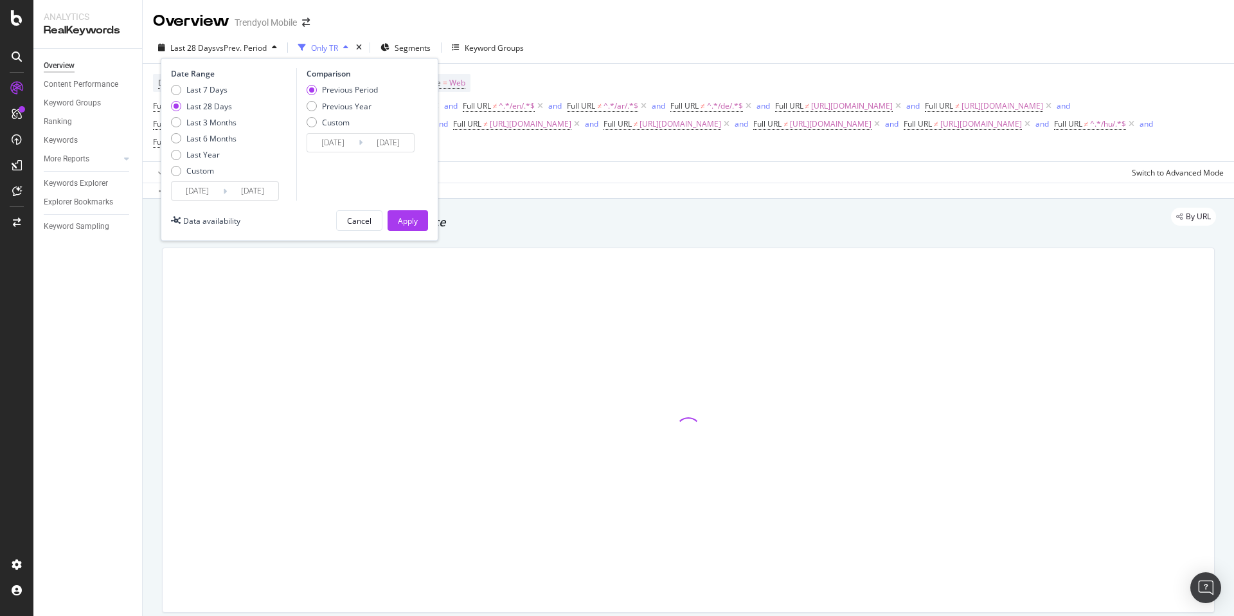
click at [199, 176] on div "Last 7 Days Last 28 Days Last 3 Months Last 6 Months Last Year Custom" at bounding box center [204, 132] width 66 height 97
click at [198, 174] on div "Custom" at bounding box center [200, 170] width 28 height 11
click at [207, 186] on input "2025/08/16" at bounding box center [197, 191] width 51 height 18
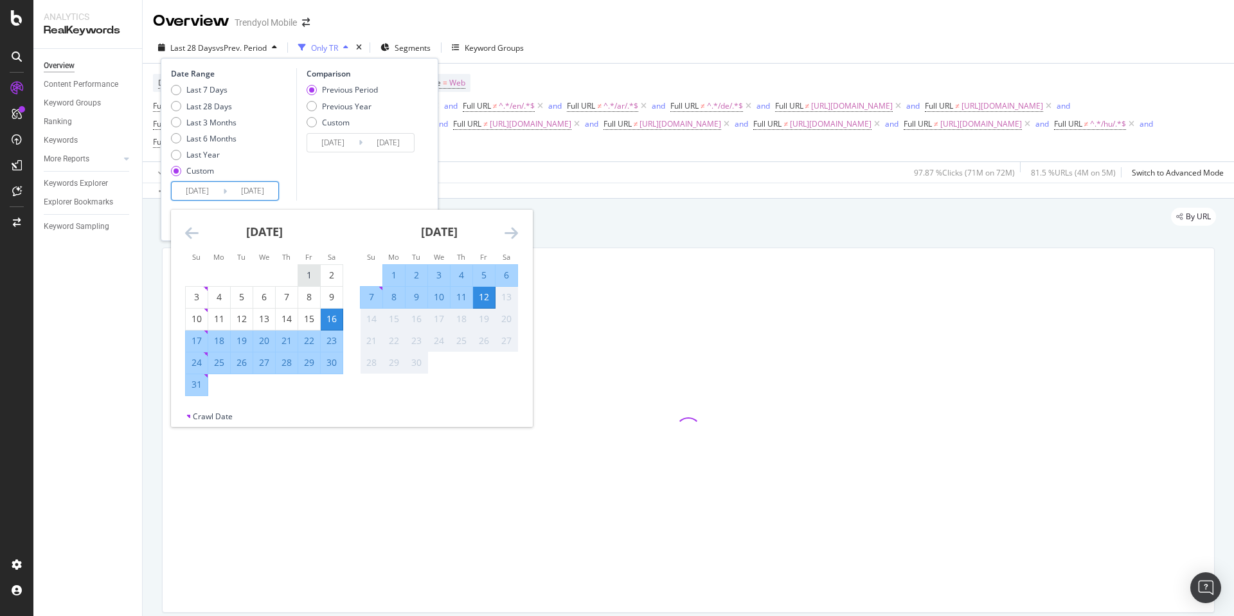
click at [309, 269] on div "1" at bounding box center [309, 275] width 22 height 13
type input "2025/08/01"
type input "2025/06/19"
type input "2025/07/31"
click at [194, 384] on div "31" at bounding box center [197, 384] width 22 height 13
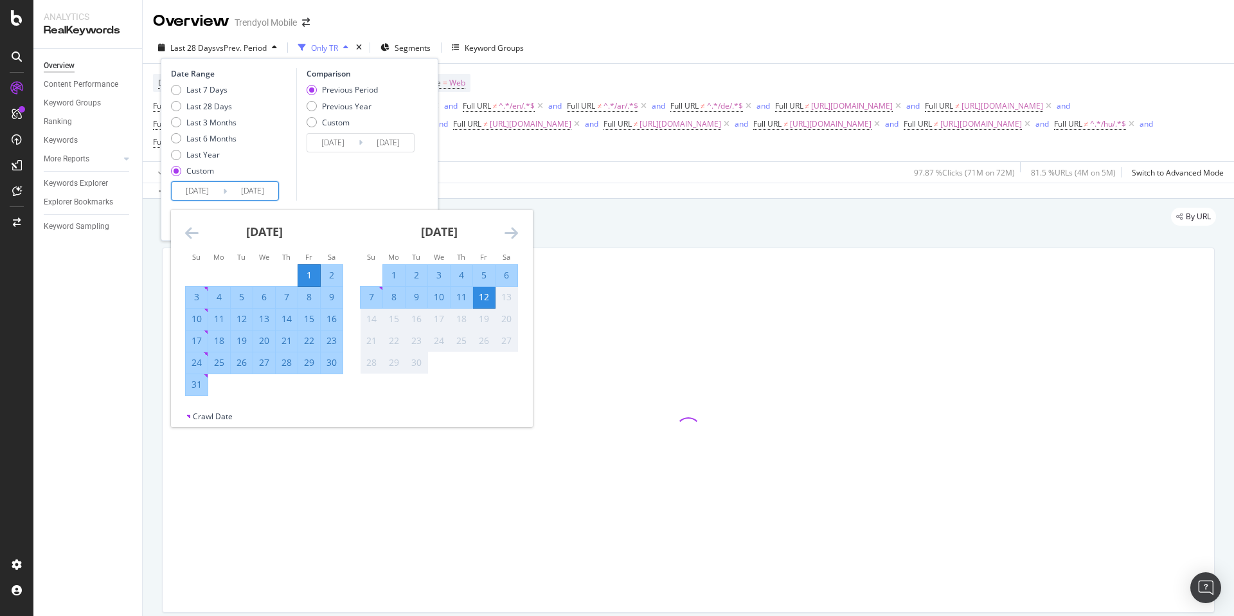
type input "2025/08/31"
type input "2025/07/01"
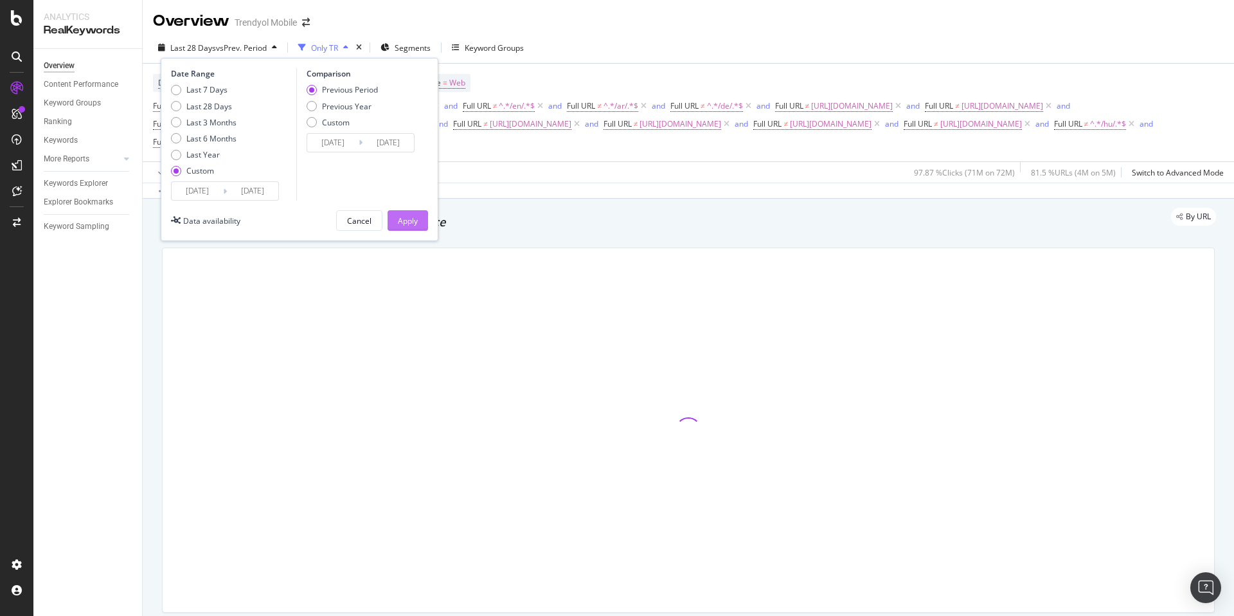
click at [411, 220] on div "Apply" at bounding box center [408, 220] width 20 height 11
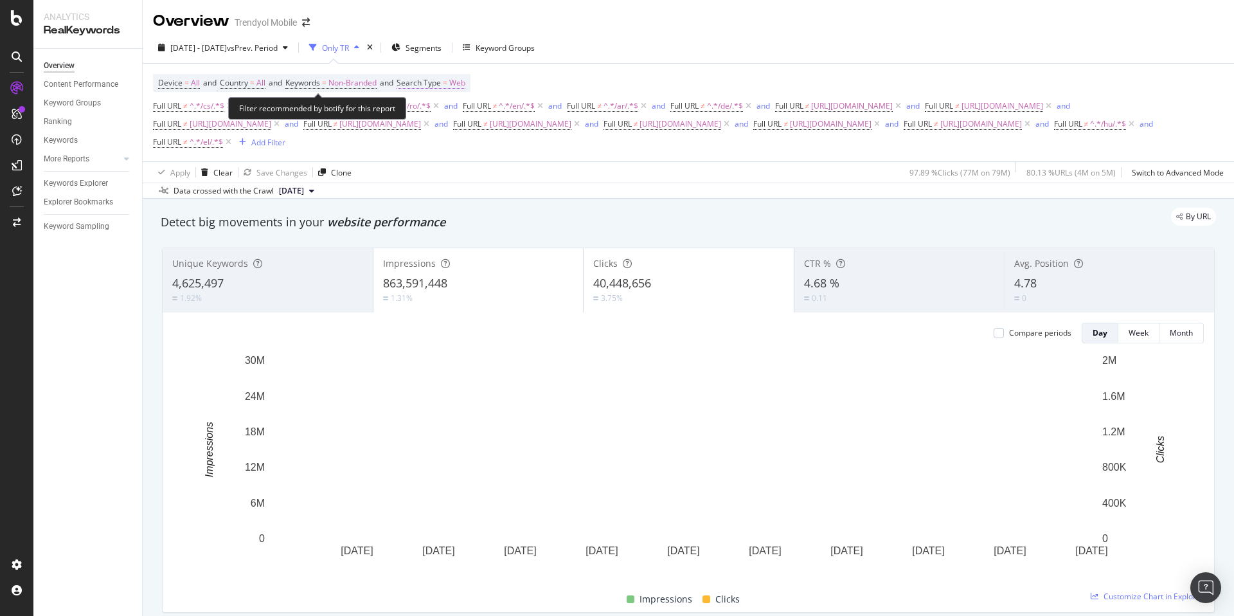
click at [464, 84] on span "Web" at bounding box center [457, 83] width 16 height 18
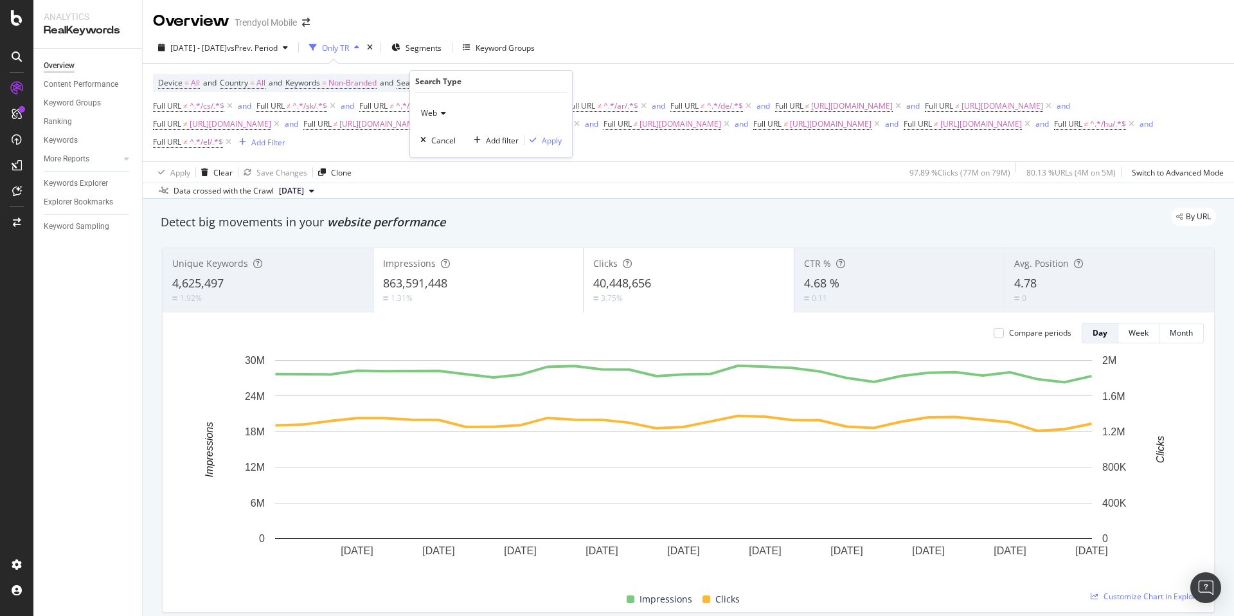
click at [439, 109] on icon at bounding box center [441, 113] width 9 height 8
click at [446, 132] on div "All" at bounding box center [493, 139] width 138 height 17
click at [547, 138] on div "Apply" at bounding box center [552, 140] width 20 height 11
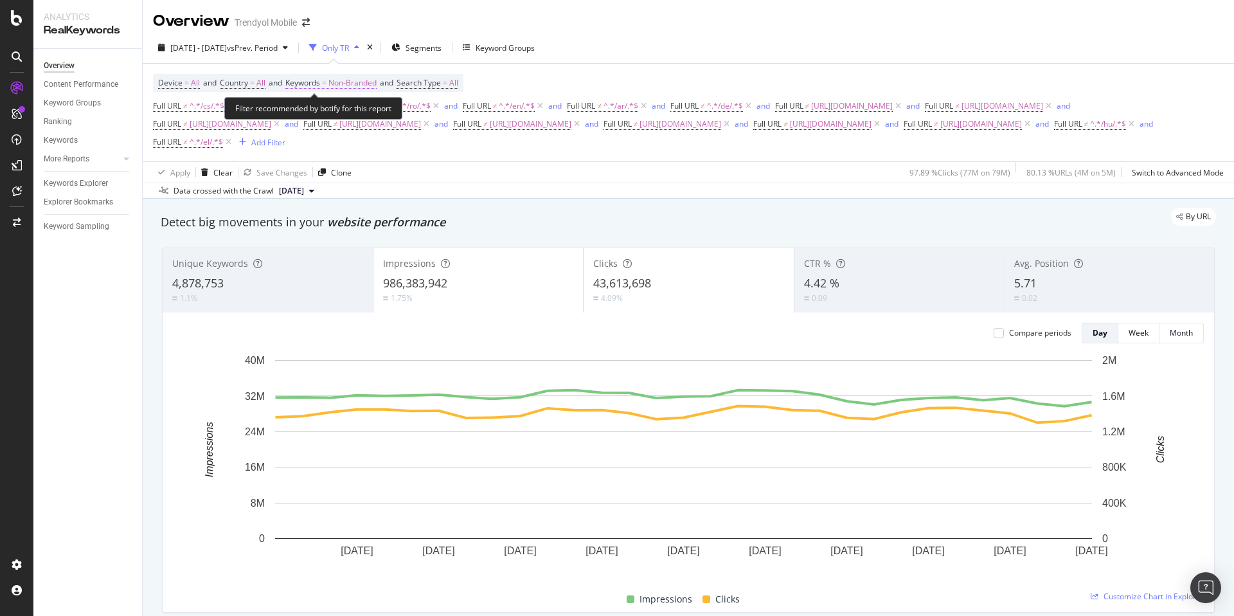
click at [327, 81] on span "=" at bounding box center [324, 82] width 5 height 11
click at [339, 117] on span "Non-Branded" at bounding box center [330, 112] width 53 height 11
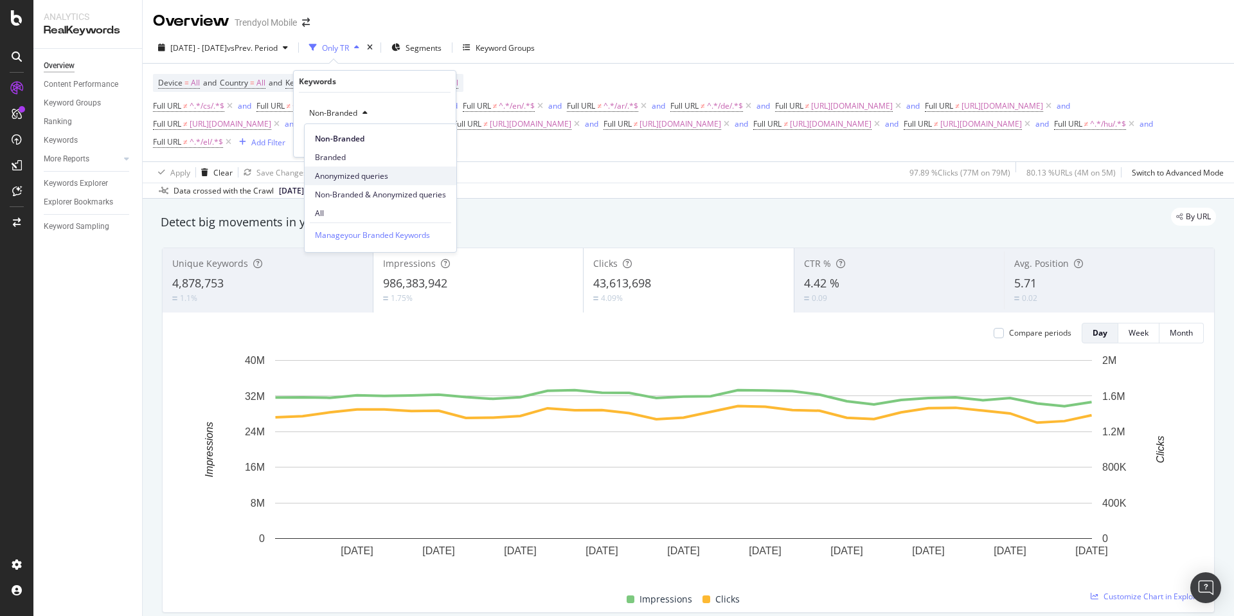
click at [372, 178] on span "Anonymized queries" at bounding box center [380, 176] width 131 height 12
click at [440, 139] on div "Apply" at bounding box center [436, 140] width 20 height 11
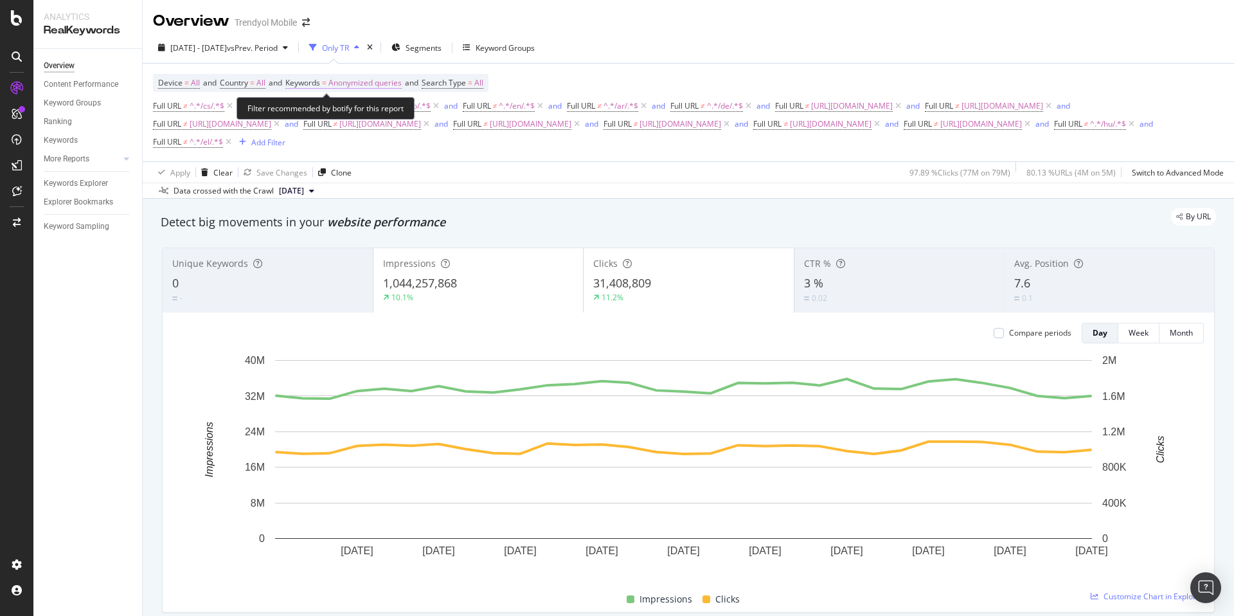
click at [359, 76] on span "Anonymized queries" at bounding box center [365, 83] width 73 height 18
click at [357, 115] on span "Anonymized queries" at bounding box center [343, 112] width 78 height 11
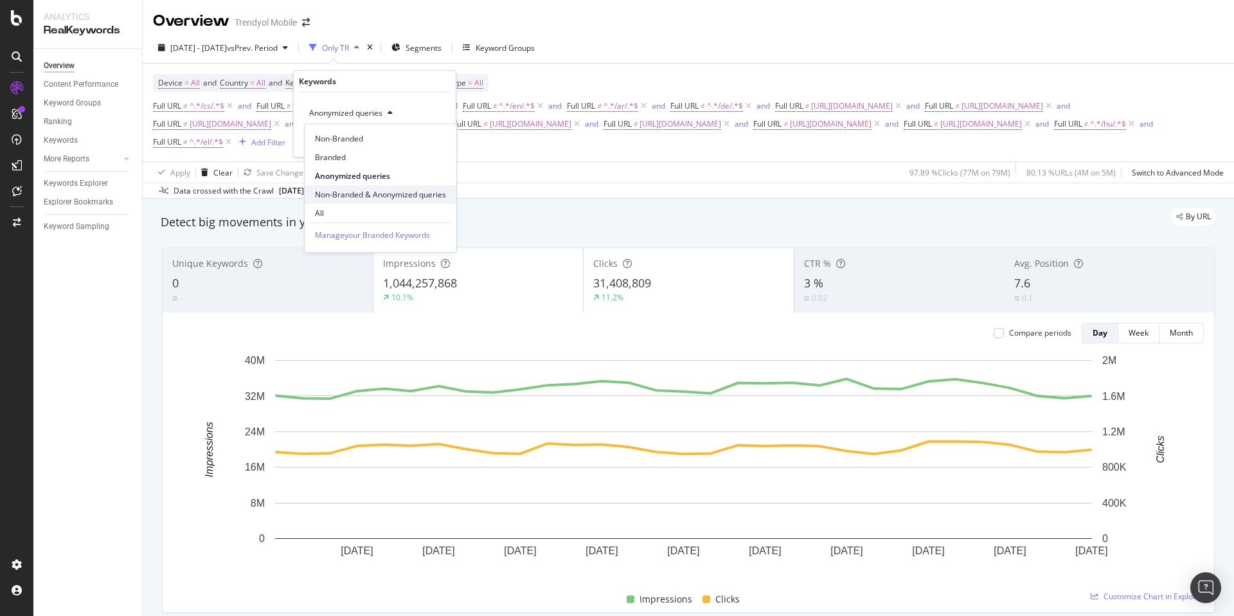
click at [377, 193] on span "Non-Branded & Anonymized queries" at bounding box center [380, 195] width 131 height 12
click at [442, 134] on button "Apply" at bounding box center [437, 140] width 37 height 13
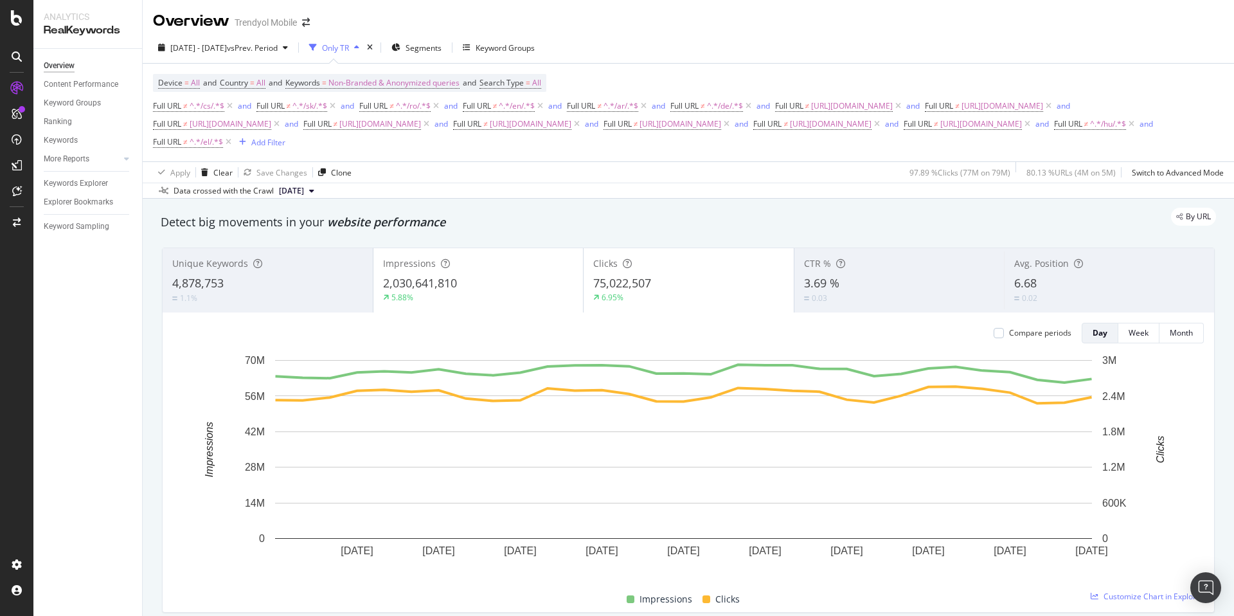
click at [617, 212] on div "By URL" at bounding box center [682, 217] width 1068 height 18
click at [209, 42] on span "2025 Aug. 1st - Aug. 31st" at bounding box center [198, 47] width 57 height 11
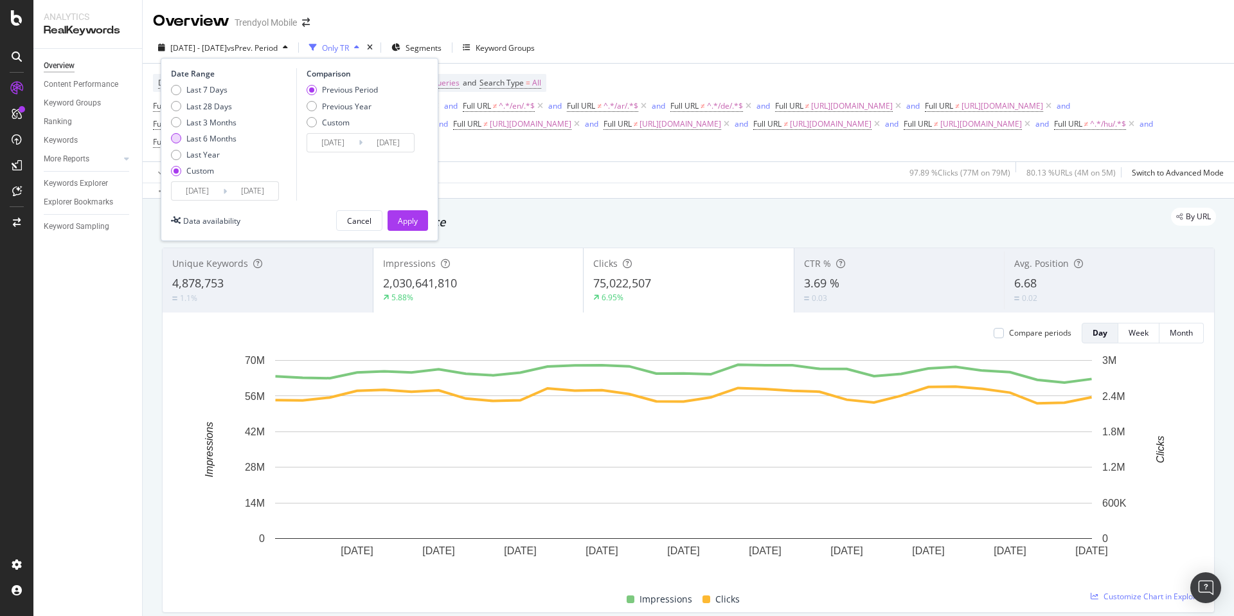
click at [204, 138] on div "Last 6 Months" at bounding box center [211, 138] width 50 height 11
type input "2025/03/13"
type input "2025/09/12"
type input "2024/09/10"
type input "2025/03/12"
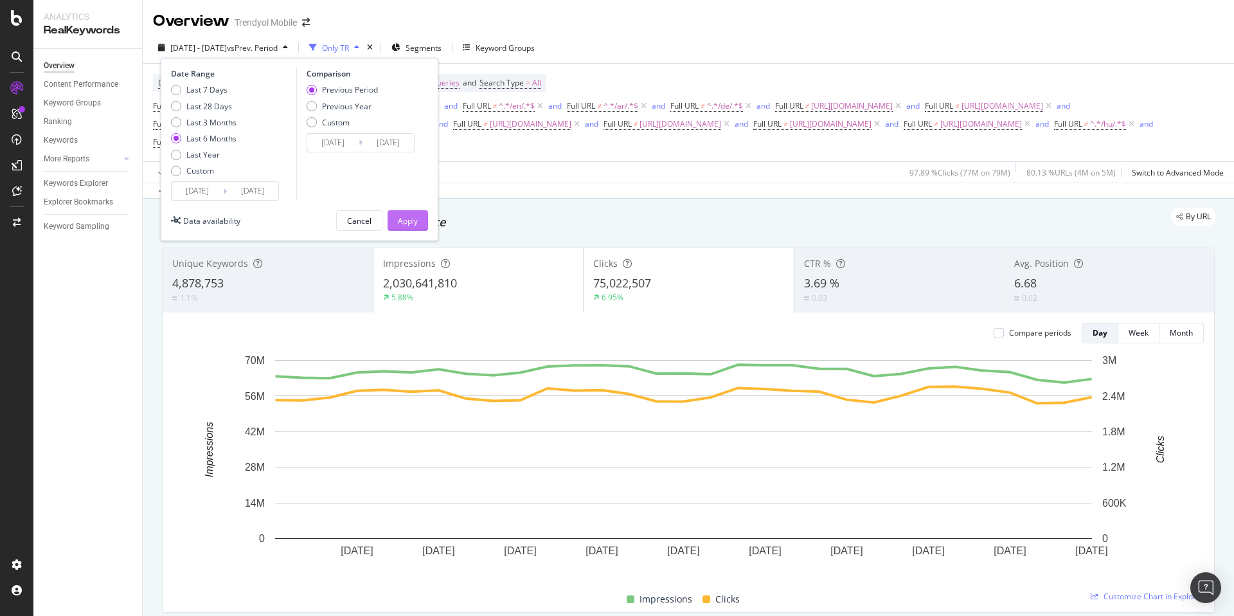
click at [410, 222] on div "Apply" at bounding box center [408, 220] width 20 height 11
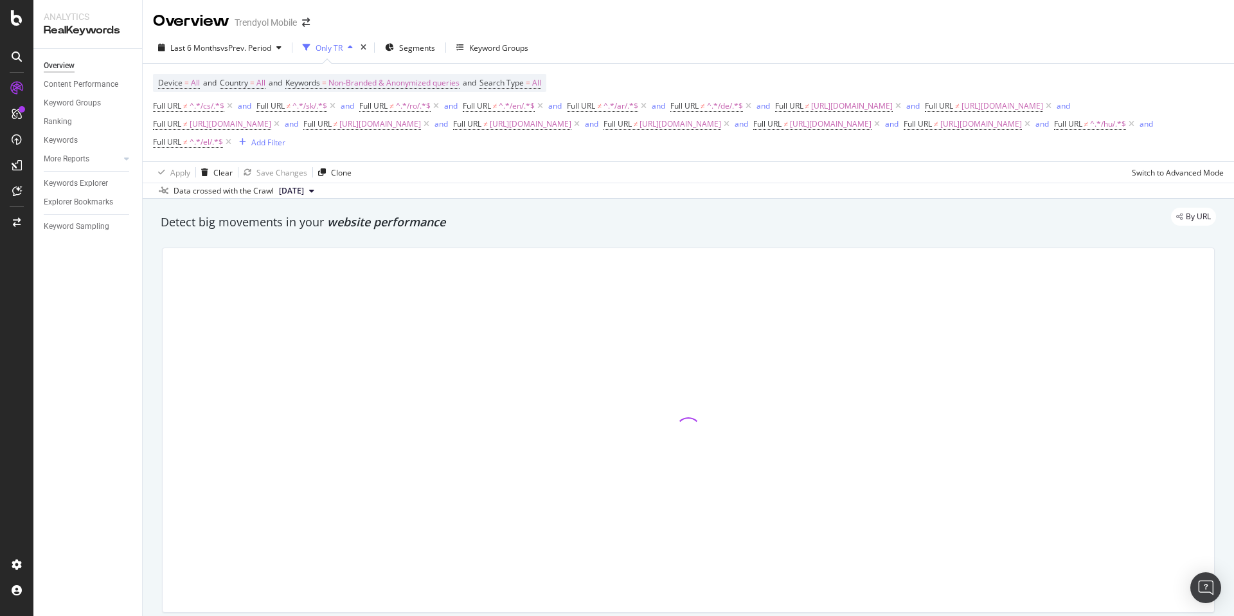
click at [661, 212] on div "By URL" at bounding box center [682, 217] width 1068 height 18
click at [644, 214] on div "By URL" at bounding box center [682, 217] width 1068 height 18
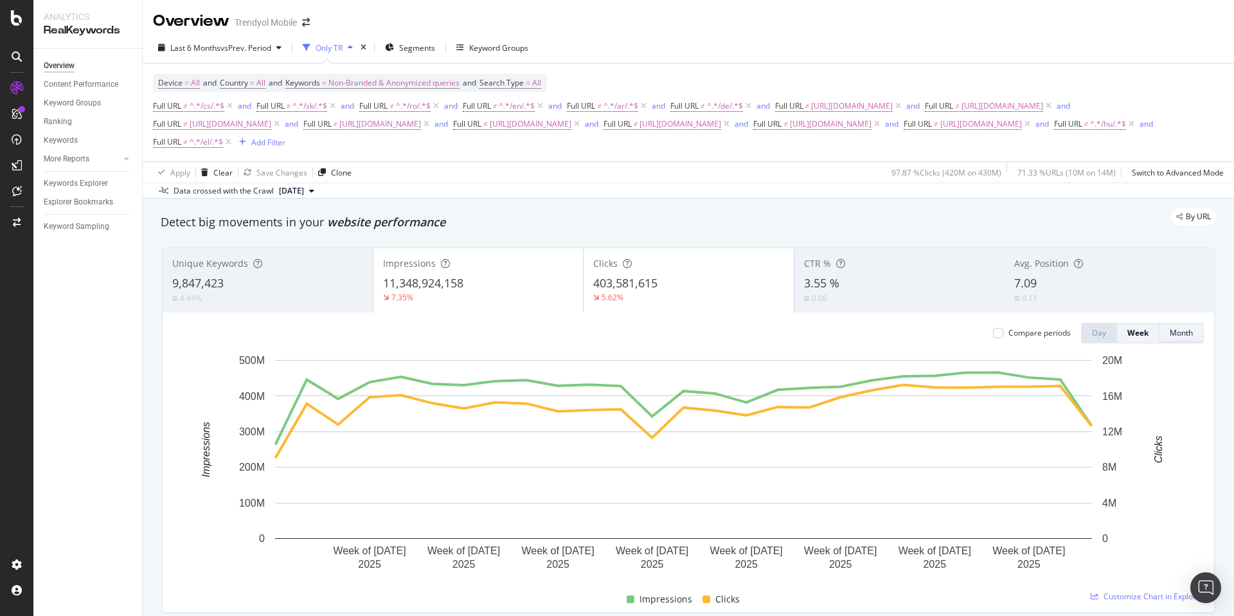
click at [1180, 334] on div "Month" at bounding box center [1181, 332] width 23 height 11
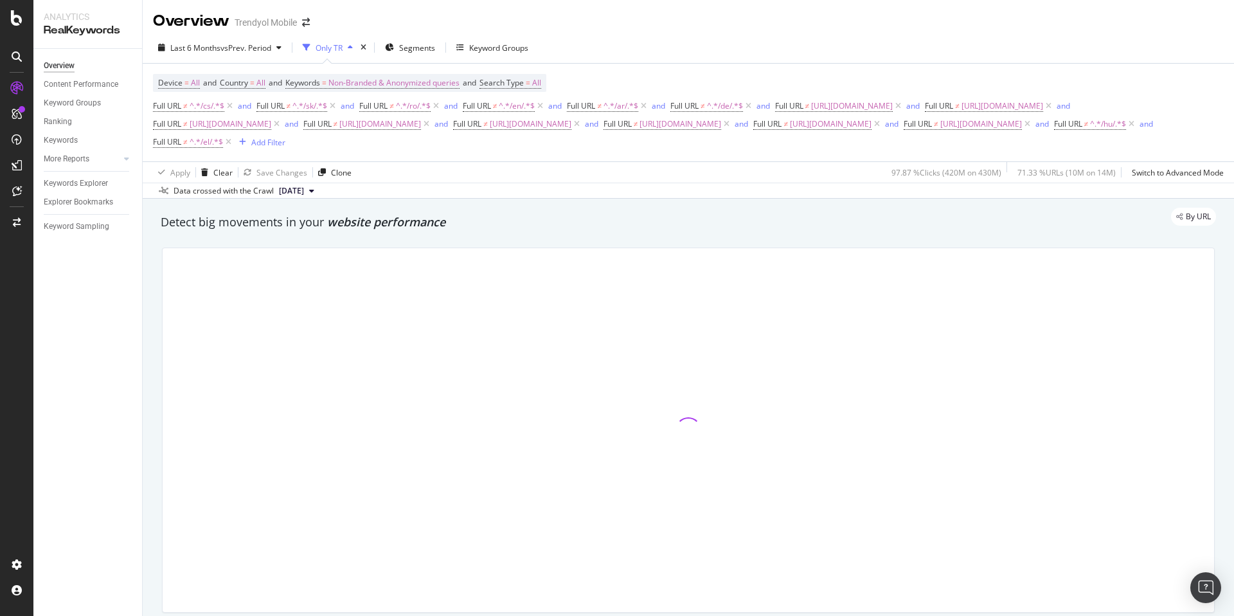
click at [779, 222] on div "By URL" at bounding box center [682, 217] width 1068 height 18
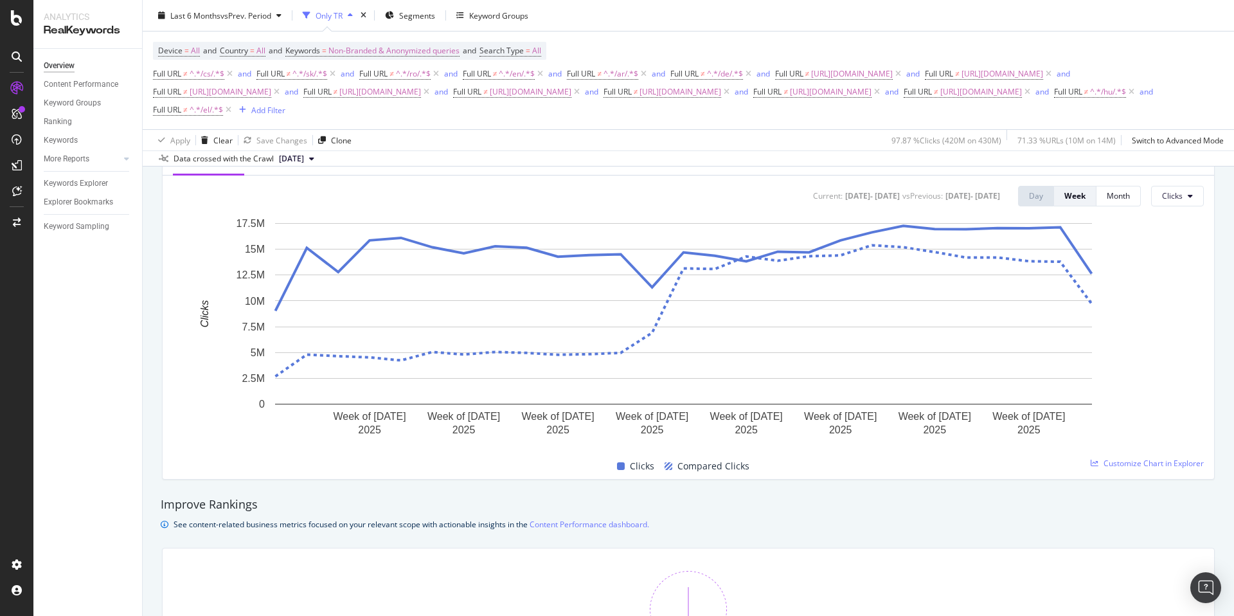
scroll to position [987, 0]
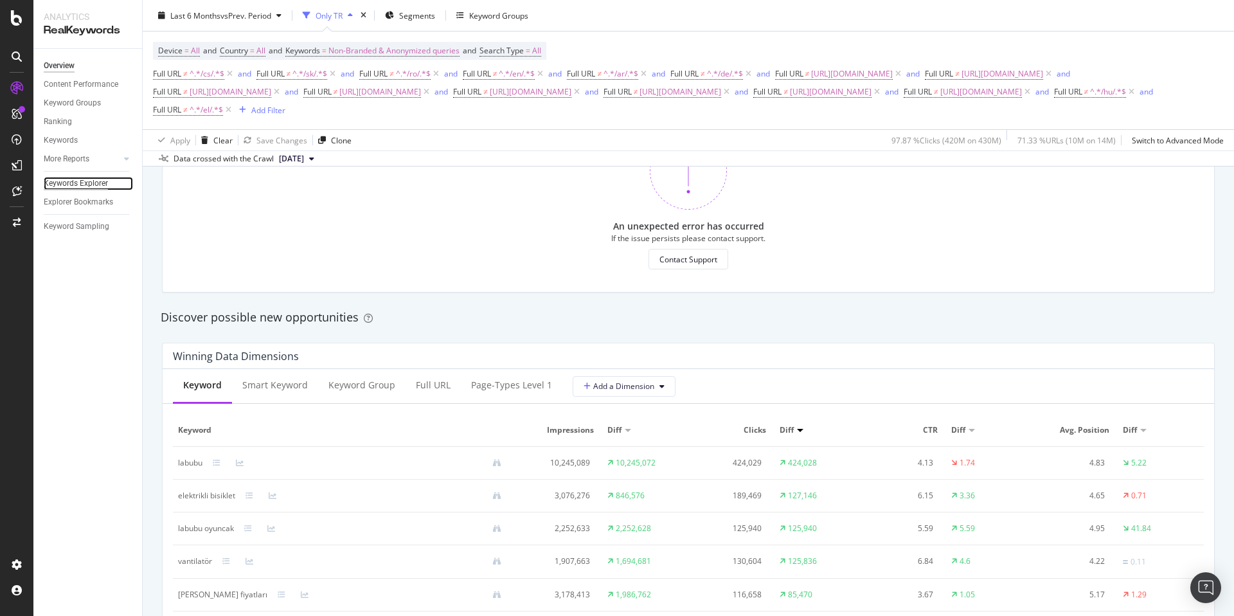
click at [71, 183] on div "Keywords Explorer" at bounding box center [76, 184] width 64 height 14
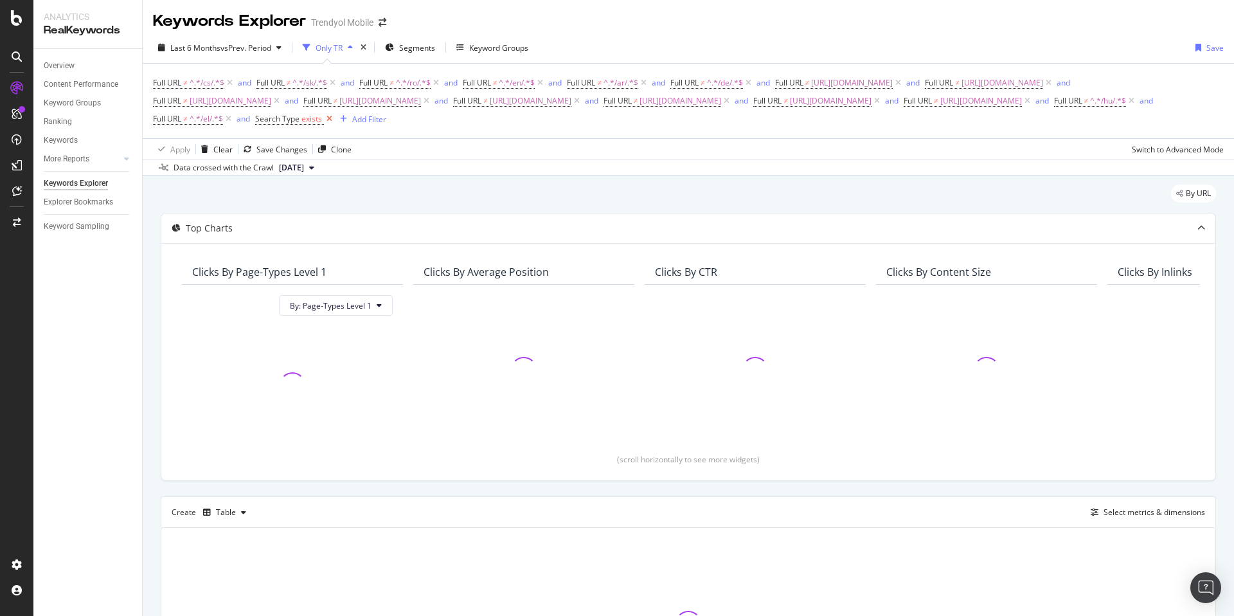
click at [335, 120] on icon at bounding box center [329, 119] width 11 height 13
click at [75, 64] on link "Overview" at bounding box center [88, 66] width 89 height 14
